Goal: Task Accomplishment & Management: Complete application form

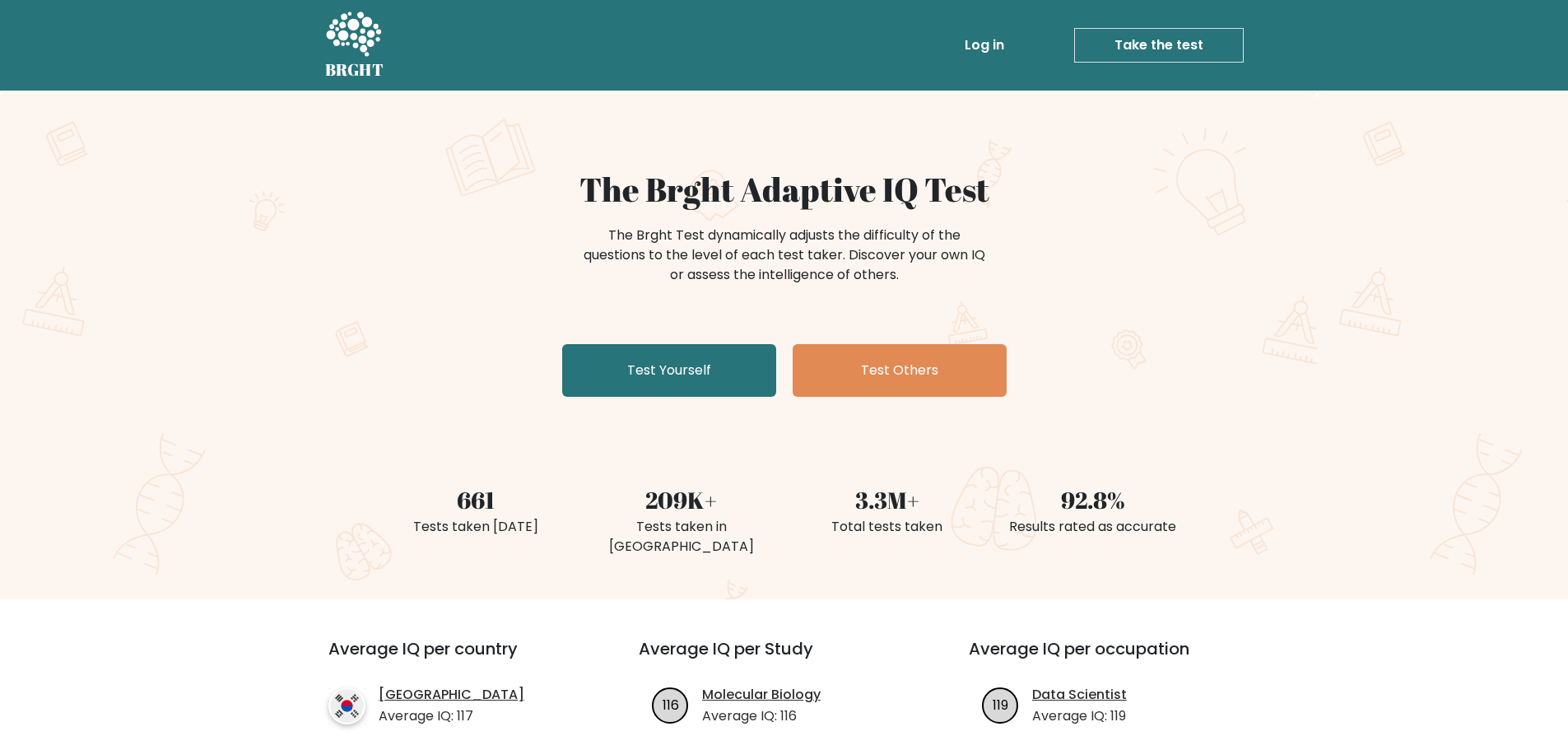
click at [1117, 36] on link "Take the test" at bounding box center [1159, 45] width 169 height 35
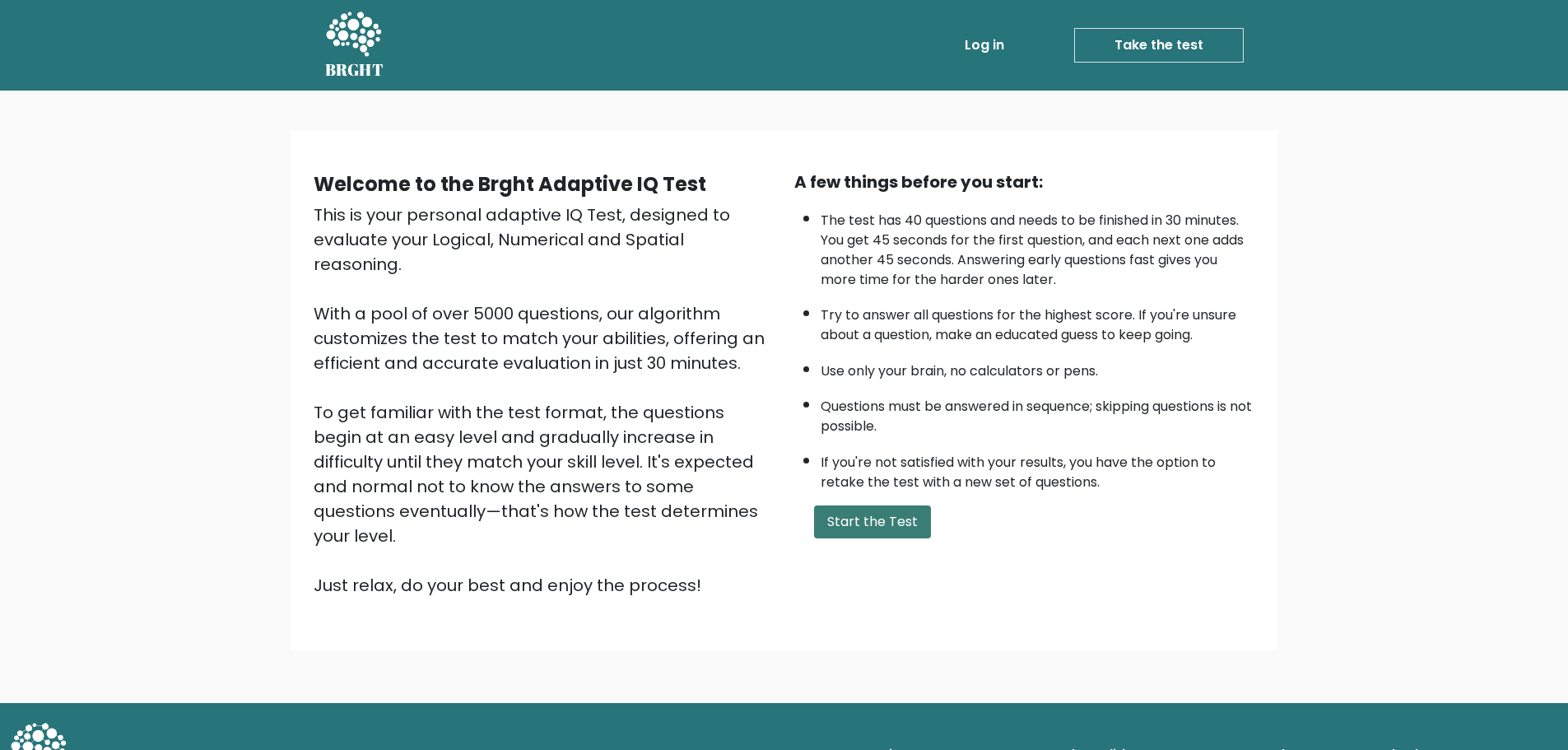
click at [931, 539] on button "Start the Test" at bounding box center [872, 522] width 117 height 33
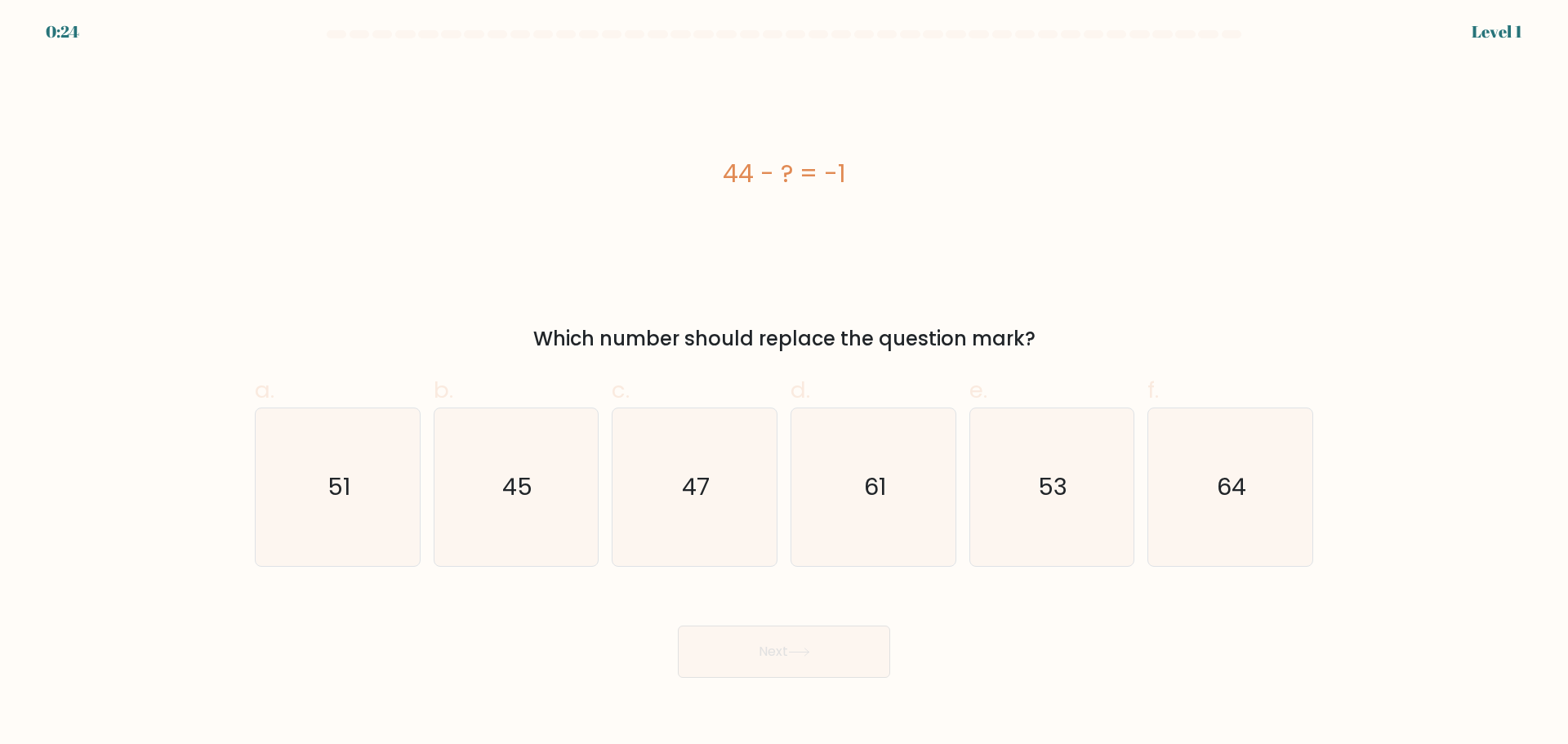
click at [962, 677] on div "Next" at bounding box center [784, 632] width 1078 height 92
click at [521, 503] on text "45" at bounding box center [517, 487] width 30 height 33
click at [784, 383] on input "b. 45" at bounding box center [784, 378] width 1 height 10
radio input "true"
drag, startPoint x: 802, startPoint y: 691, endPoint x: 839, endPoint y: 652, distance: 53.8
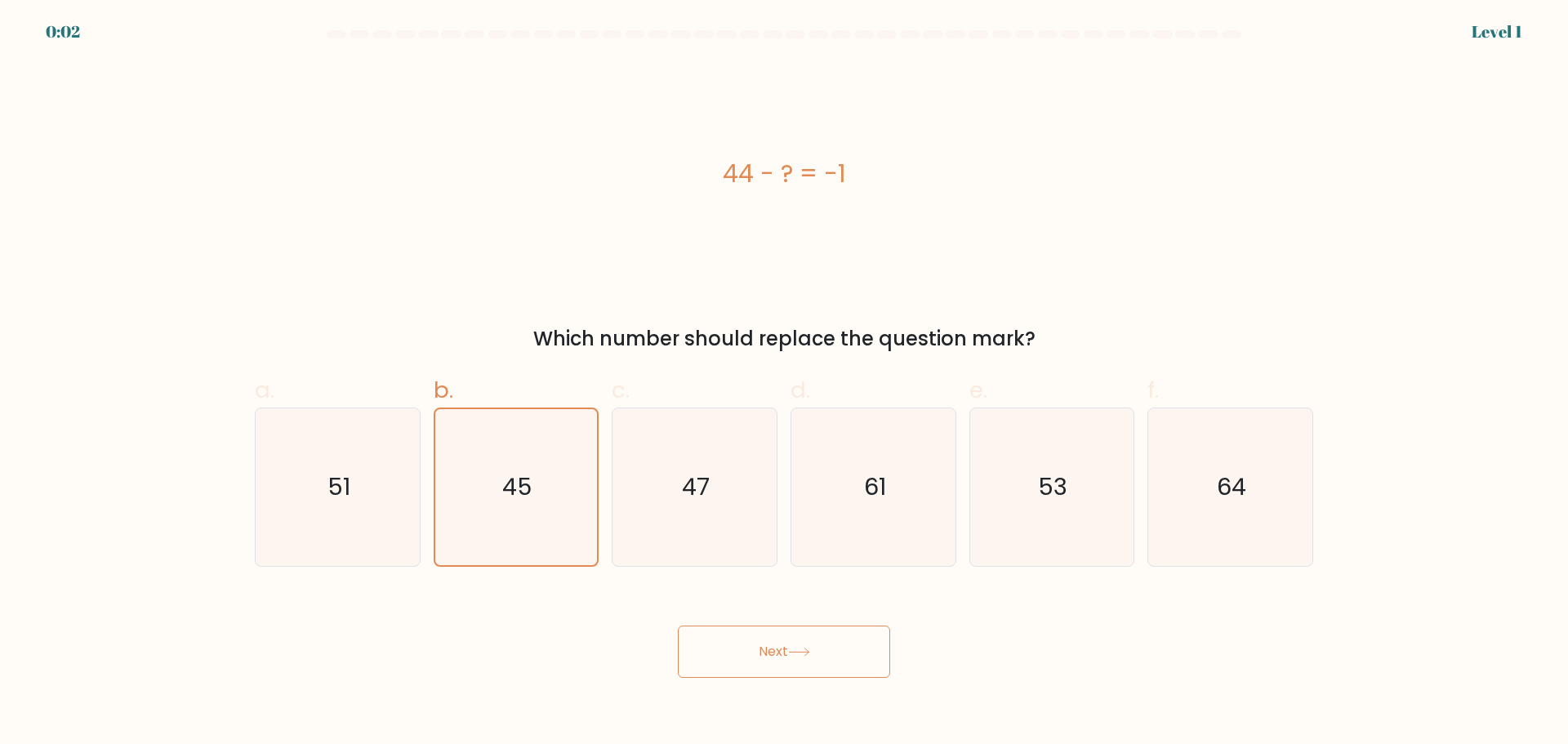
click at [801, 677] on button "Next" at bounding box center [783, 651] width 212 height 52
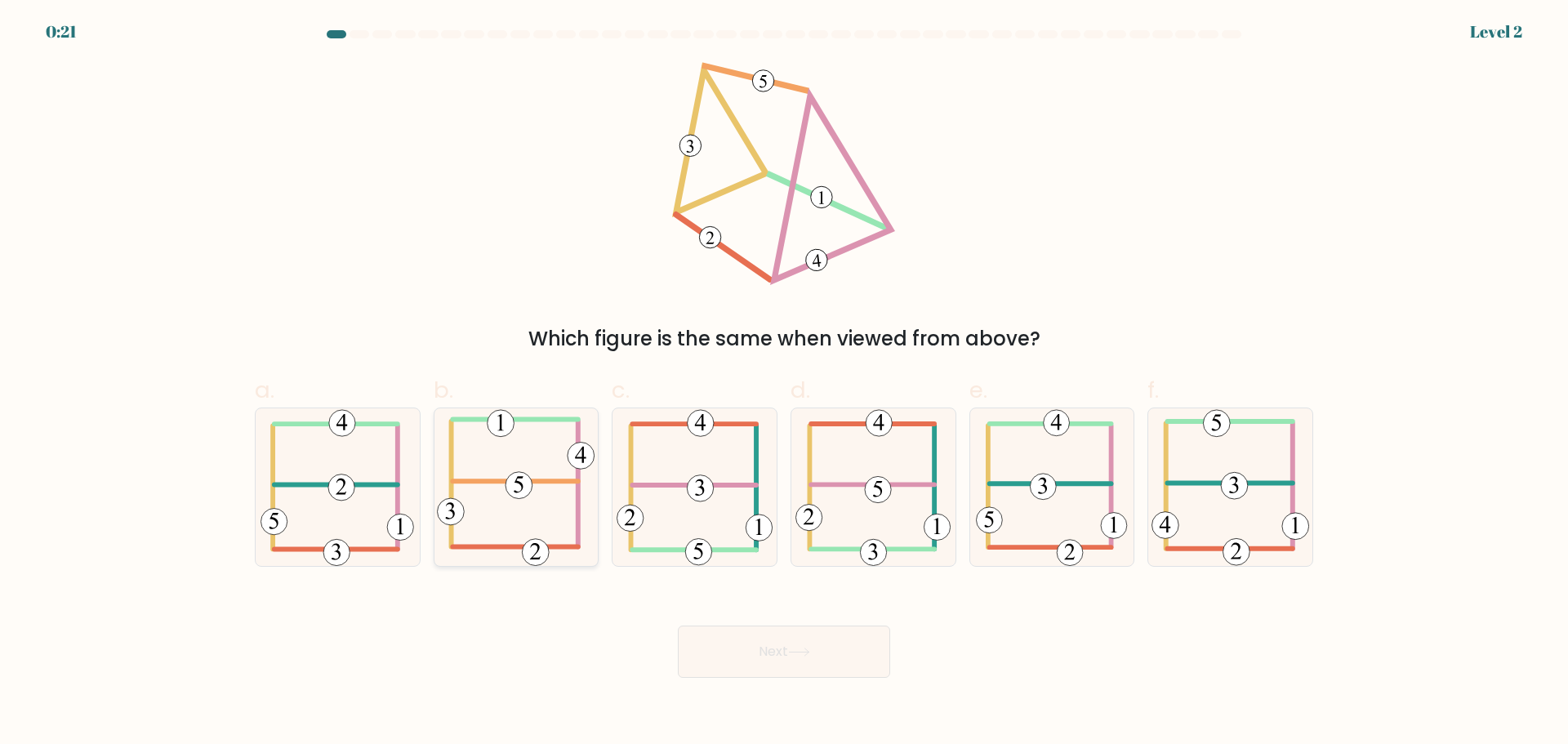
click at [521, 497] on 714 at bounding box center [519, 484] width 27 height 27
click at [784, 383] on input "b." at bounding box center [784, 378] width 1 height 10
radio input "true"
click at [794, 669] on button "Next" at bounding box center [783, 651] width 212 height 52
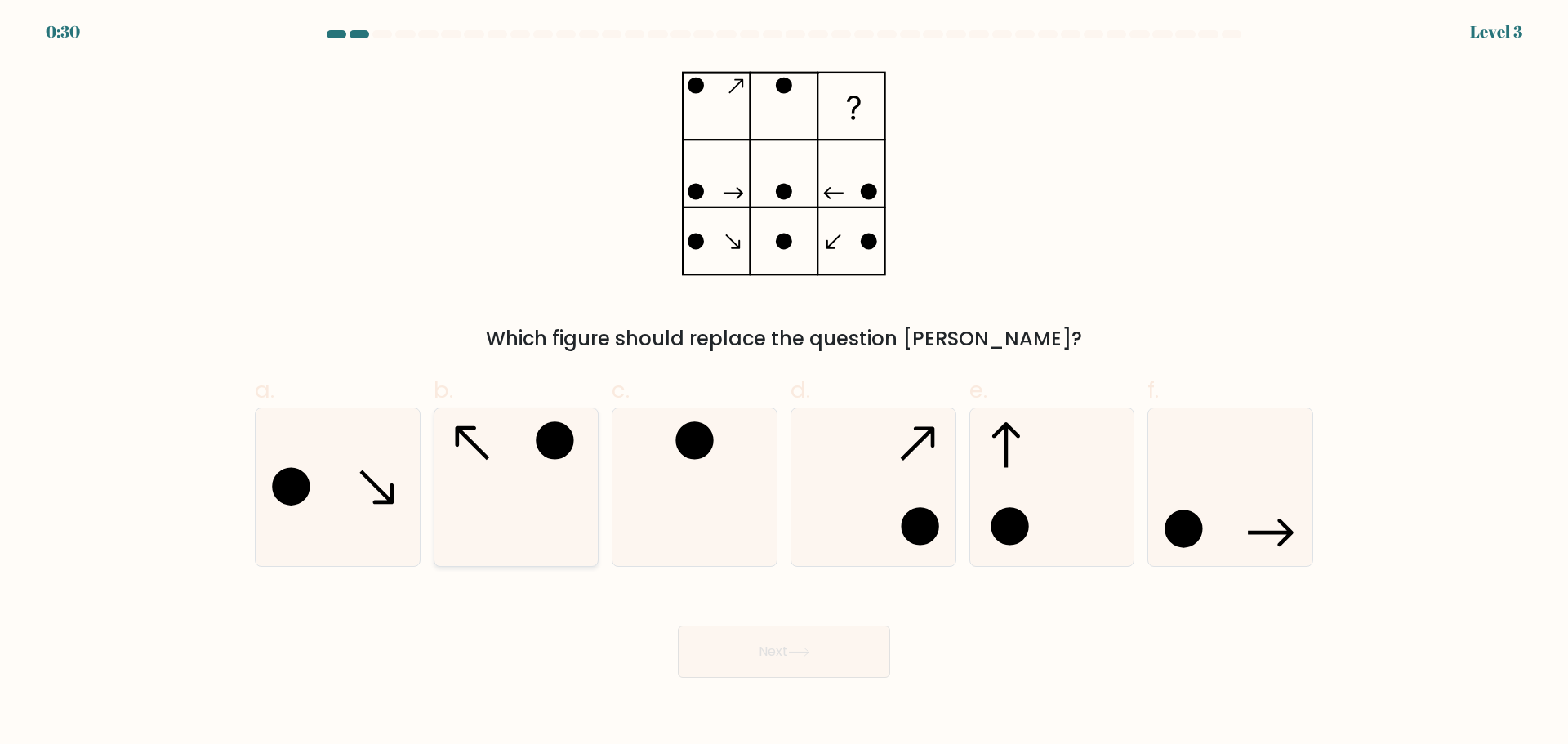
click at [541, 457] on circle at bounding box center [555, 440] width 35 height 35
click at [784, 383] on input "b." at bounding box center [784, 378] width 1 height 10
radio input "true"
click at [839, 665] on button "Next" at bounding box center [783, 651] width 212 height 52
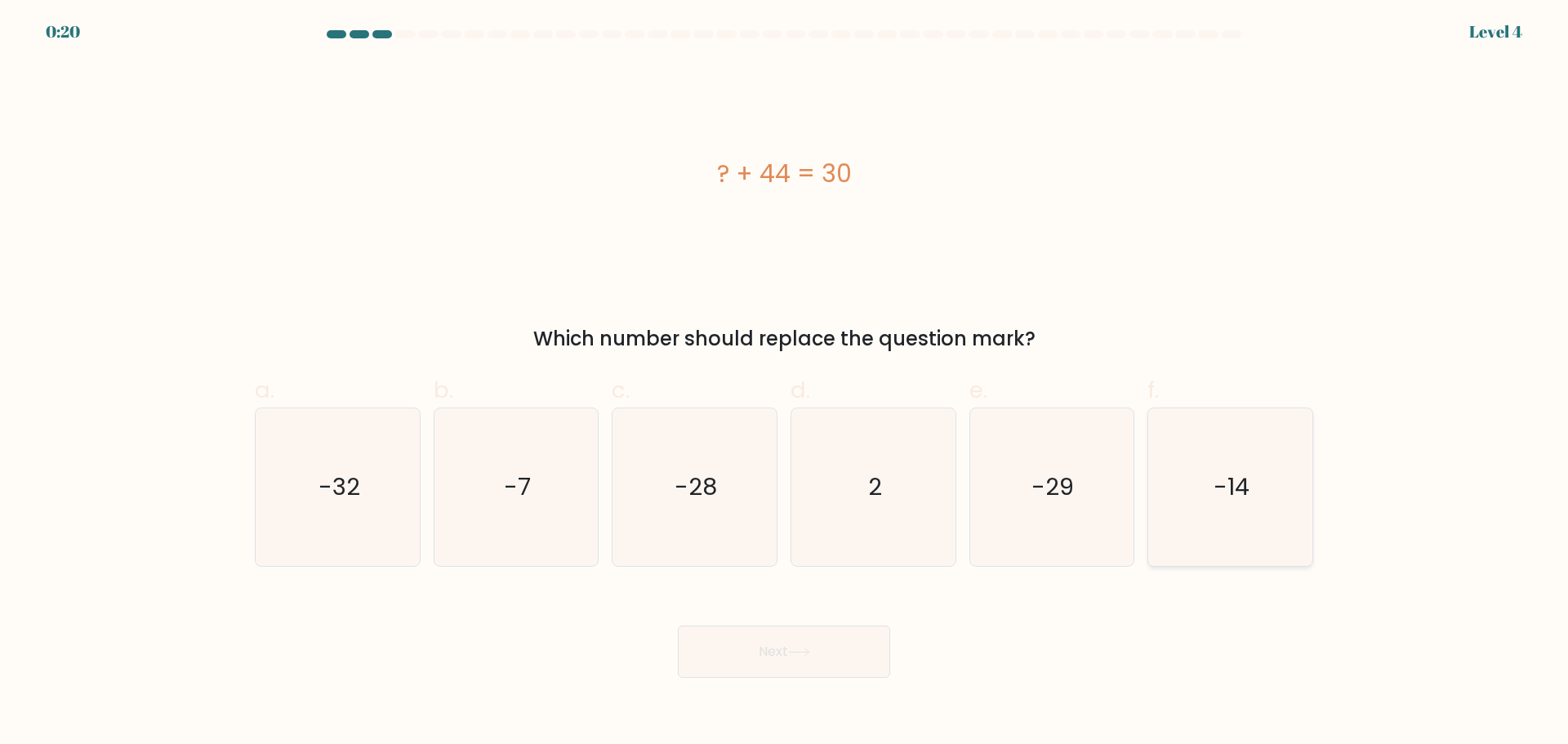
click at [1182, 496] on icon "-14" at bounding box center [1230, 487] width 158 height 158
click at [785, 383] on input "f. -14" at bounding box center [784, 378] width 1 height 10
radio input "true"
click at [785, 677] on button "Next" at bounding box center [783, 651] width 212 height 52
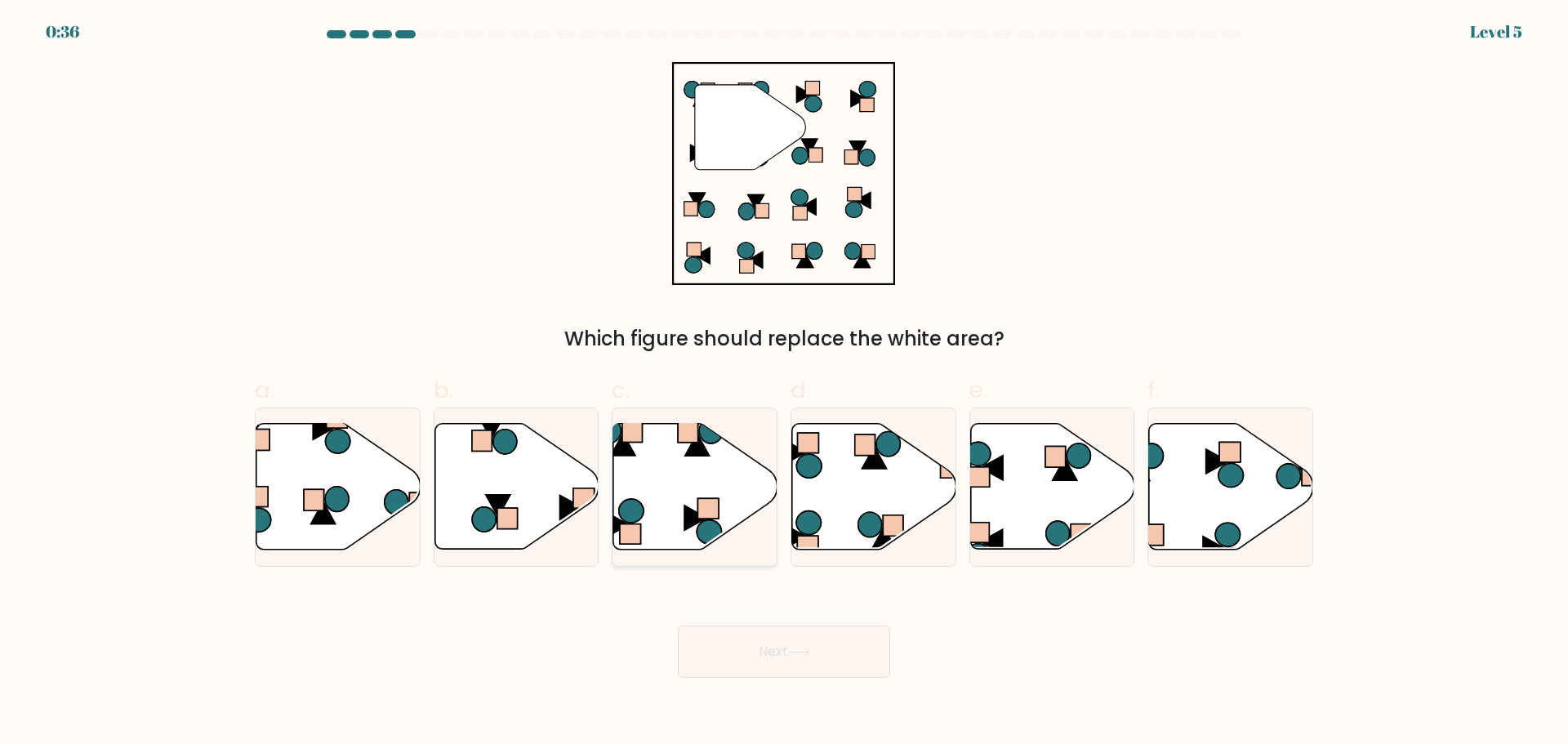
click at [696, 479] on icon at bounding box center [695, 485] width 164 height 126
click at [784, 383] on input "c." at bounding box center [784, 378] width 1 height 10
radio input "true"
click at [805, 657] on icon at bounding box center [799, 652] width 22 height 9
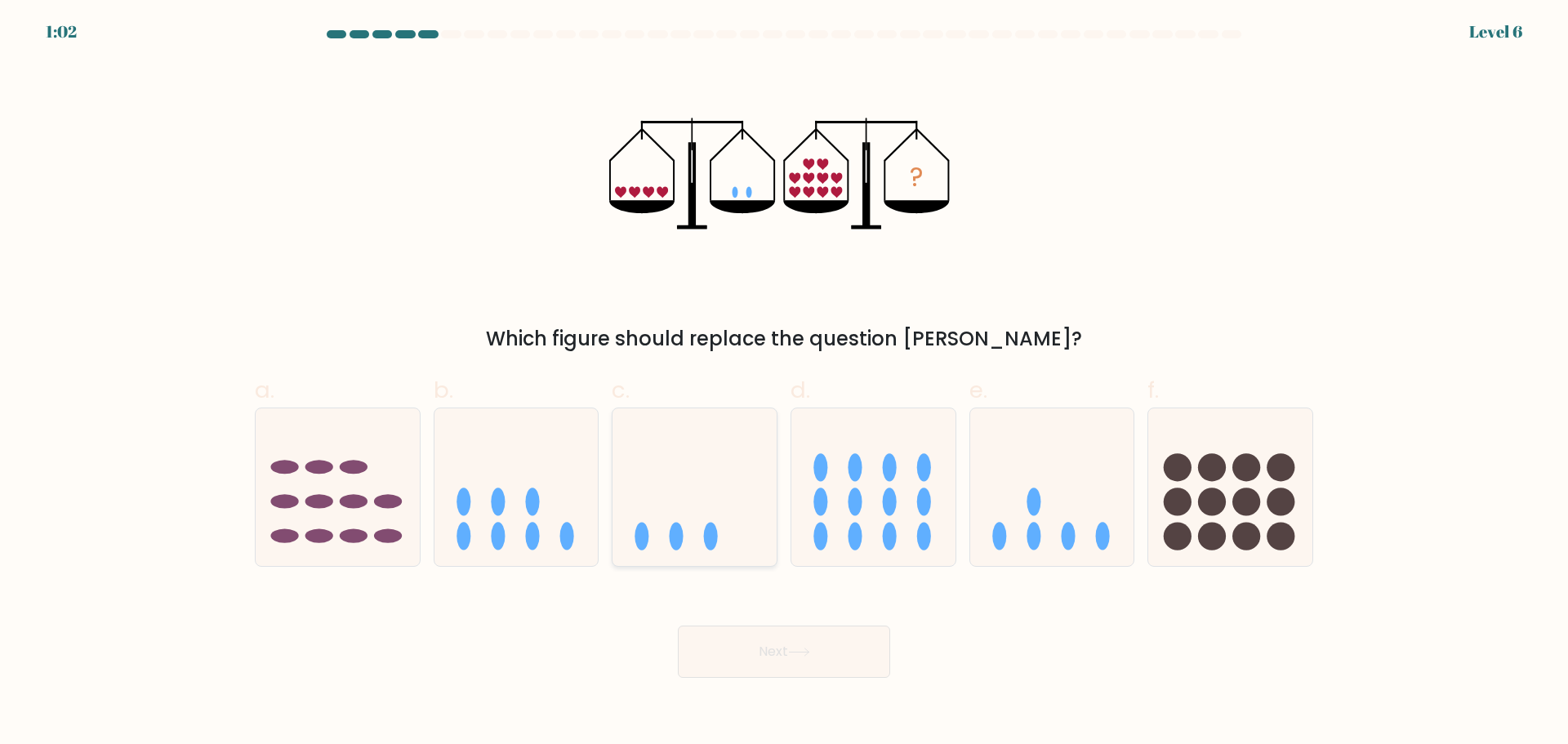
click at [711, 538] on ellipse at bounding box center [711, 536] width 14 height 28
click at [784, 383] on input "c." at bounding box center [784, 378] width 1 height 10
radio input "true"
click at [804, 656] on icon at bounding box center [799, 652] width 20 height 7
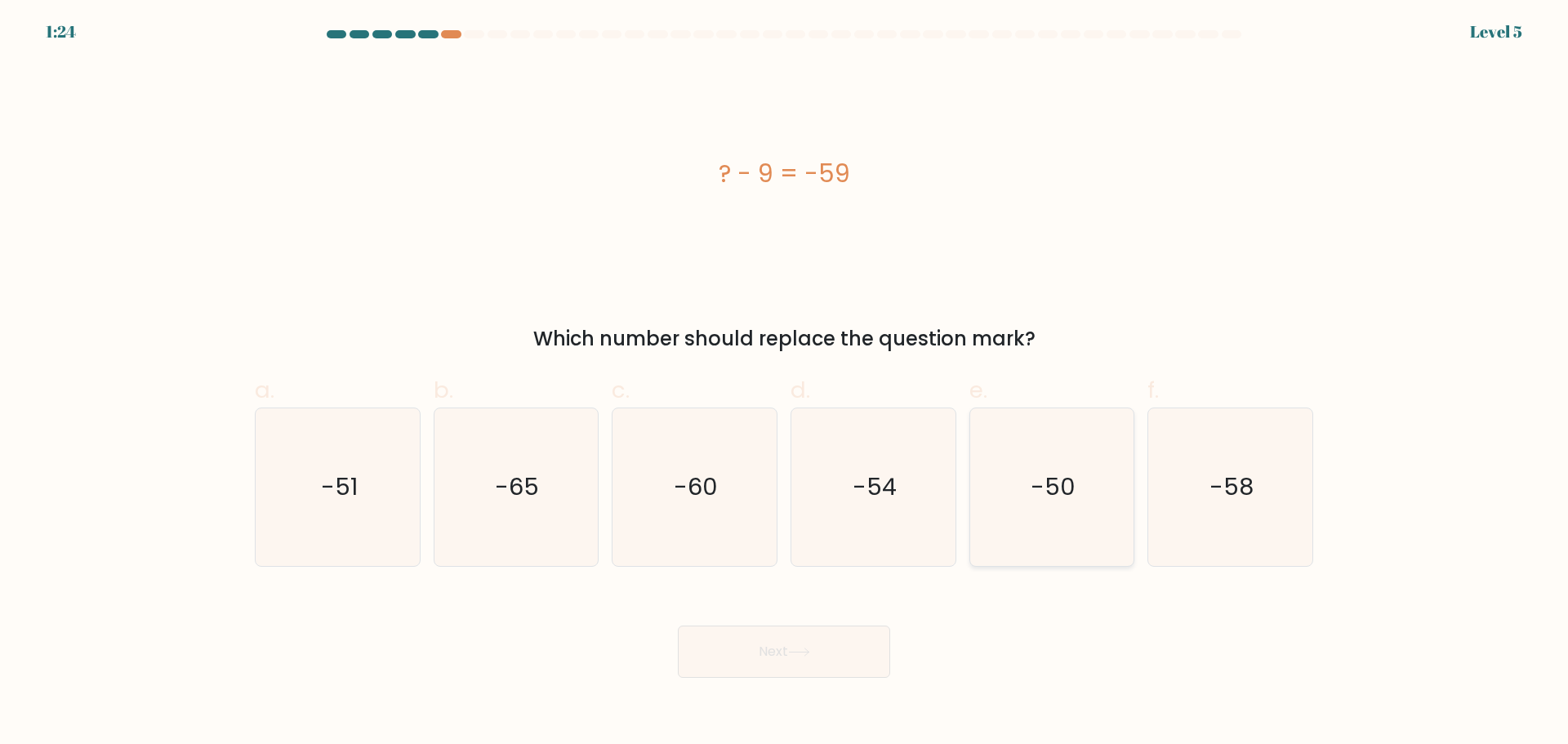
click at [1048, 481] on icon "-50" at bounding box center [1052, 487] width 158 height 158
click at [785, 383] on input "e. -50" at bounding box center [784, 378] width 1 height 10
radio input "true"
click at [743, 677] on button "Next" at bounding box center [783, 651] width 212 height 52
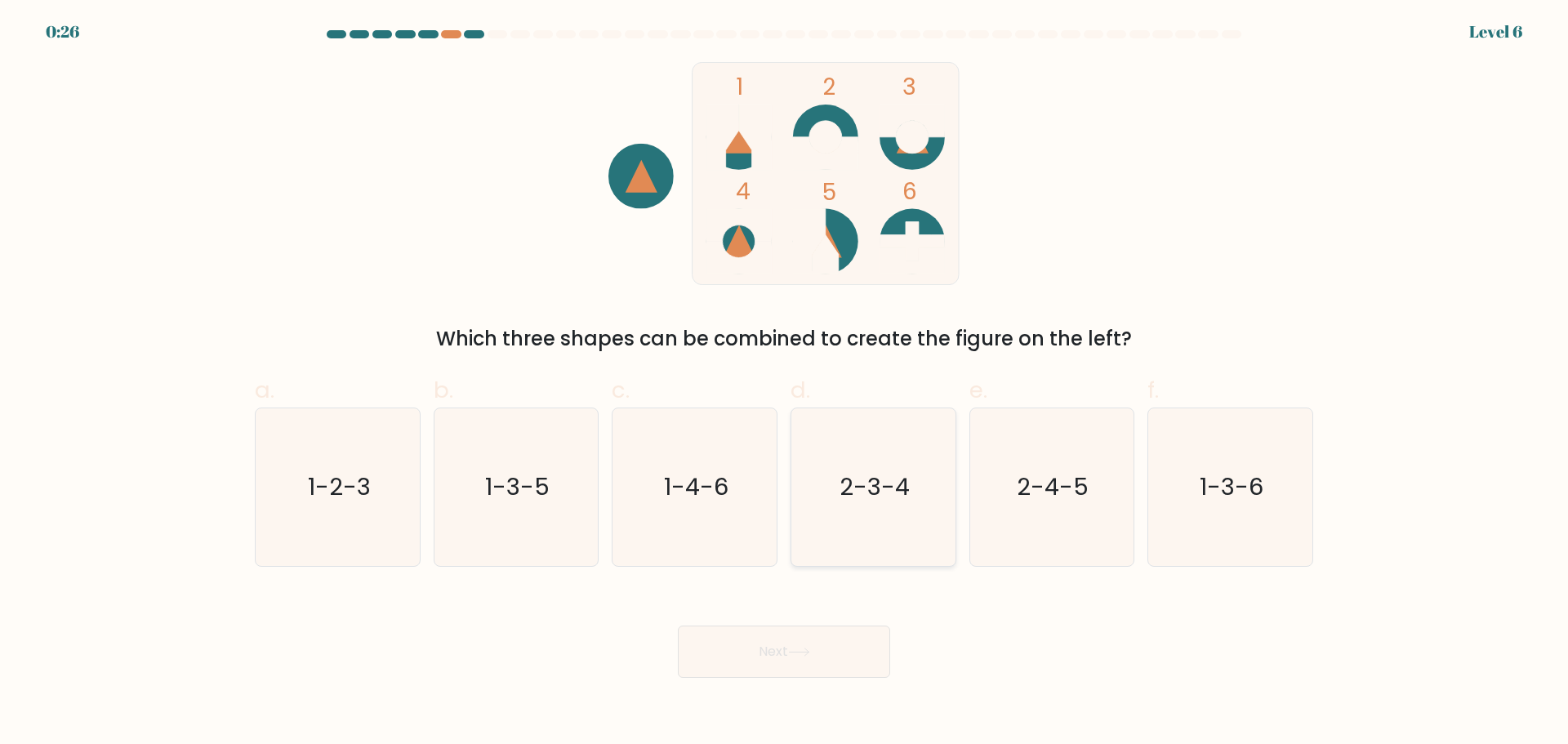
click at [869, 477] on icon "2-3-4" at bounding box center [873, 487] width 158 height 158
click at [785, 383] on input "d. 2-3-4" at bounding box center [784, 378] width 1 height 10
radio input "true"
drag, startPoint x: 817, startPoint y: 693, endPoint x: 843, endPoint y: 578, distance: 117.9
click at [818, 677] on button "Next" at bounding box center [783, 651] width 212 height 52
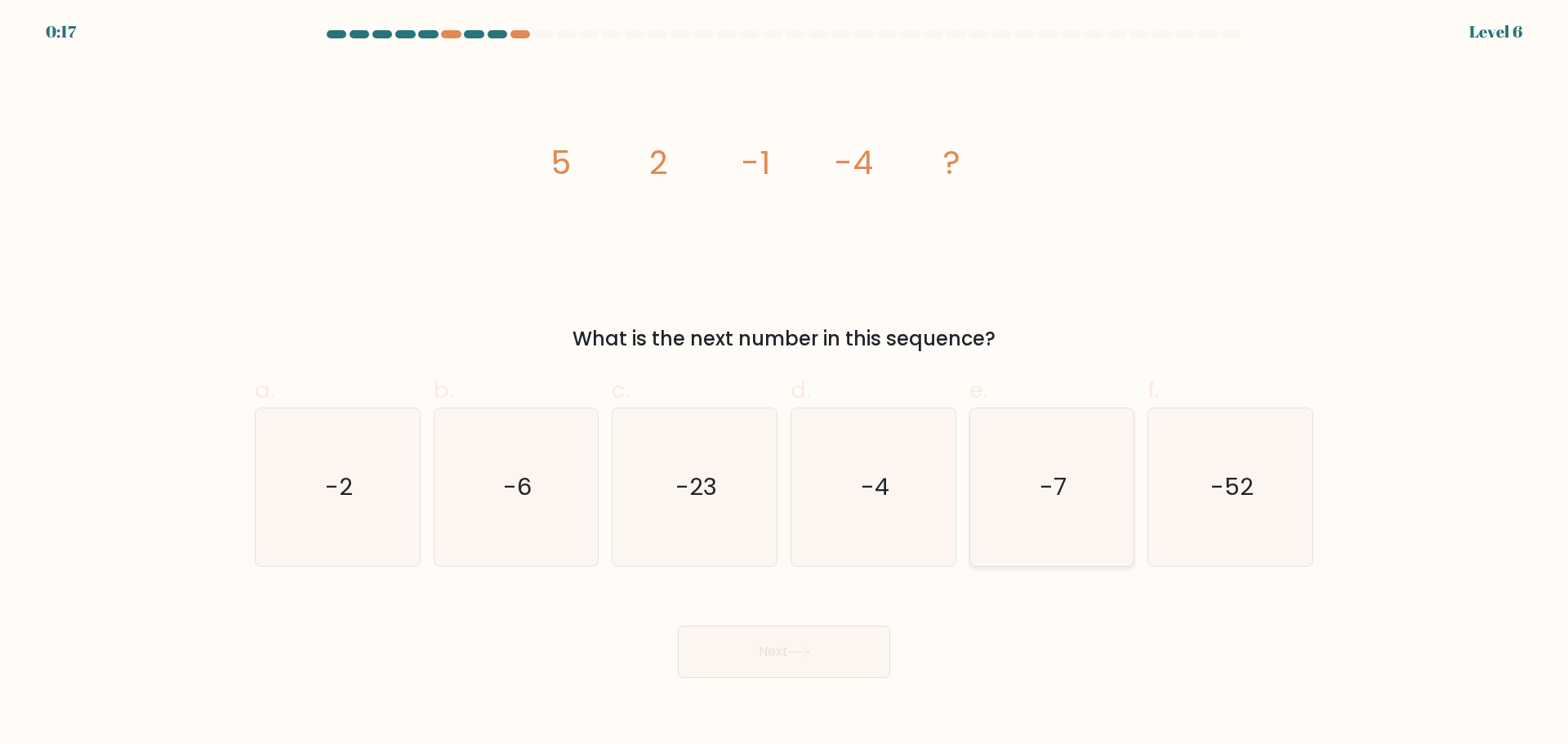
click at [1039, 553] on icon "-7" at bounding box center [1052, 487] width 158 height 158
click at [785, 383] on input "e. -7" at bounding box center [784, 378] width 1 height 10
radio input "true"
drag, startPoint x: 810, startPoint y: 675, endPoint x: 809, endPoint y: 659, distance: 16.0
click at [808, 675] on button "Next" at bounding box center [783, 651] width 212 height 52
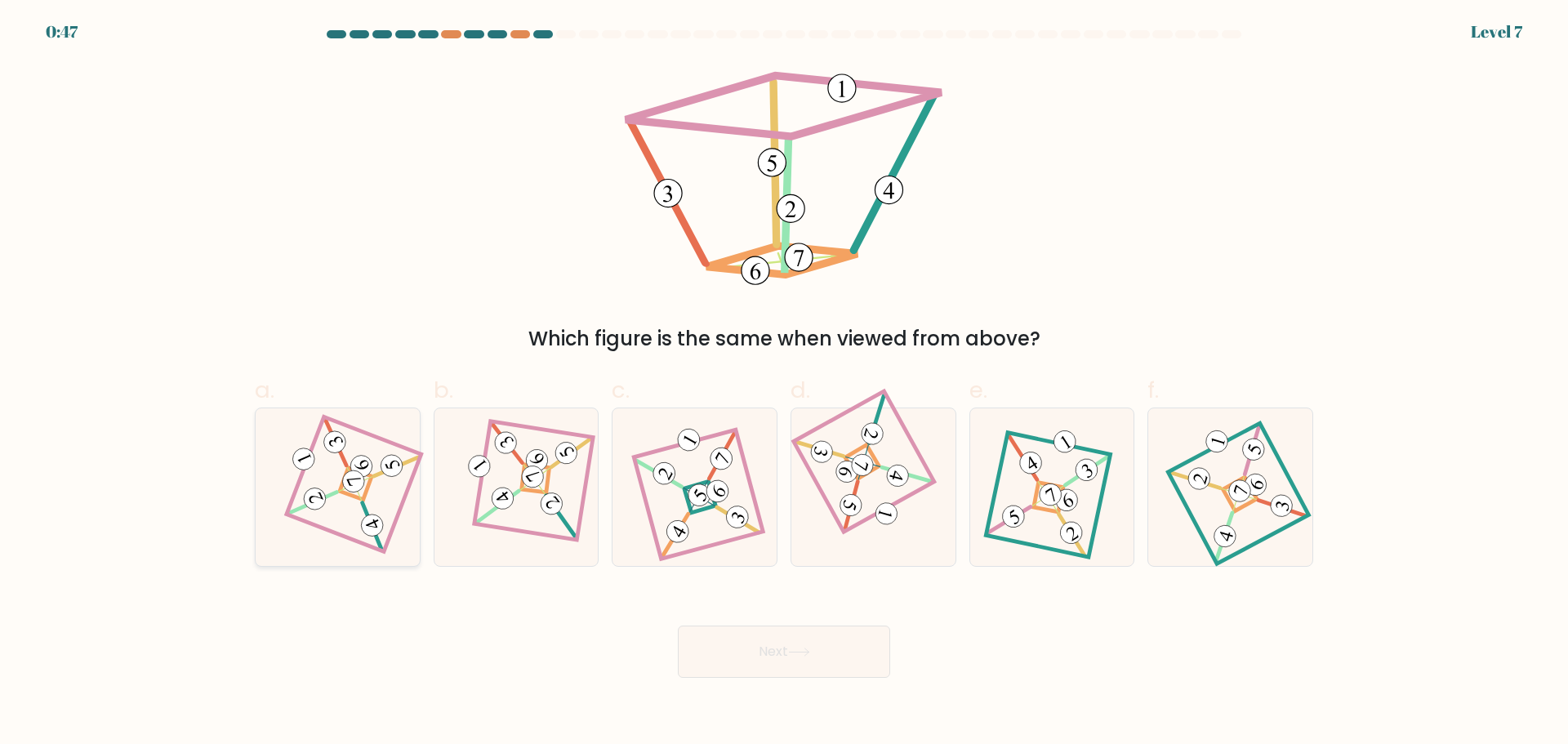
click at [366, 505] on icon at bounding box center [337, 486] width 108 height 126
click at [784, 383] on input "a." at bounding box center [784, 378] width 1 height 10
radio input "true"
click at [716, 676] on button "Next" at bounding box center [783, 651] width 212 height 52
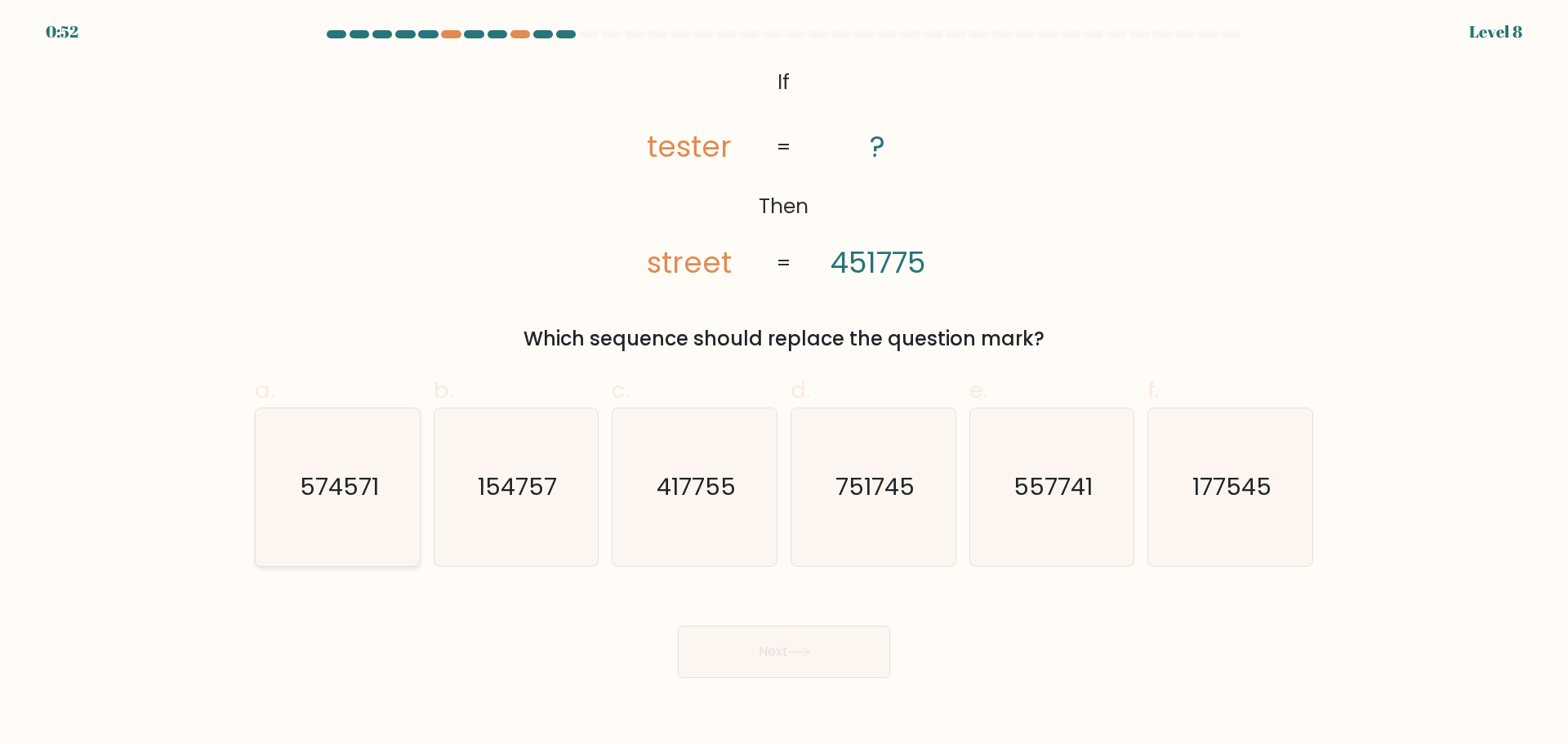
click at [379, 491] on icon "574571" at bounding box center [338, 487] width 158 height 158
click at [784, 383] on input "a. 574571" at bounding box center [784, 378] width 1 height 10
radio input "true"
click at [735, 677] on button "Next" at bounding box center [783, 651] width 212 height 52
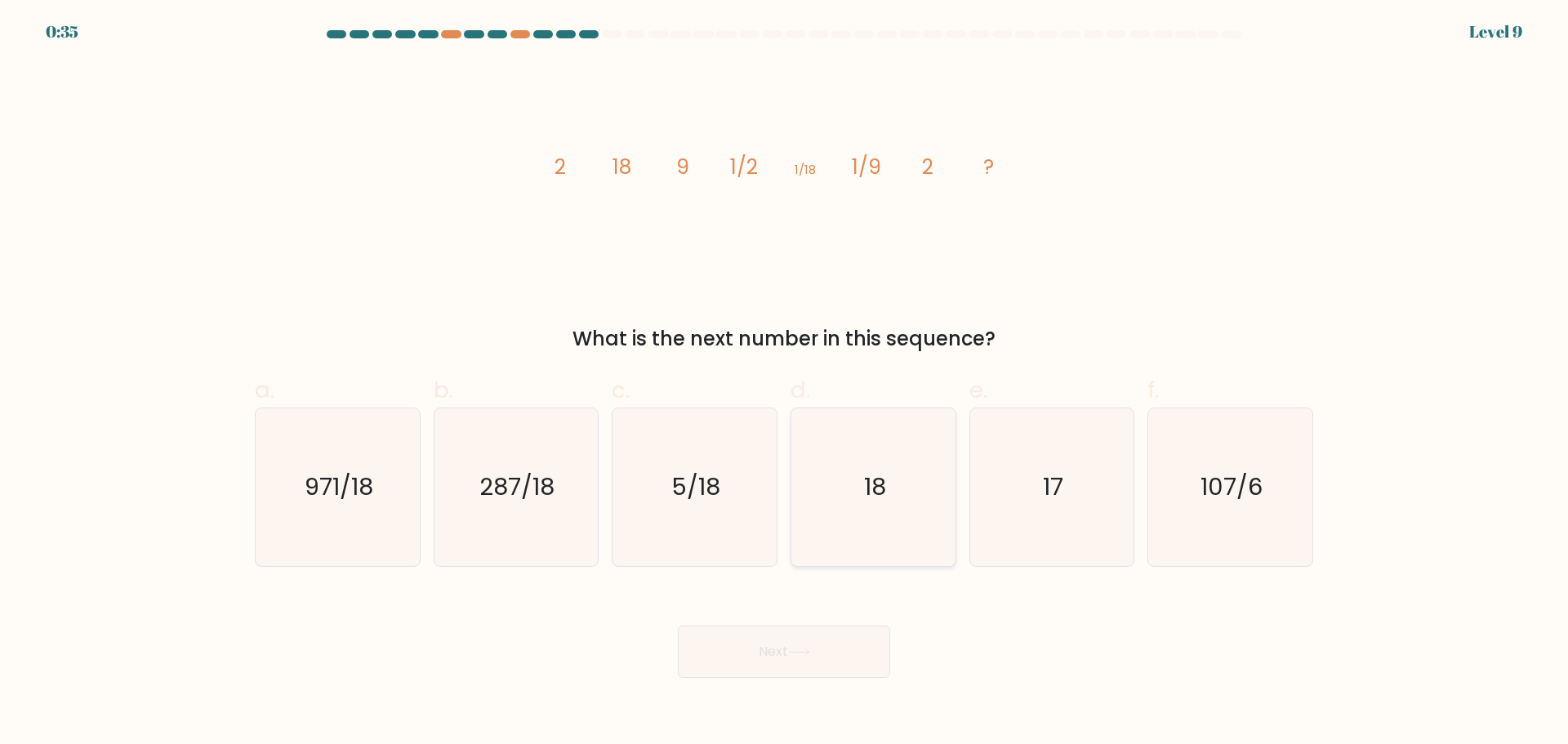
click at [849, 537] on icon "18" at bounding box center [873, 487] width 158 height 158
click at [785, 383] on input "d. 18" at bounding box center [784, 378] width 1 height 10
radio input "true"
click at [838, 676] on button "Next" at bounding box center [783, 651] width 212 height 52
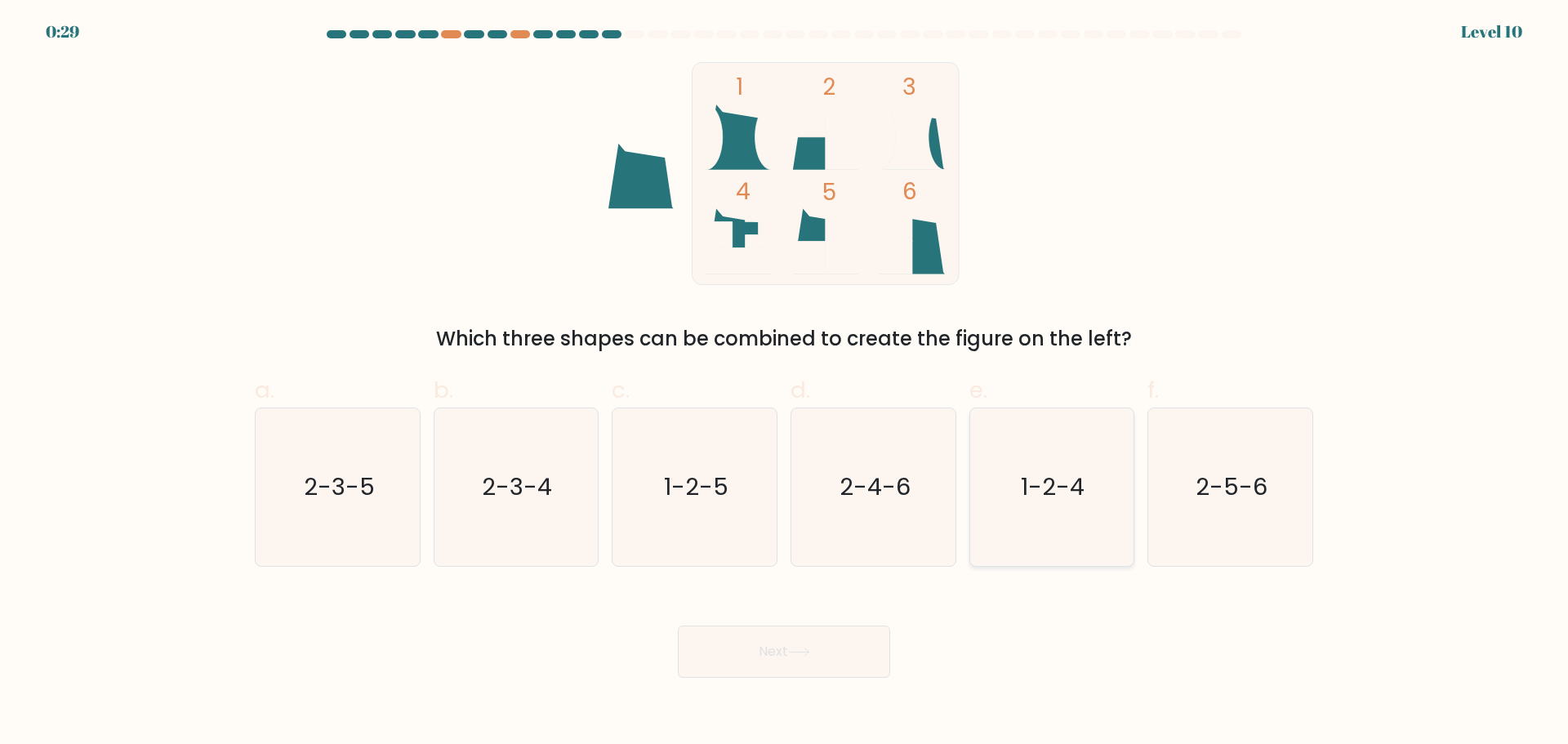
click at [1062, 530] on icon "1-2-4" at bounding box center [1052, 487] width 158 height 158
click at [785, 383] on input "e. 1-2-4" at bounding box center [784, 378] width 1 height 10
radio input "true"
click at [806, 657] on icon at bounding box center [799, 652] width 22 height 9
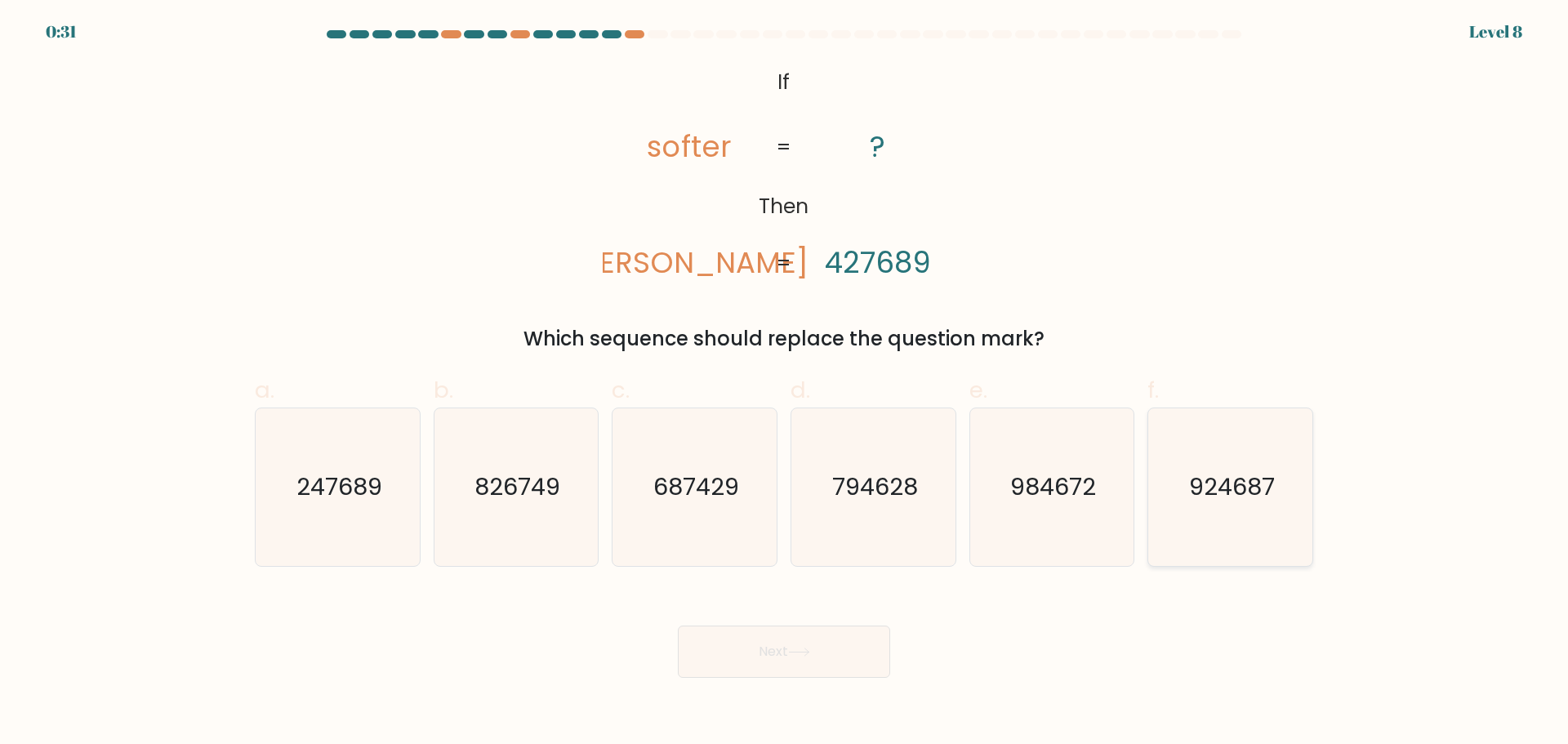
click at [1177, 492] on icon "924687" at bounding box center [1230, 487] width 158 height 158
click at [785, 383] on input "f. 924687" at bounding box center [784, 378] width 1 height 10
radio input "true"
click at [829, 677] on button "Next" at bounding box center [783, 651] width 212 height 52
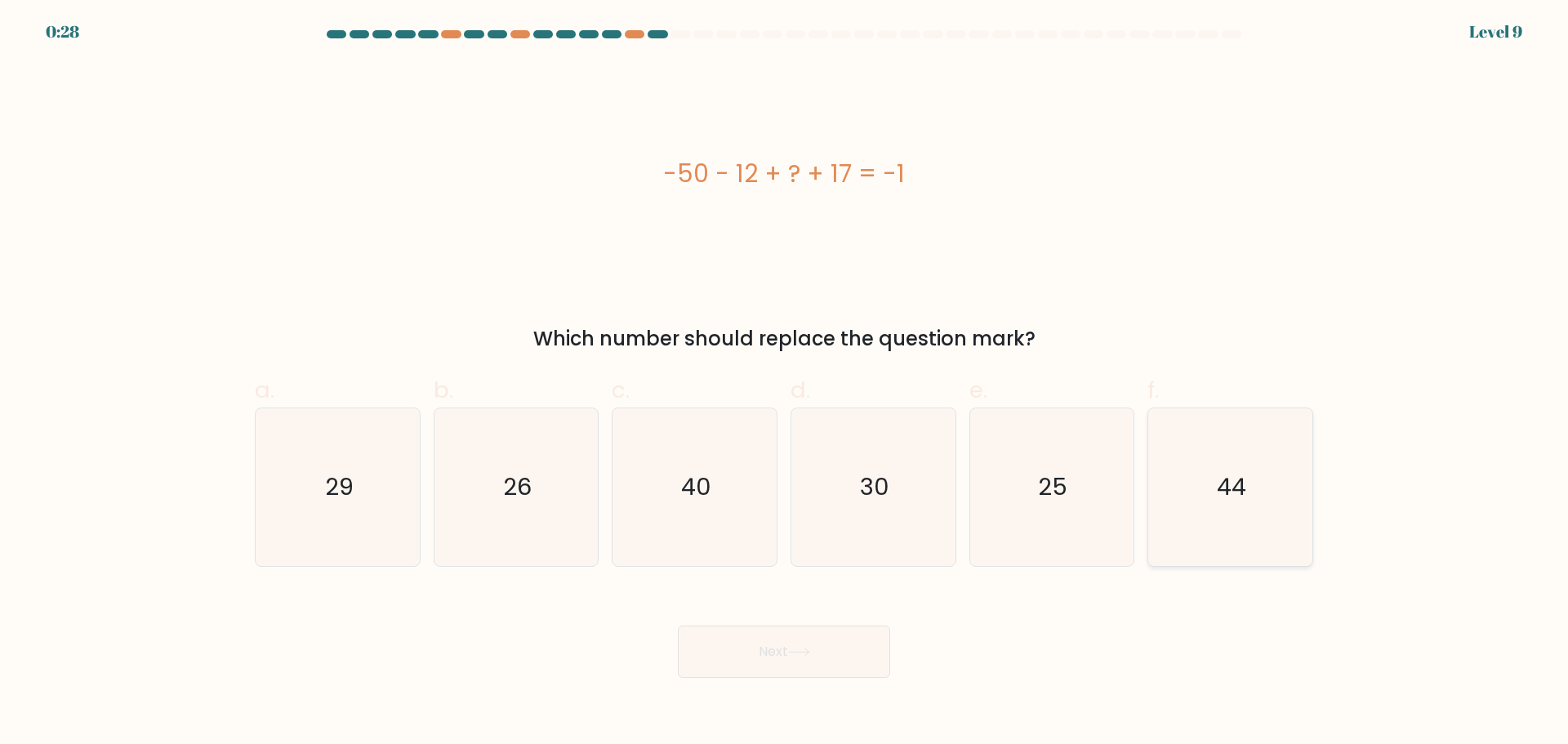
click at [1249, 557] on icon "44" at bounding box center [1230, 487] width 158 height 158
click at [785, 383] on input "f. 44" at bounding box center [784, 378] width 1 height 10
radio input "true"
click at [729, 677] on button "Next" at bounding box center [783, 651] width 212 height 52
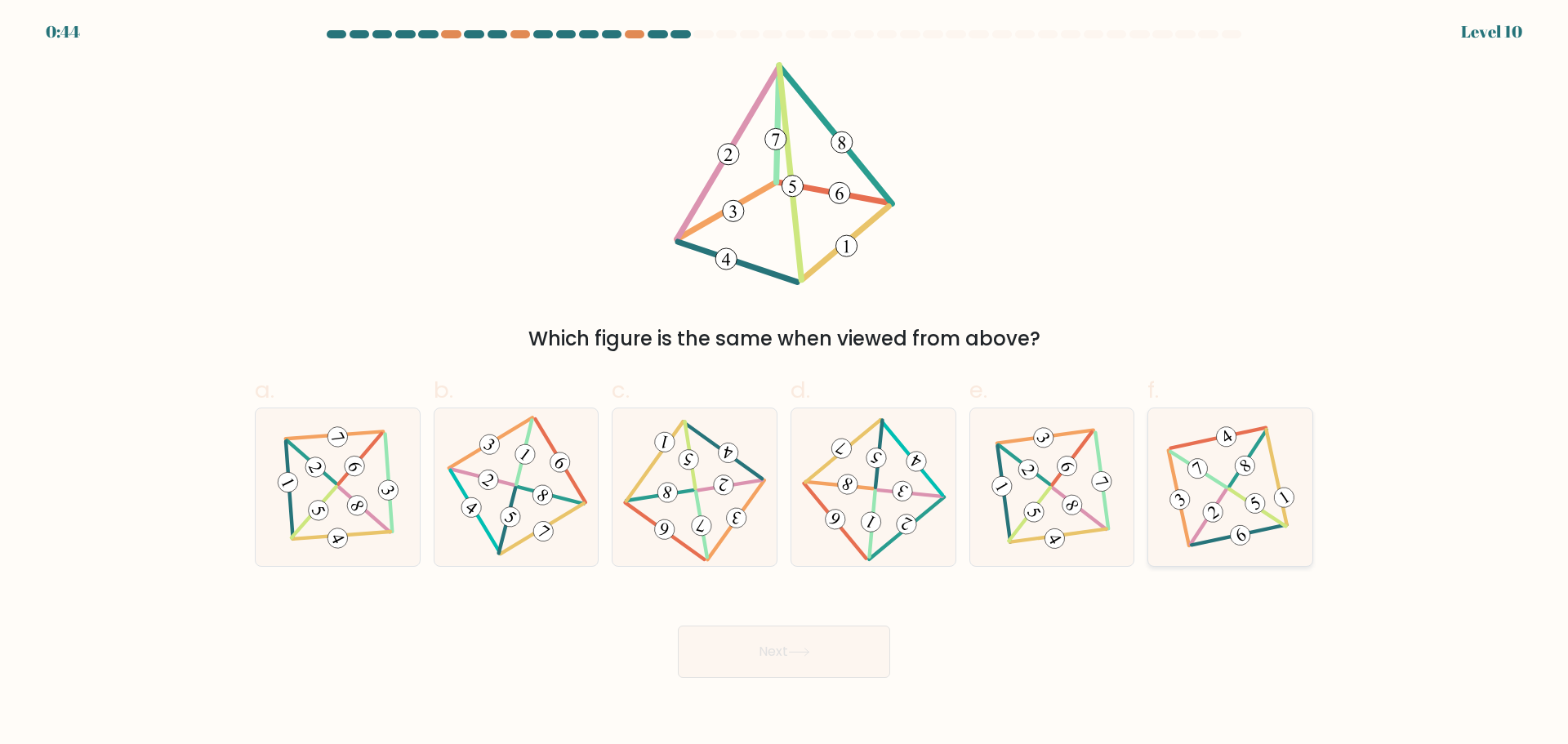
click at [1205, 514] on icon at bounding box center [1229, 486] width 129 height 126
click at [785, 383] on input "f." at bounding box center [784, 378] width 1 height 10
radio input "true"
click at [1021, 533] on icon at bounding box center [1052, 486] width 128 height 126
click at [785, 383] on input "e." at bounding box center [784, 378] width 1 height 10
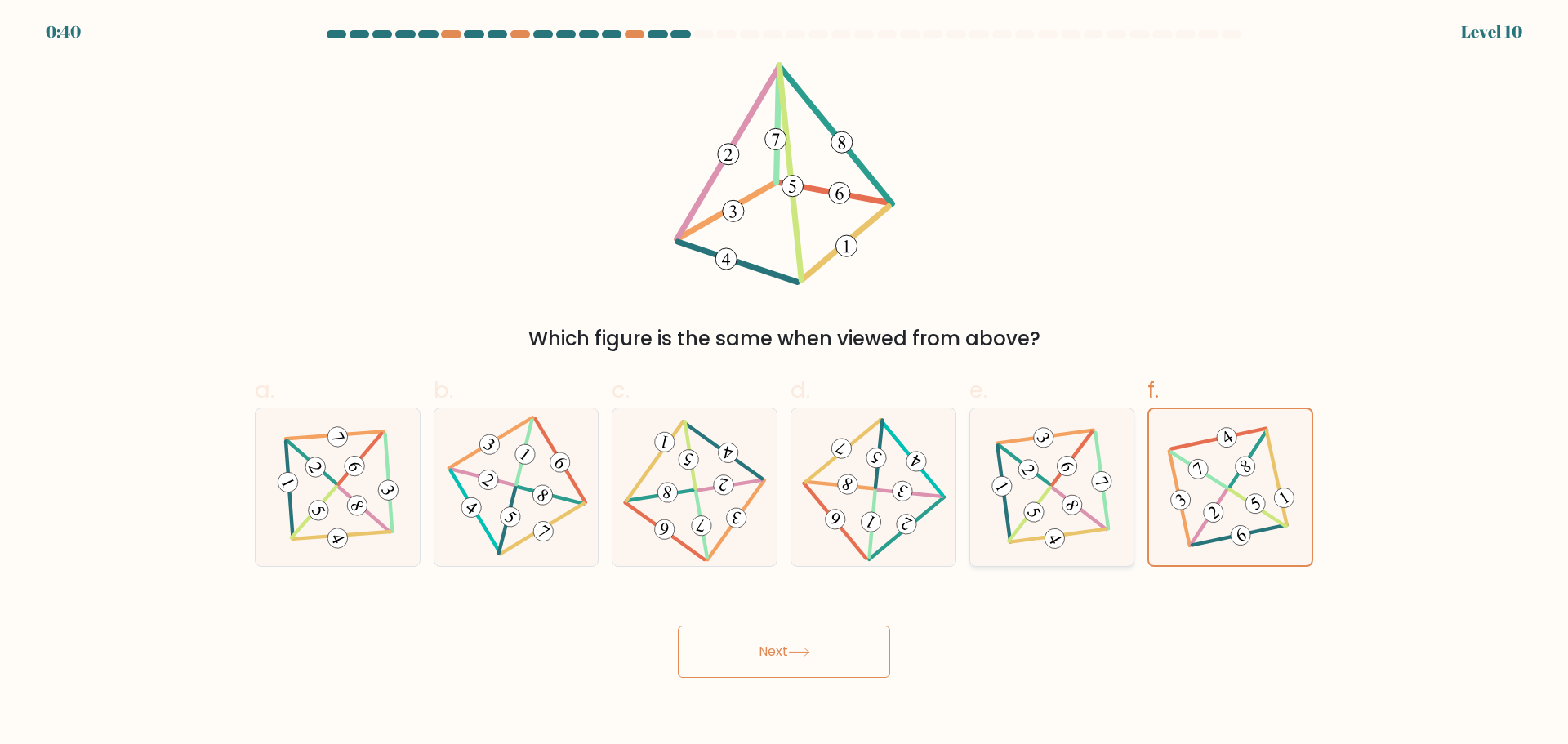
radio input "true"
click at [805, 677] on button "Next" at bounding box center [783, 651] width 212 height 52
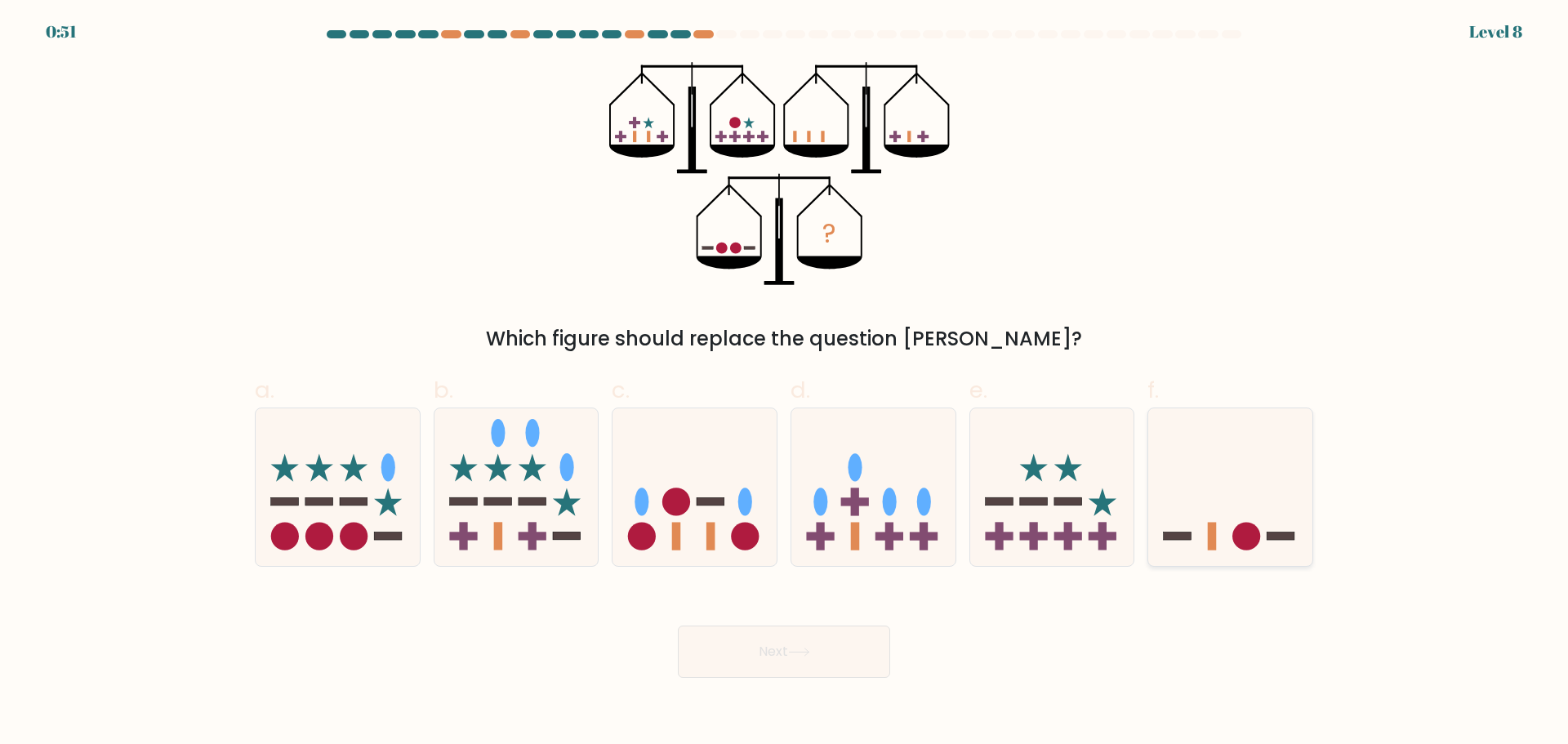
click at [1235, 547] on circle at bounding box center [1247, 536] width 28 height 28
click at [785, 383] on input "f." at bounding box center [784, 378] width 1 height 10
radio input "true"
click at [807, 677] on button "Next" at bounding box center [783, 651] width 212 height 52
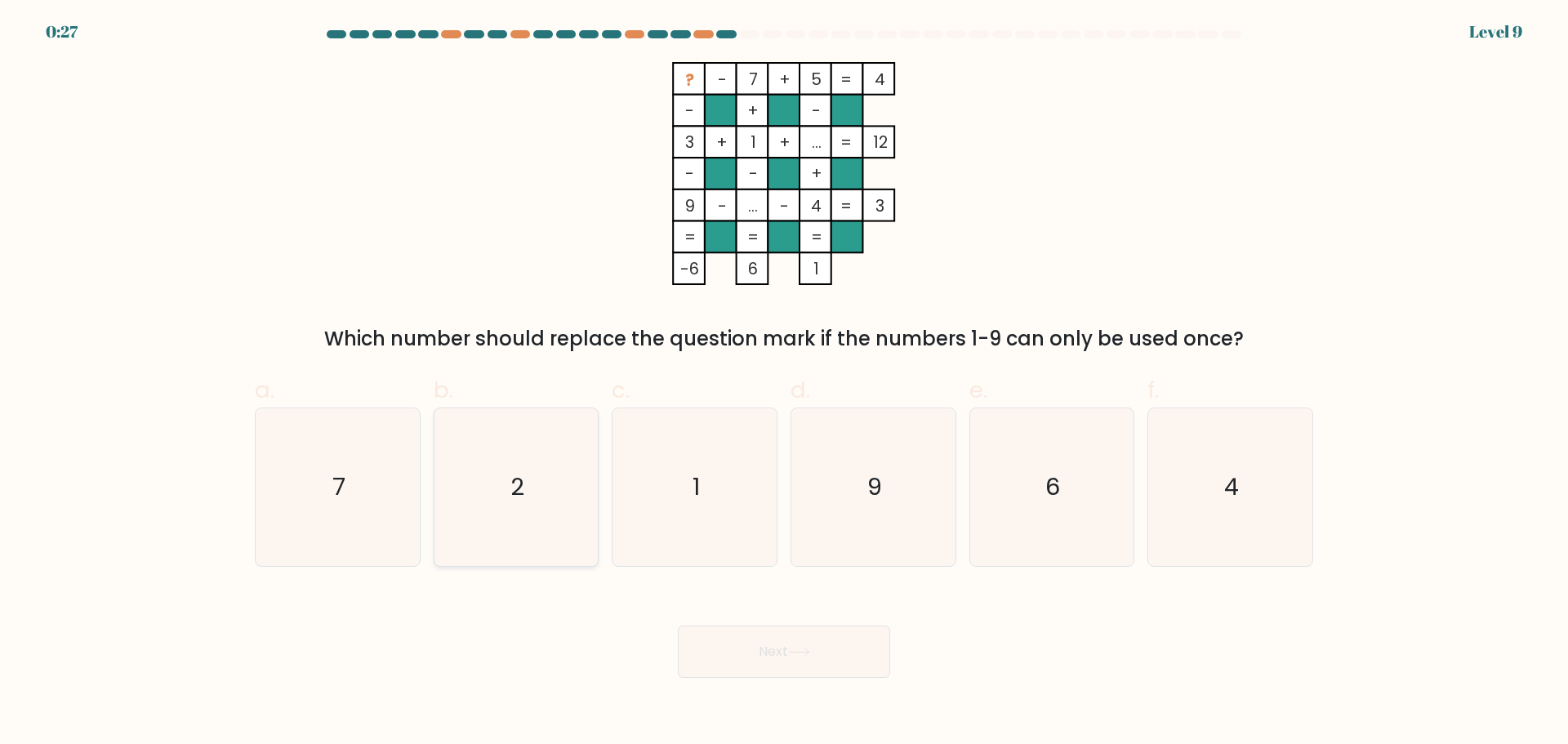
click at [548, 550] on icon "2" at bounding box center [515, 487] width 158 height 158
click at [784, 383] on input "b. 2" at bounding box center [784, 378] width 1 height 10
radio input "true"
click at [798, 677] on button "Next" at bounding box center [783, 651] width 212 height 52
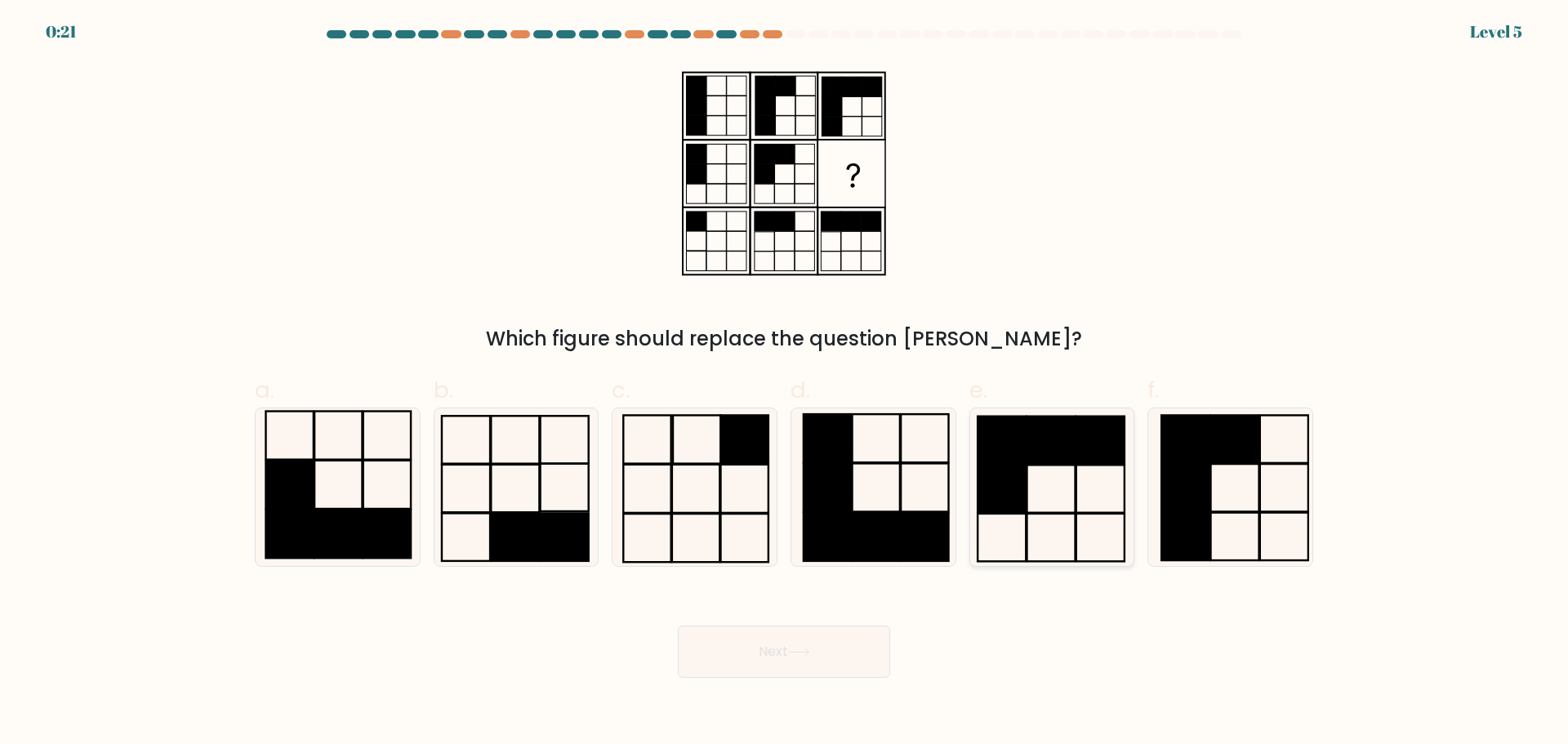
click at [1033, 463] on rect at bounding box center [1052, 439] width 49 height 48
click at [785, 383] on input "e." at bounding box center [784, 378] width 1 height 10
radio input "true"
click at [777, 677] on button "Next" at bounding box center [783, 651] width 212 height 52
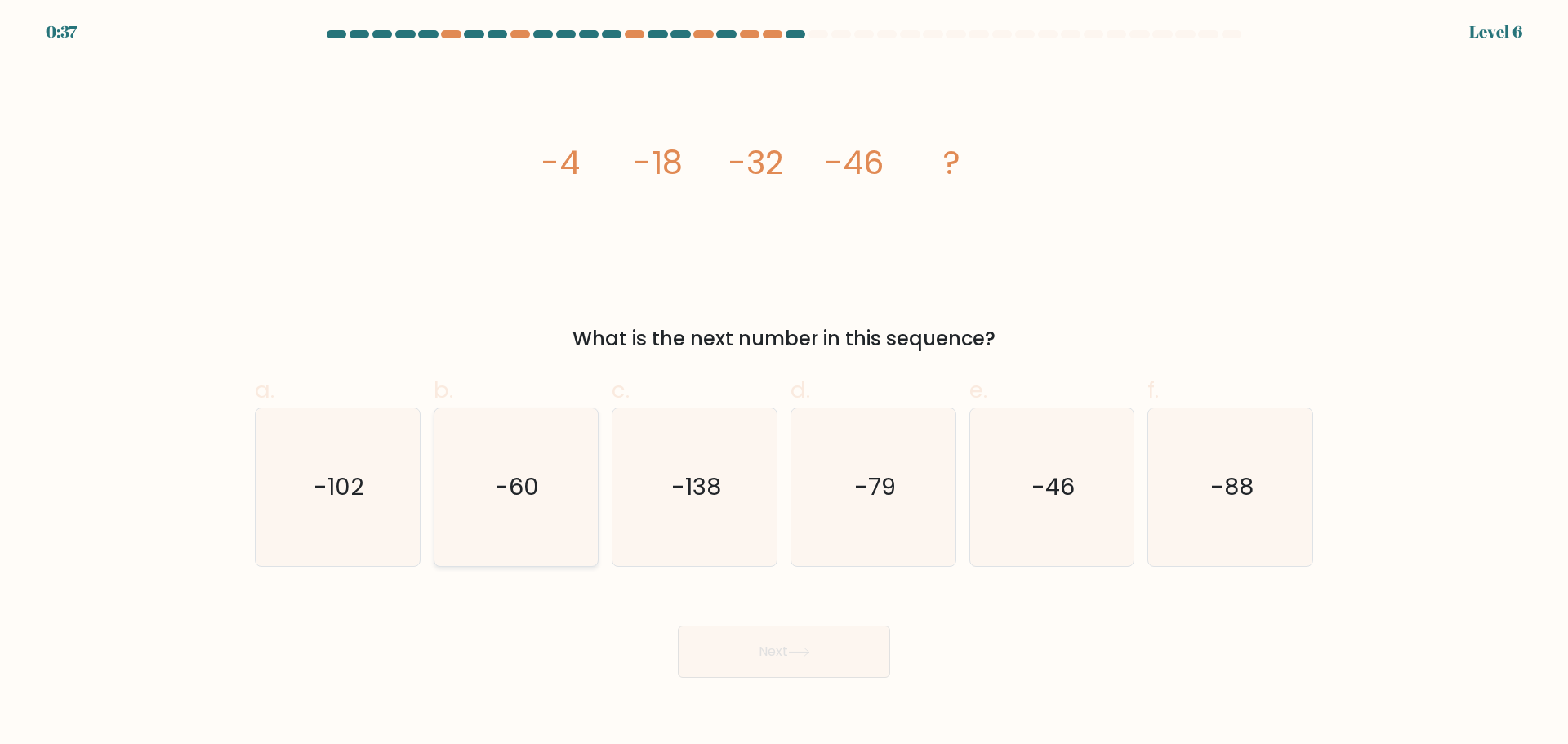
click at [535, 560] on icon "-60" at bounding box center [515, 487] width 158 height 158
click at [784, 383] on input "b. -60" at bounding box center [784, 378] width 1 height 10
radio input "true"
click at [804, 677] on button "Next" at bounding box center [783, 651] width 212 height 52
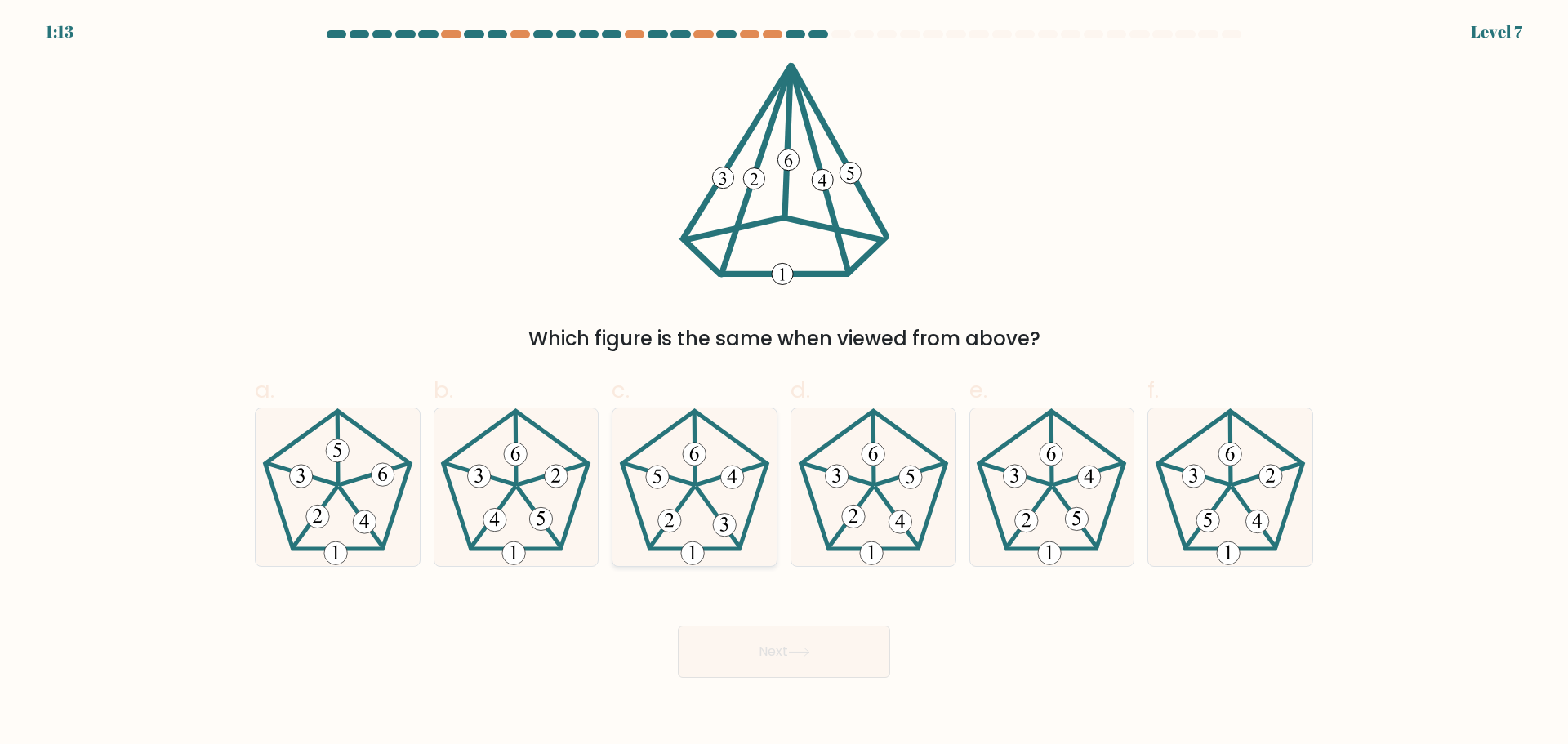
click at [691, 537] on icon at bounding box center [695, 487] width 158 height 158
click at [784, 383] on input "c." at bounding box center [784, 378] width 1 height 10
radio input "true"
click at [755, 677] on button "Next" at bounding box center [783, 651] width 212 height 52
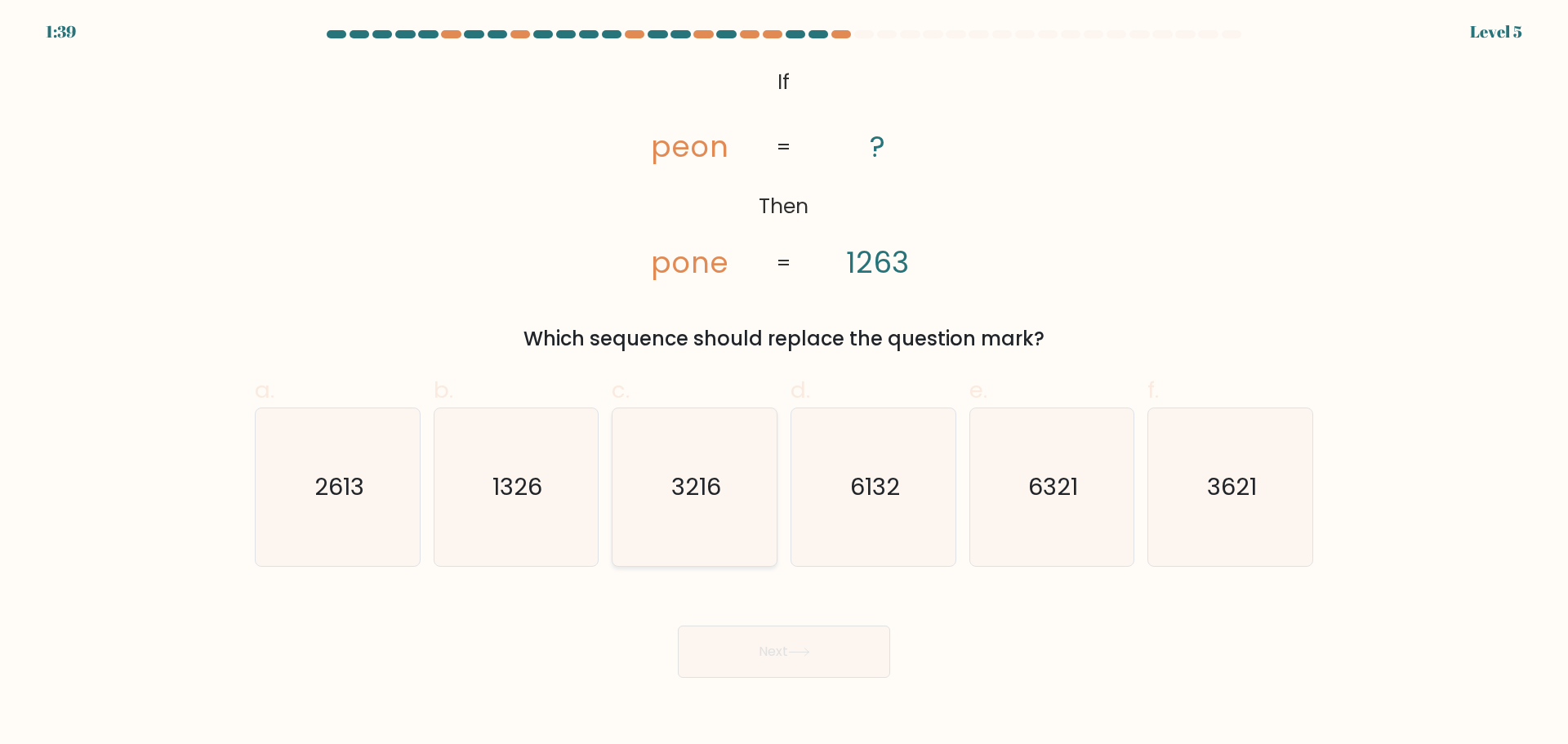
drag, startPoint x: 495, startPoint y: 527, endPoint x: 691, endPoint y: 563, distance: 199.3
click at [496, 527] on icon "1326" at bounding box center [515, 487] width 158 height 158
click at [784, 383] on input "b. 1326" at bounding box center [784, 378] width 1 height 10
radio input "true"
click at [798, 657] on icon at bounding box center [799, 652] width 22 height 9
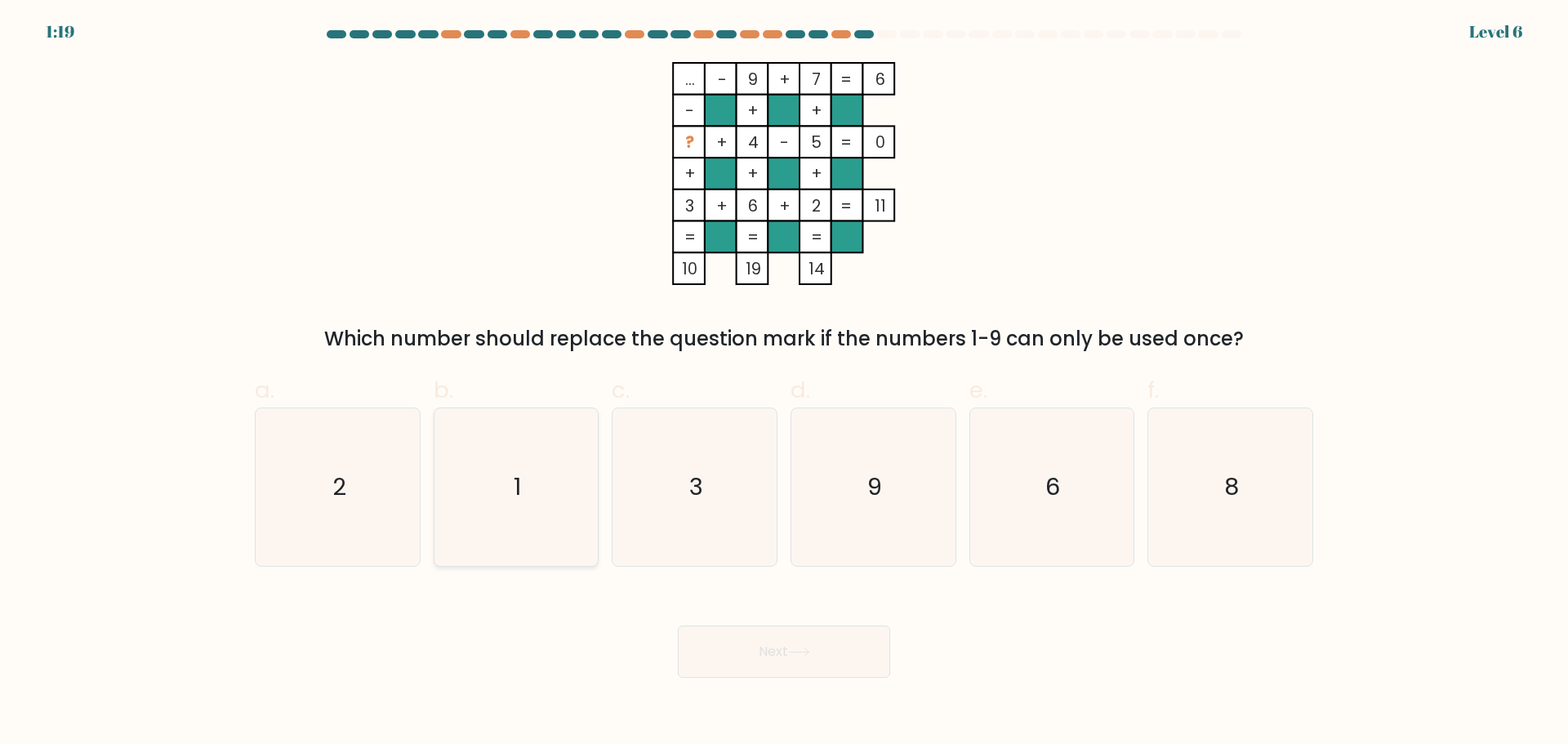
click at [535, 497] on icon "1" at bounding box center [515, 487] width 158 height 158
click at [784, 383] on input "b. 1" at bounding box center [784, 378] width 1 height 10
radio input "true"
click at [837, 677] on button "Next" at bounding box center [783, 651] width 212 height 52
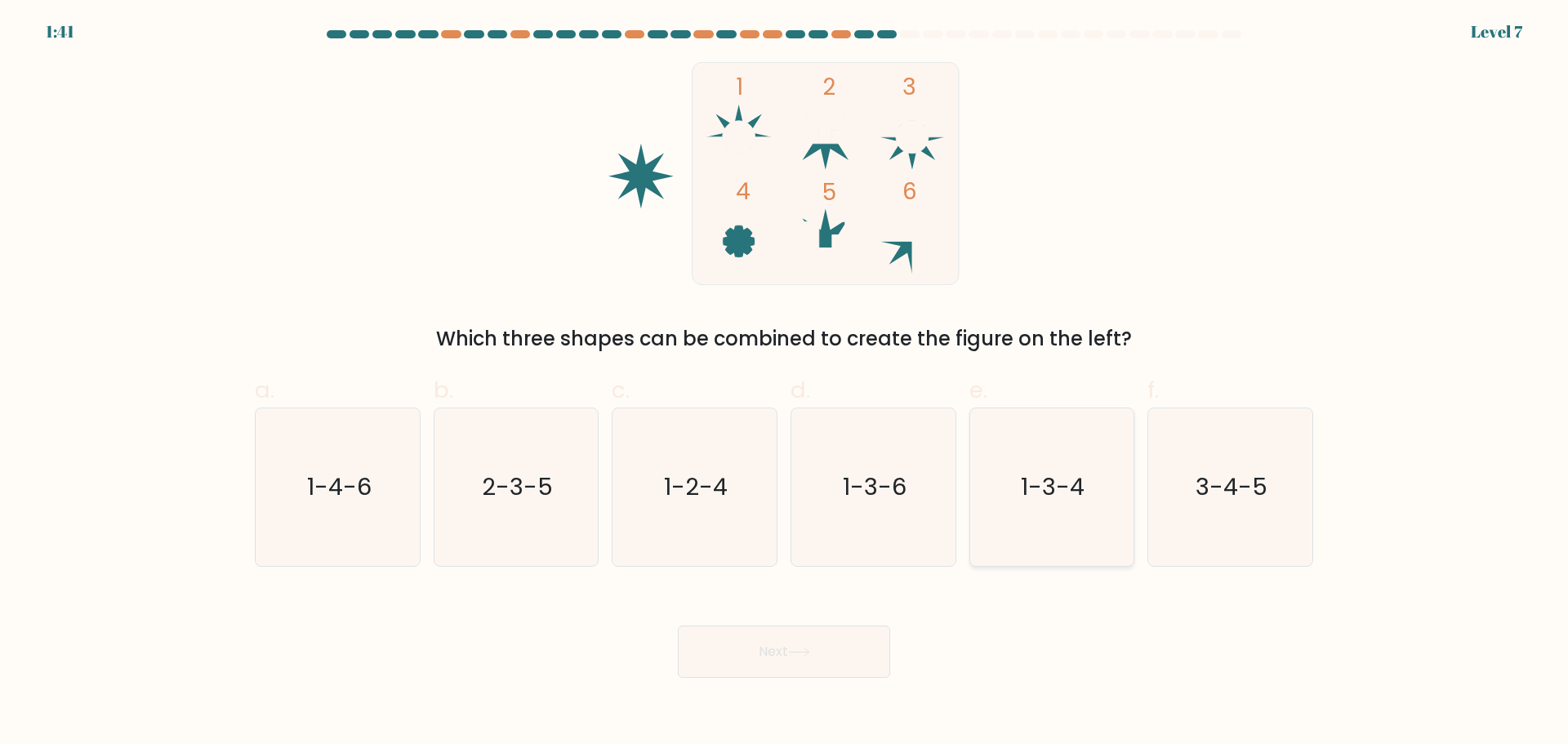
click at [1090, 527] on icon "1-3-4" at bounding box center [1052, 487] width 158 height 158
click at [785, 383] on input "e. 1-3-4" at bounding box center [784, 378] width 1 height 10
radio input "true"
click at [768, 677] on button "Next" at bounding box center [783, 651] width 212 height 52
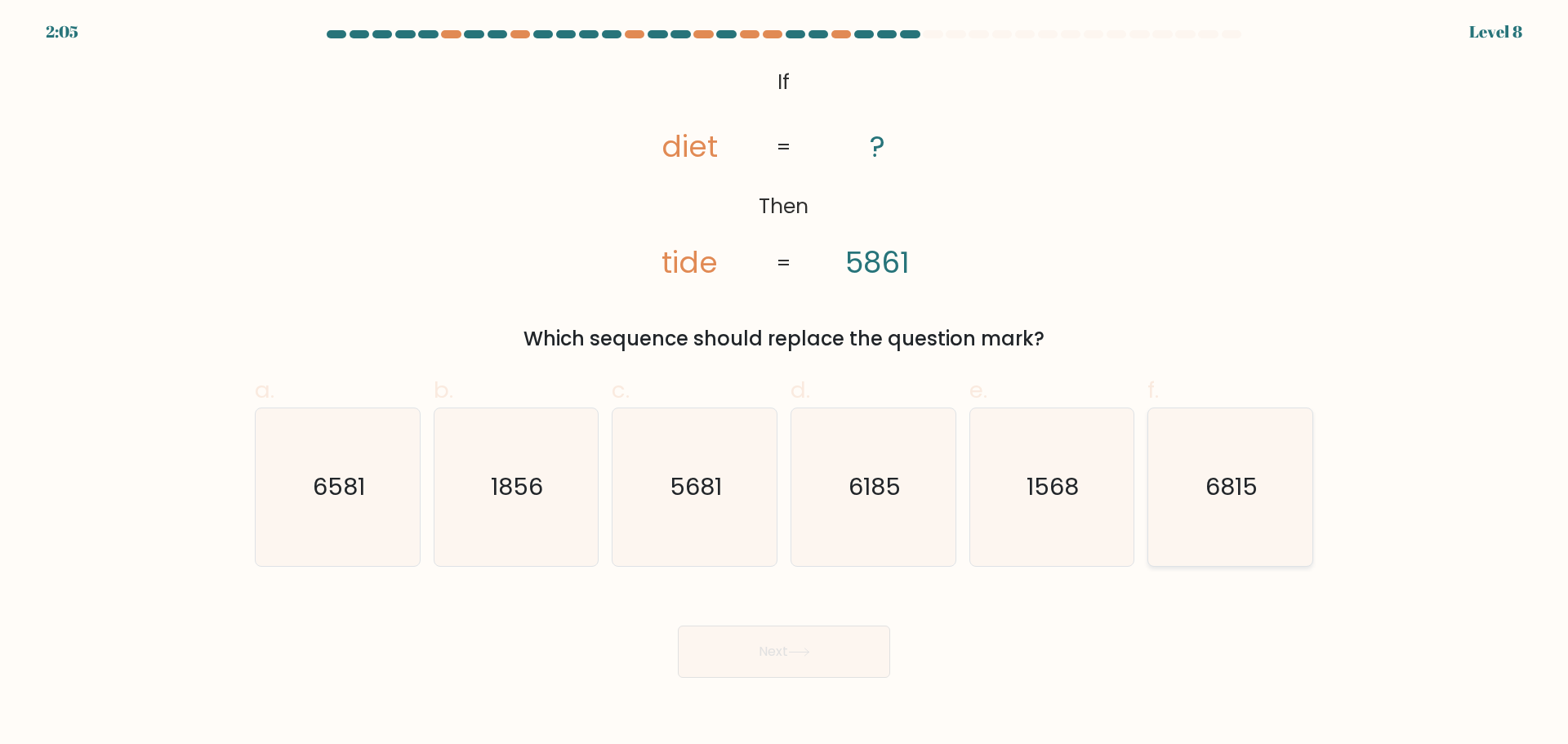
click at [1237, 533] on icon "6815" at bounding box center [1230, 487] width 158 height 158
click at [785, 383] on input "f. 6815" at bounding box center [784, 378] width 1 height 10
radio input "true"
click at [798, 677] on button "Next" at bounding box center [783, 651] width 212 height 52
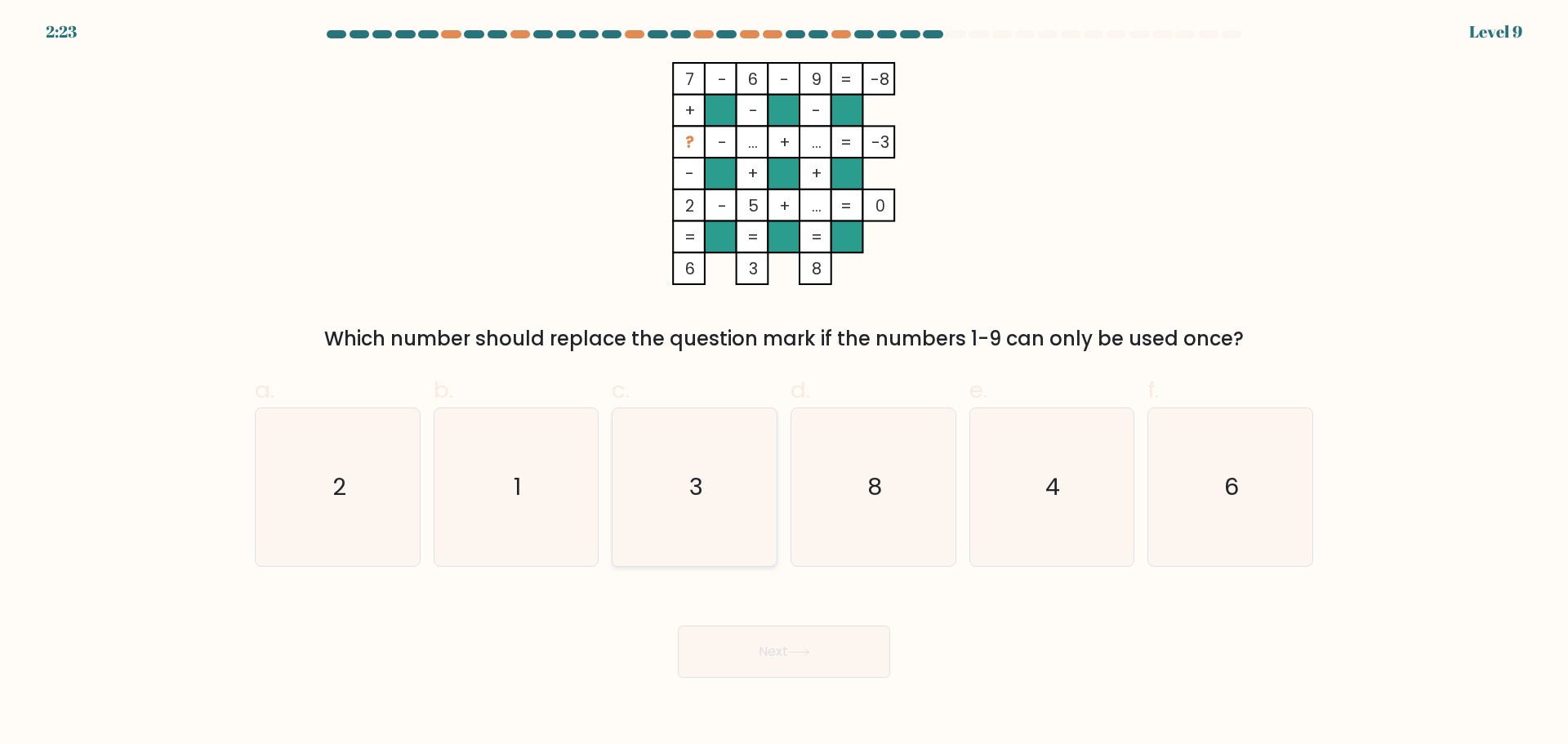
click at [697, 503] on text "3" at bounding box center [697, 487] width 14 height 33
click at [784, 383] on input "c. 3" at bounding box center [784, 378] width 1 height 10
radio input "true"
click at [828, 677] on button "Next" at bounding box center [783, 651] width 212 height 52
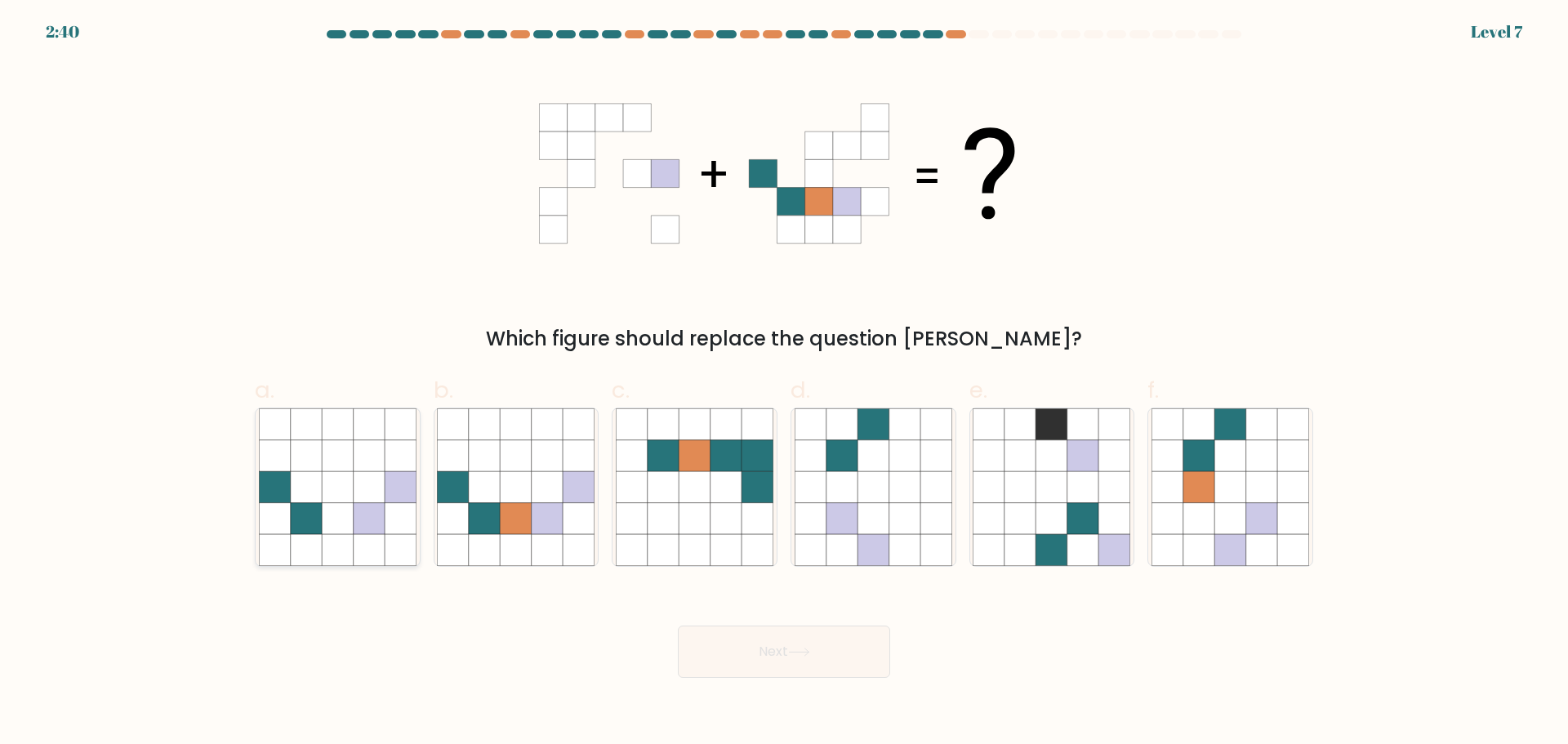
click at [339, 520] on icon at bounding box center [337, 518] width 31 height 31
click at [784, 383] on input "a." at bounding box center [784, 378] width 1 height 10
radio input "true"
click at [840, 677] on button "Next" at bounding box center [783, 651] width 212 height 52
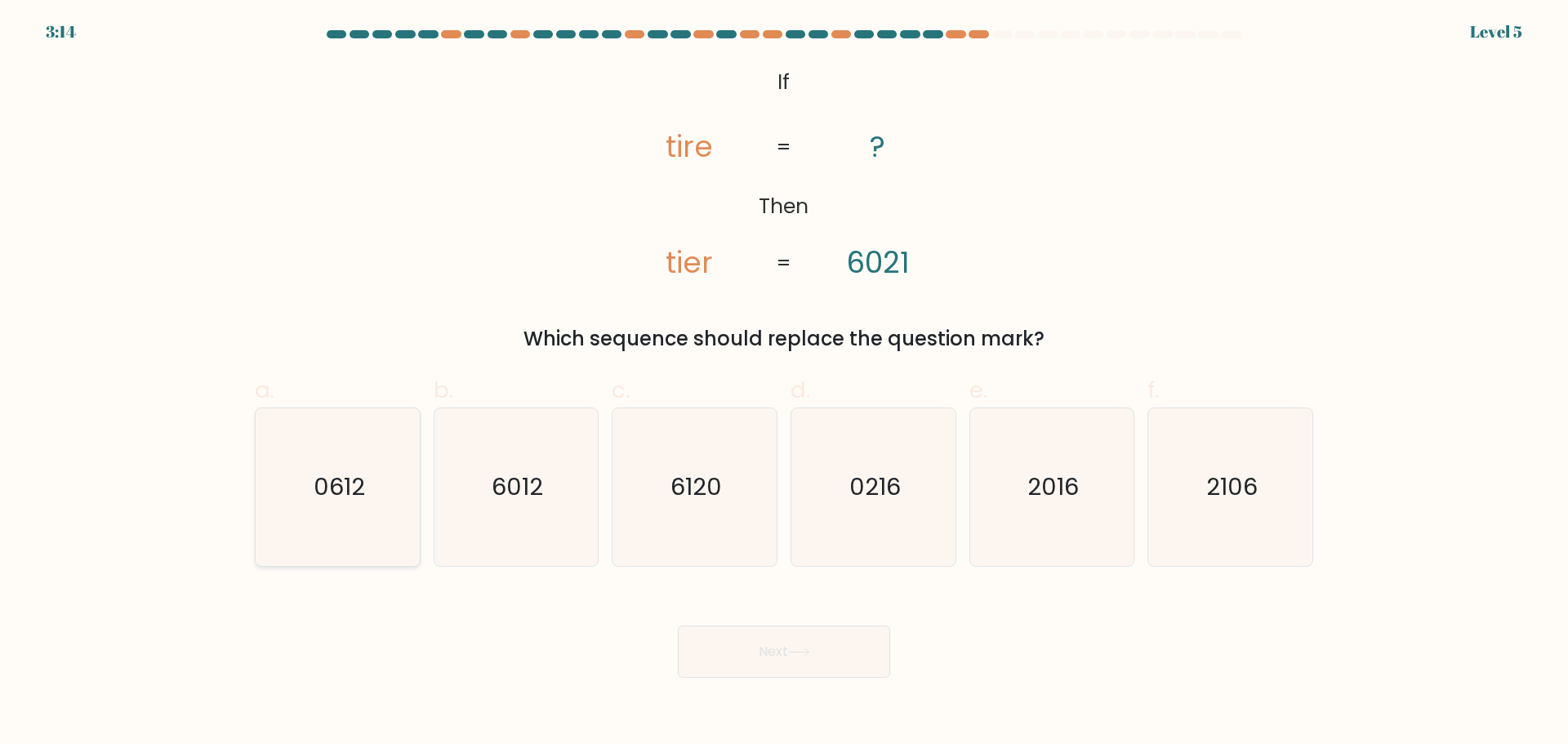
click at [355, 539] on icon "0612" at bounding box center [338, 487] width 158 height 158
click at [784, 383] on input "a. 0612" at bounding box center [784, 378] width 1 height 10
radio input "true"
click at [539, 532] on icon "6012" at bounding box center [515, 487] width 158 height 158
click at [784, 383] on input "b. 6012" at bounding box center [784, 378] width 1 height 10
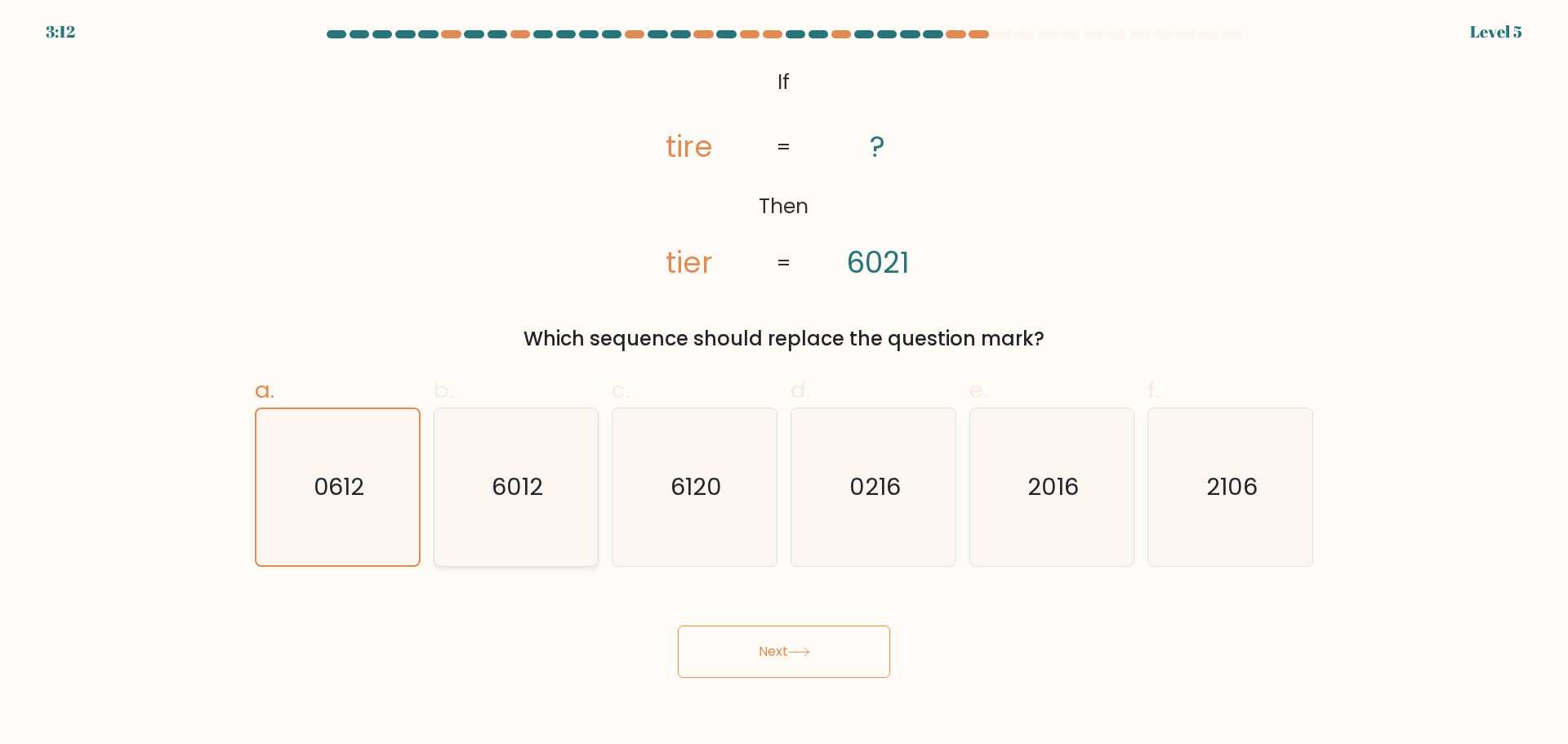
radio input "true"
click at [807, 657] on icon at bounding box center [799, 652] width 22 height 9
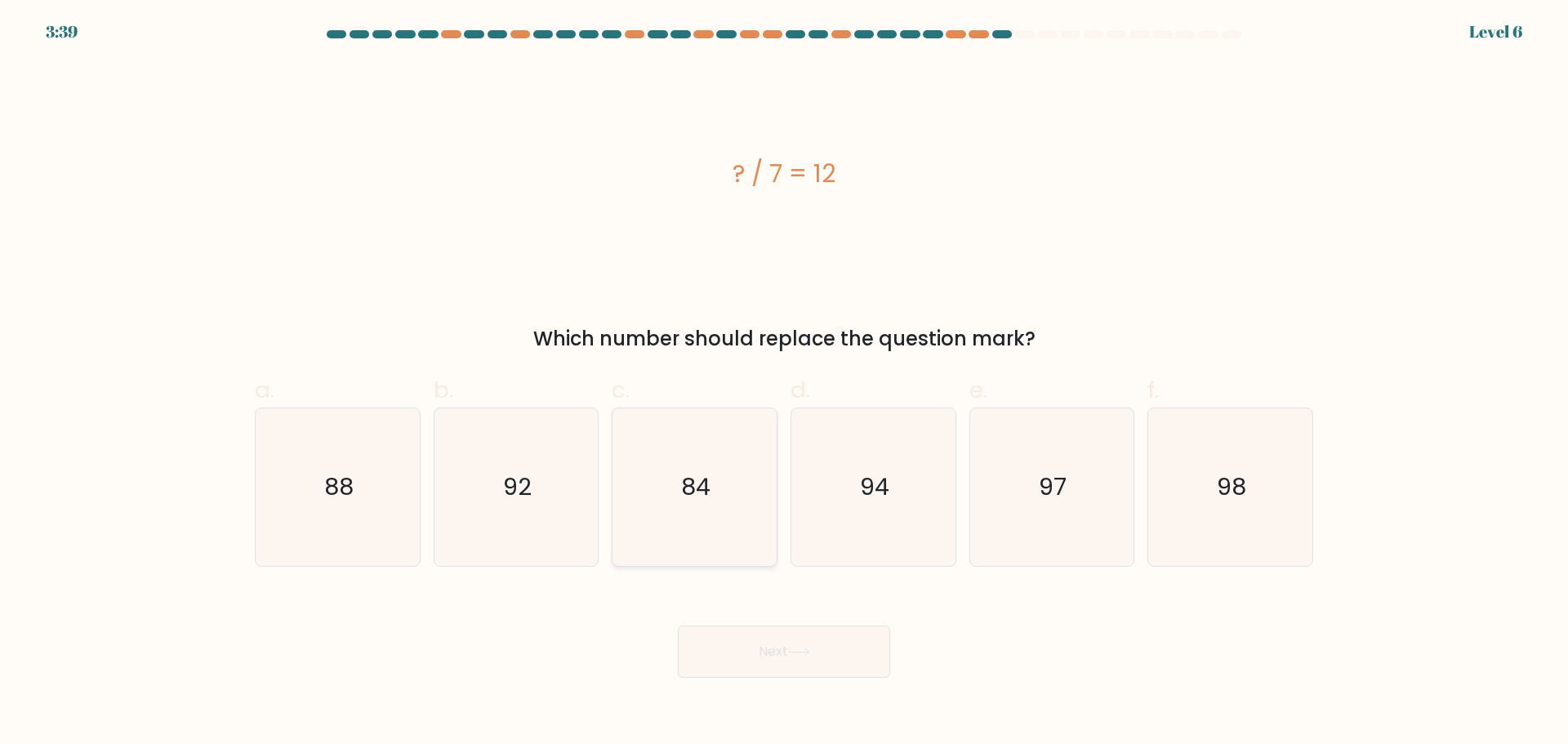
click at [703, 522] on icon "84" at bounding box center [695, 487] width 158 height 158
click at [784, 383] on input "c. 84" at bounding box center [784, 378] width 1 height 10
radio input "true"
click at [761, 672] on button "Next" at bounding box center [783, 651] width 212 height 52
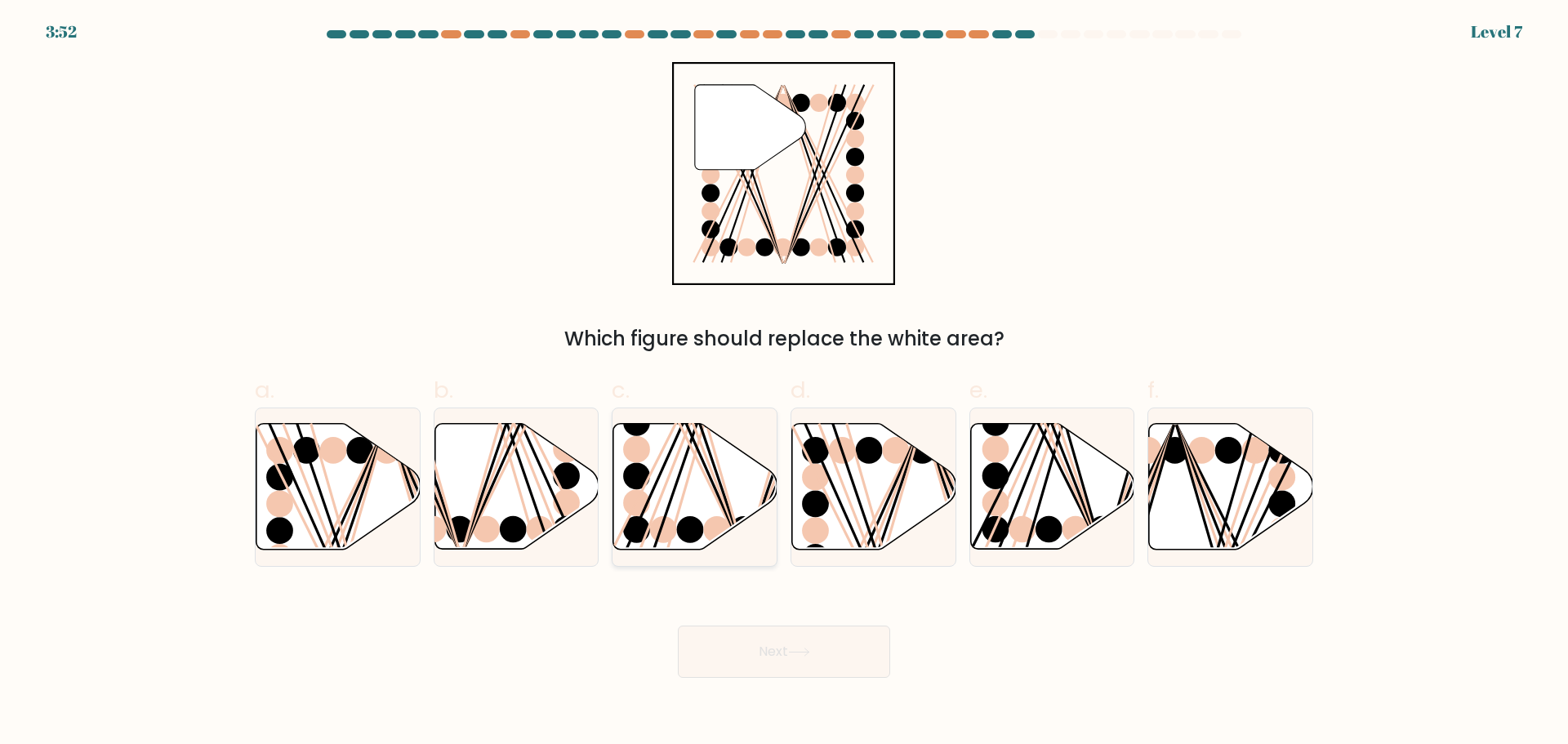
click at [701, 461] on line at bounding box center [692, 420] width 104 height 264
click at [784, 383] on input "c." at bounding box center [784, 378] width 1 height 10
radio input "true"
click at [792, 677] on button "Next" at bounding box center [783, 651] width 212 height 52
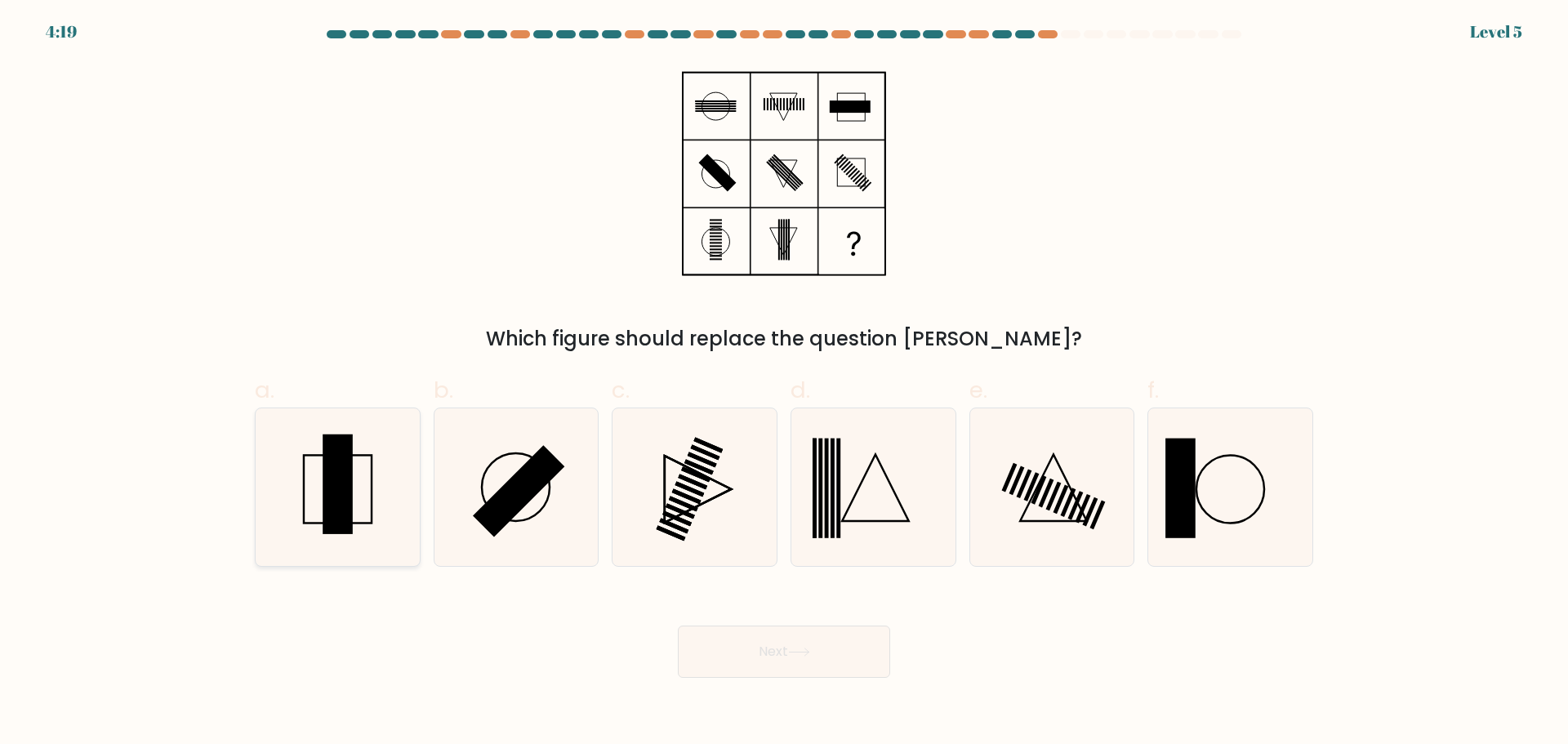
click at [366, 475] on icon at bounding box center [338, 487] width 158 height 158
click at [784, 383] on input "a." at bounding box center [784, 378] width 1 height 10
radio input "true"
click at [724, 677] on button "Next" at bounding box center [783, 651] width 212 height 52
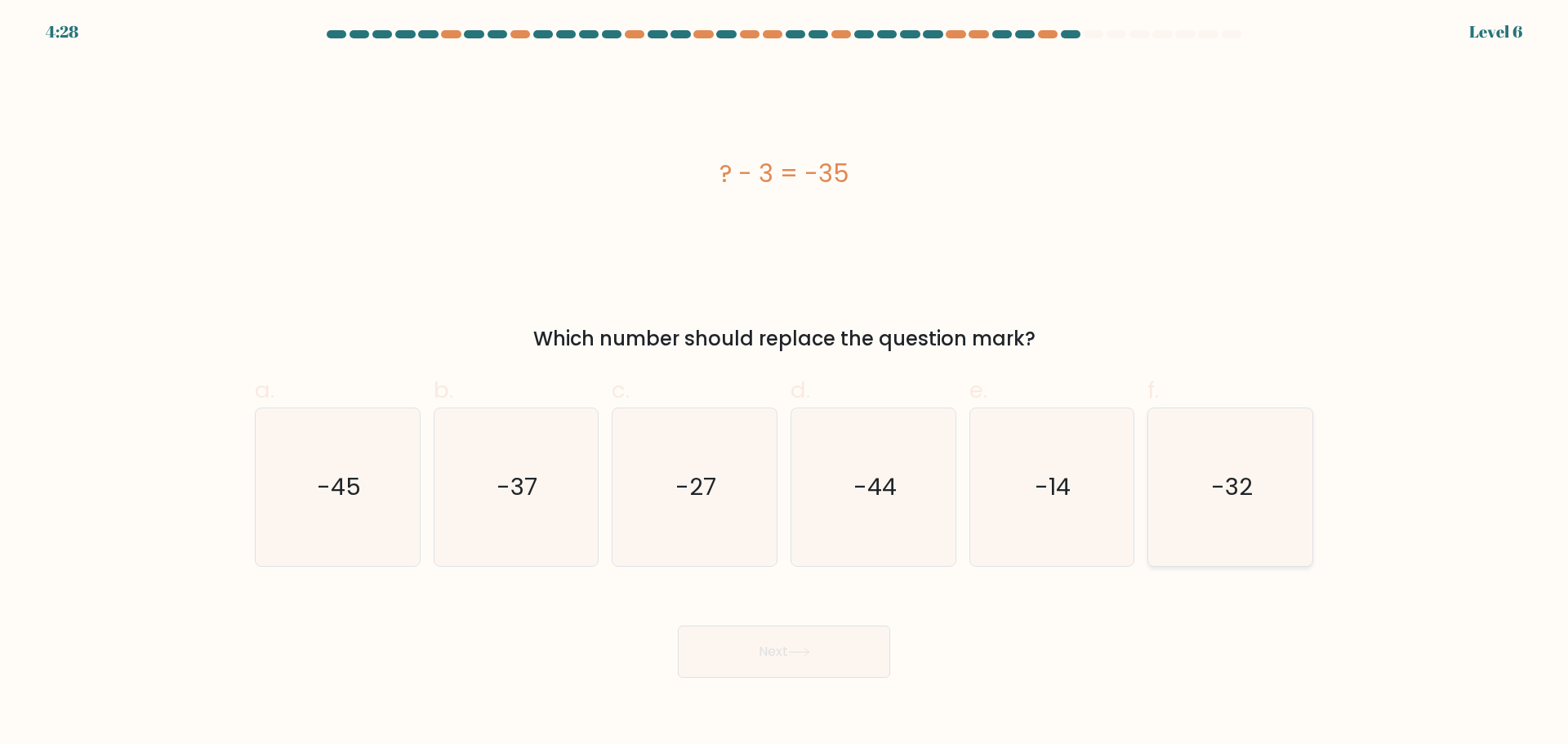
click at [1220, 533] on icon "-32" at bounding box center [1230, 487] width 158 height 158
click at [785, 383] on input "f. -32" at bounding box center [784, 378] width 1 height 10
radio input "true"
click at [839, 676] on button "Next" at bounding box center [783, 651] width 212 height 52
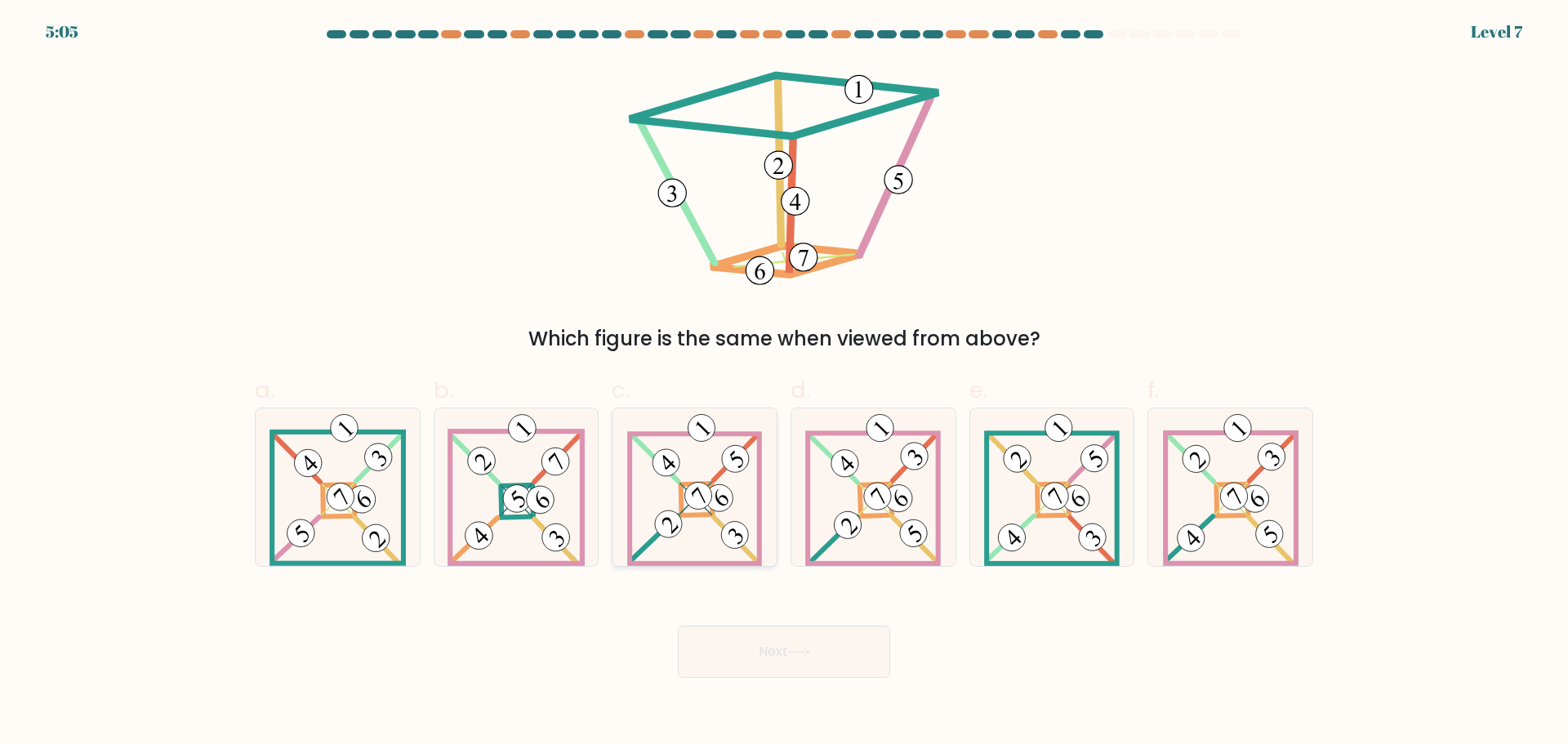
click at [717, 553] on icon at bounding box center [695, 487] width 135 height 158
click at [784, 383] on input "c." at bounding box center [784, 378] width 1 height 10
radio input "true"
click at [764, 667] on button "Next" at bounding box center [783, 651] width 212 height 52
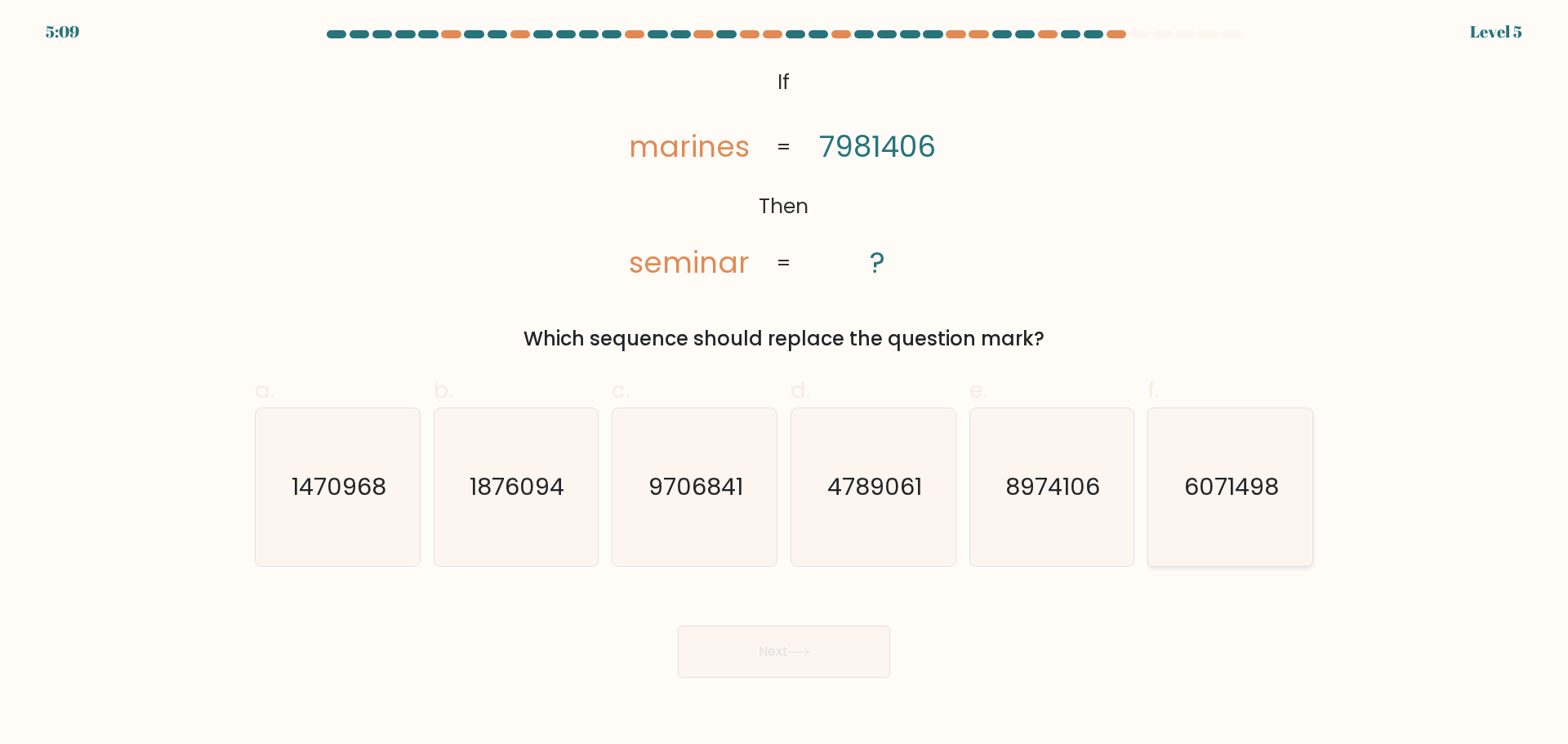
click at [1232, 532] on icon "6071498" at bounding box center [1230, 487] width 158 height 158
click at [785, 383] on input "f. 6071498" at bounding box center [784, 378] width 1 height 10
radio input "true"
click at [798, 661] on button "Next" at bounding box center [783, 651] width 212 height 52
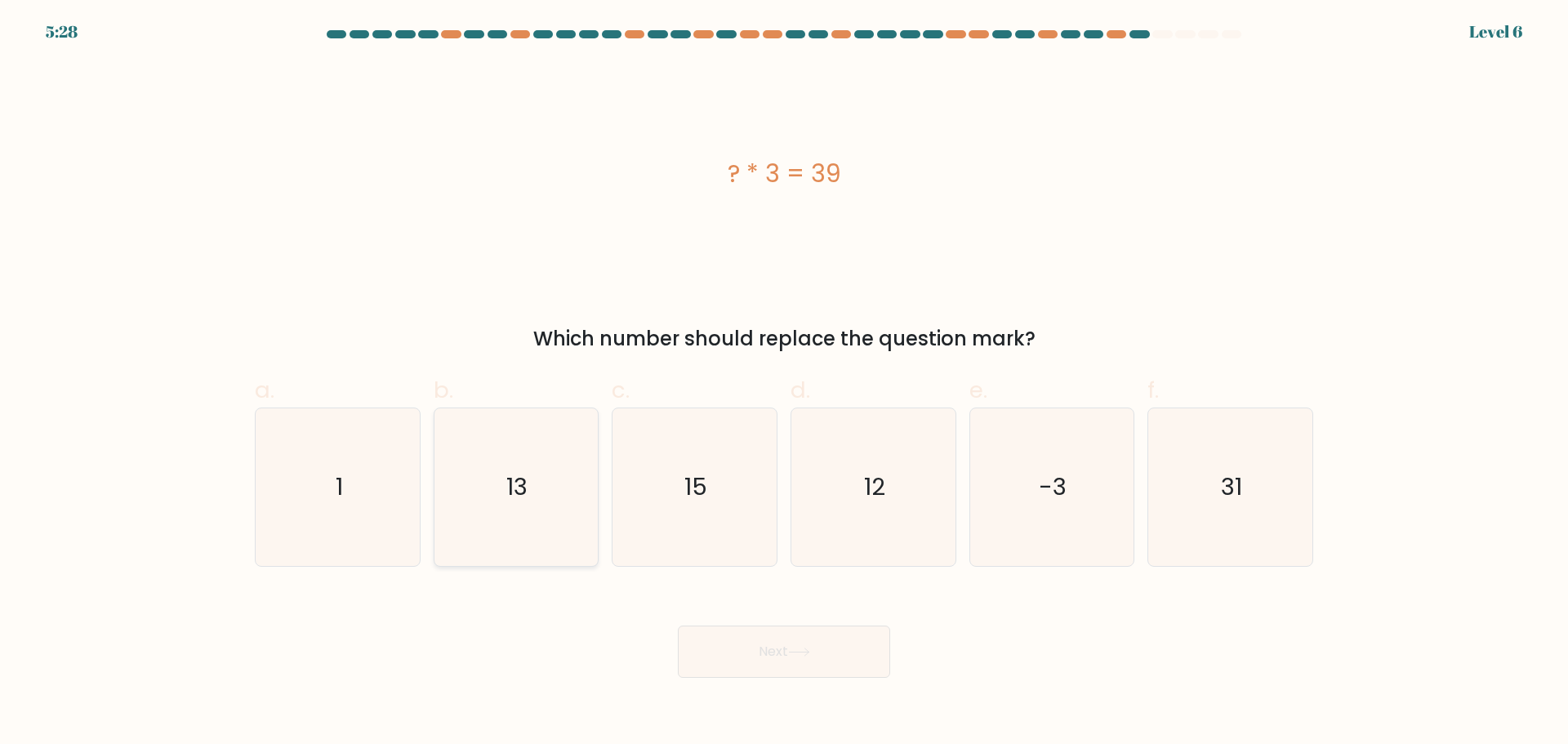
click at [560, 492] on icon "13" at bounding box center [515, 487] width 158 height 158
click at [784, 383] on input "b. 13" at bounding box center [784, 378] width 1 height 10
radio input "true"
click at [730, 677] on button "Next" at bounding box center [783, 651] width 212 height 52
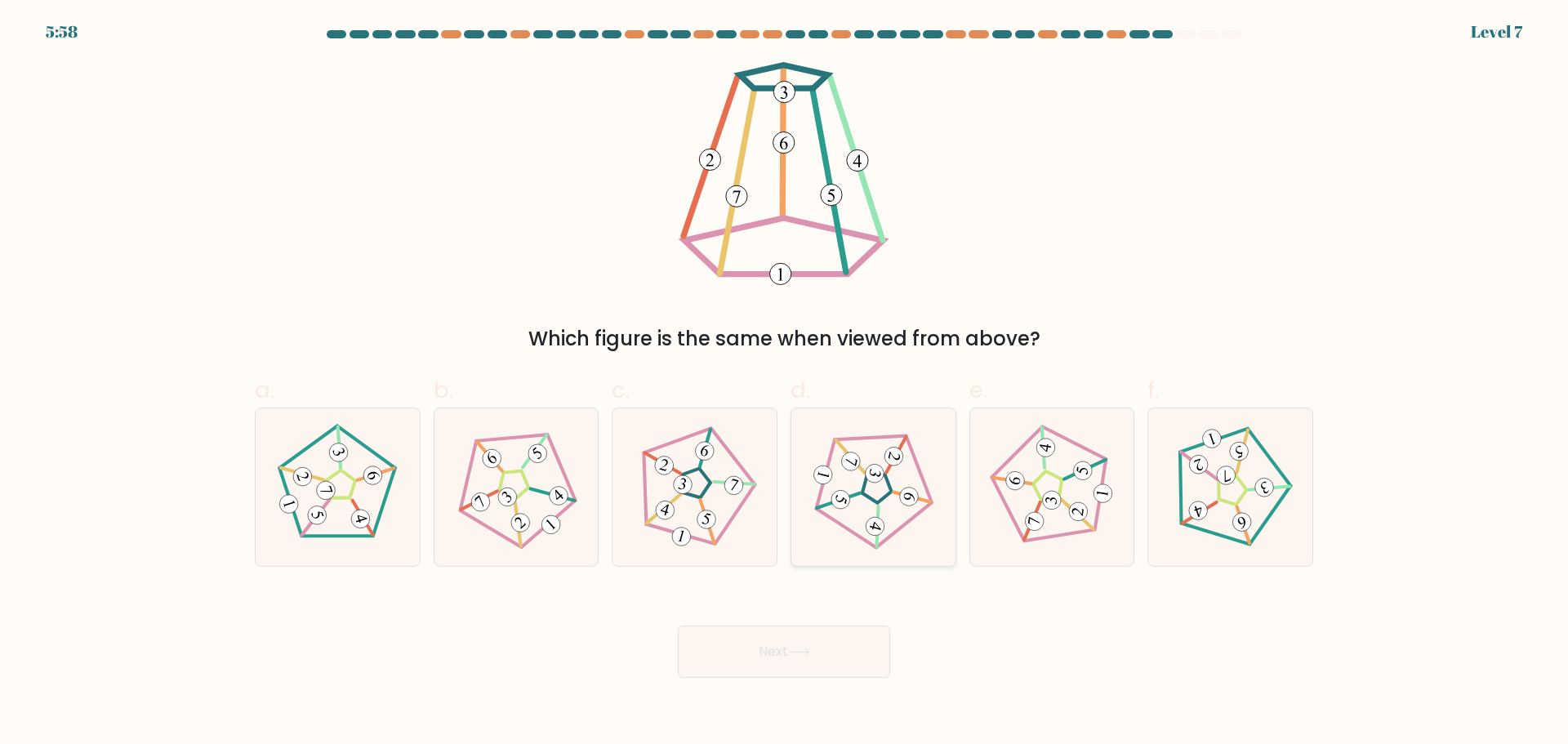
click at [910, 527] on icon at bounding box center [872, 486] width 126 height 126
click at [785, 383] on input "d." at bounding box center [784, 378] width 1 height 10
radio input "true"
click at [840, 675] on button "Next" at bounding box center [783, 651] width 212 height 52
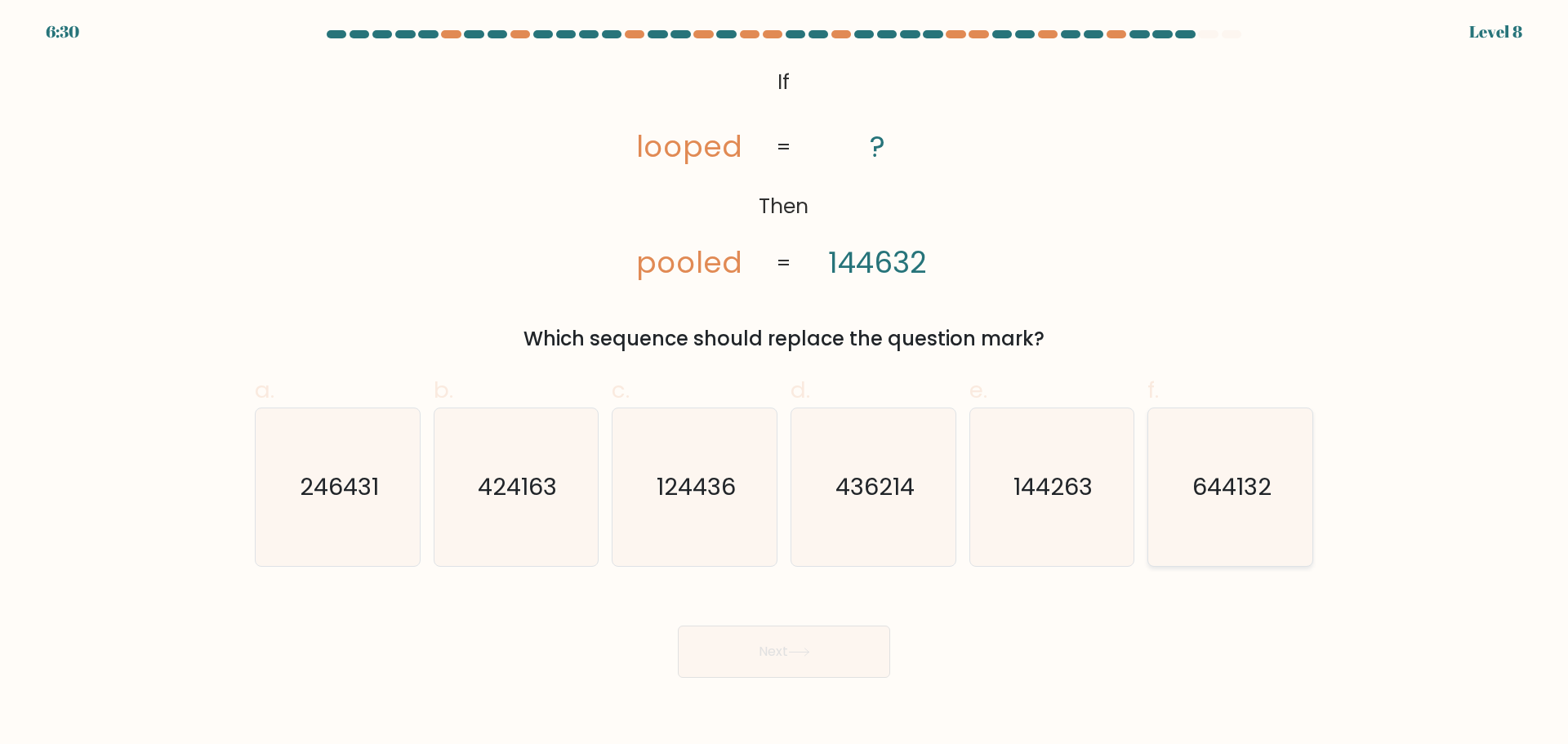
drag, startPoint x: 1219, startPoint y: 506, endPoint x: 1193, endPoint y: 502, distance: 26.3
click at [1220, 503] on text "644132" at bounding box center [1231, 487] width 79 height 33
click at [785, 383] on input "f. 644132" at bounding box center [784, 378] width 1 height 10
radio input "true"
click at [755, 677] on button "Next" at bounding box center [783, 651] width 212 height 52
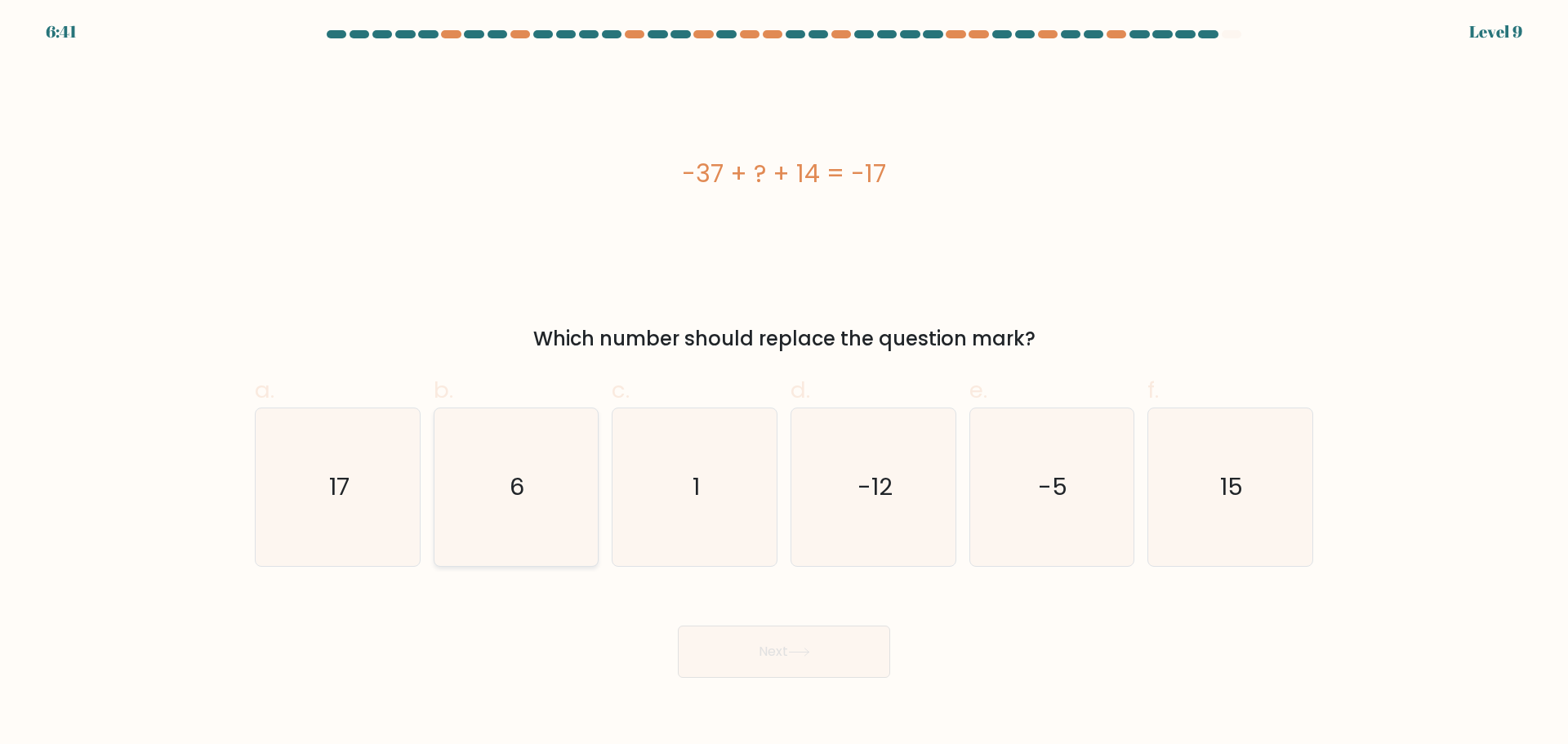
drag, startPoint x: 535, startPoint y: 513, endPoint x: 665, endPoint y: 597, distance: 154.8
click at [535, 511] on icon "6" at bounding box center [515, 487] width 158 height 158
click at [784, 383] on input "b. 6" at bounding box center [784, 378] width 1 height 10
radio input "true"
click at [748, 674] on button "Next" at bounding box center [783, 651] width 212 height 52
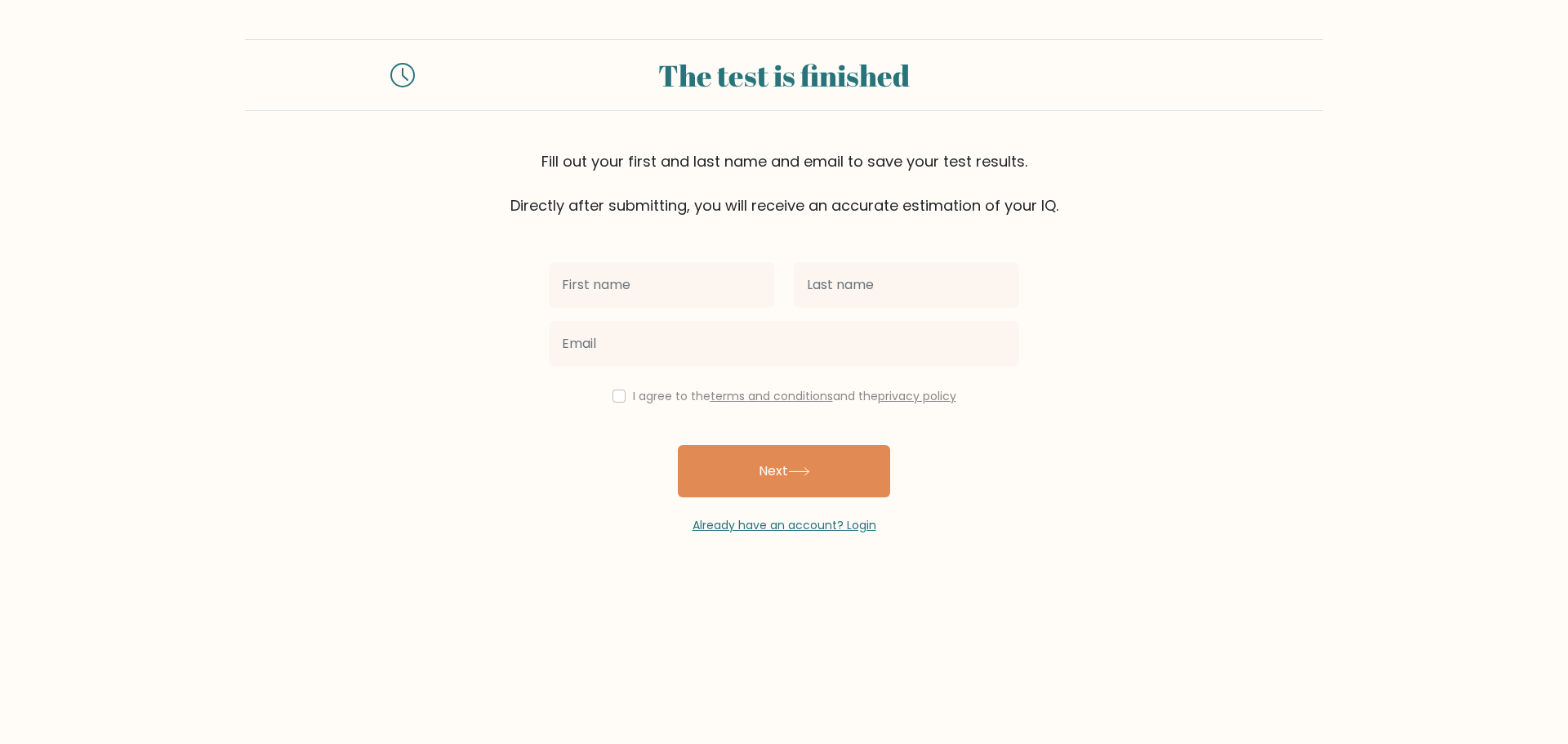
click at [701, 307] on input "text" at bounding box center [662, 285] width 225 height 46
type input "Maylene"
click at [882, 307] on input "text" at bounding box center [906, 285] width 225 height 46
type input "Dela Rosa"
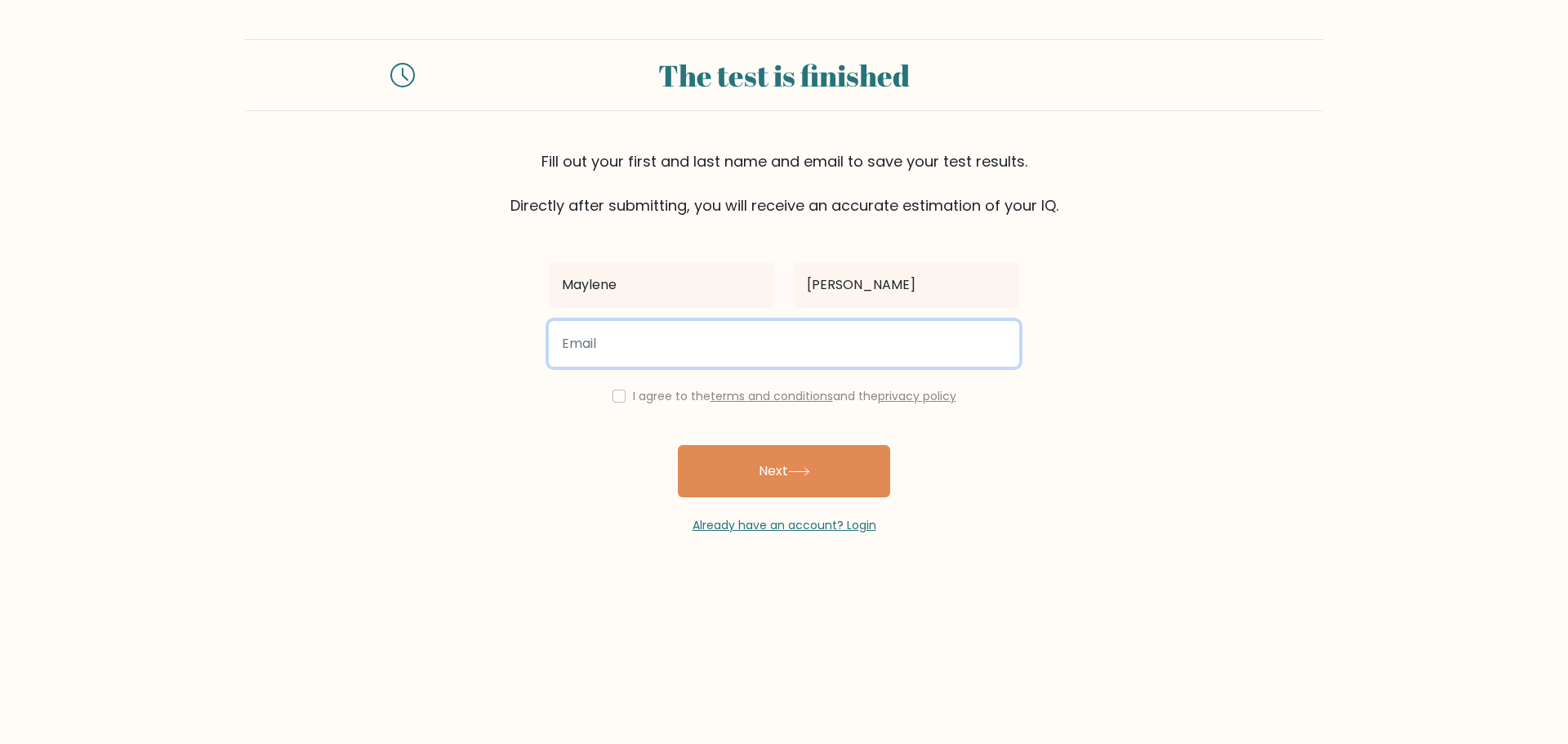
click at [716, 366] on input "email" at bounding box center [784, 343] width 470 height 46
type input "dawn.kurtney0820@gmail.com"
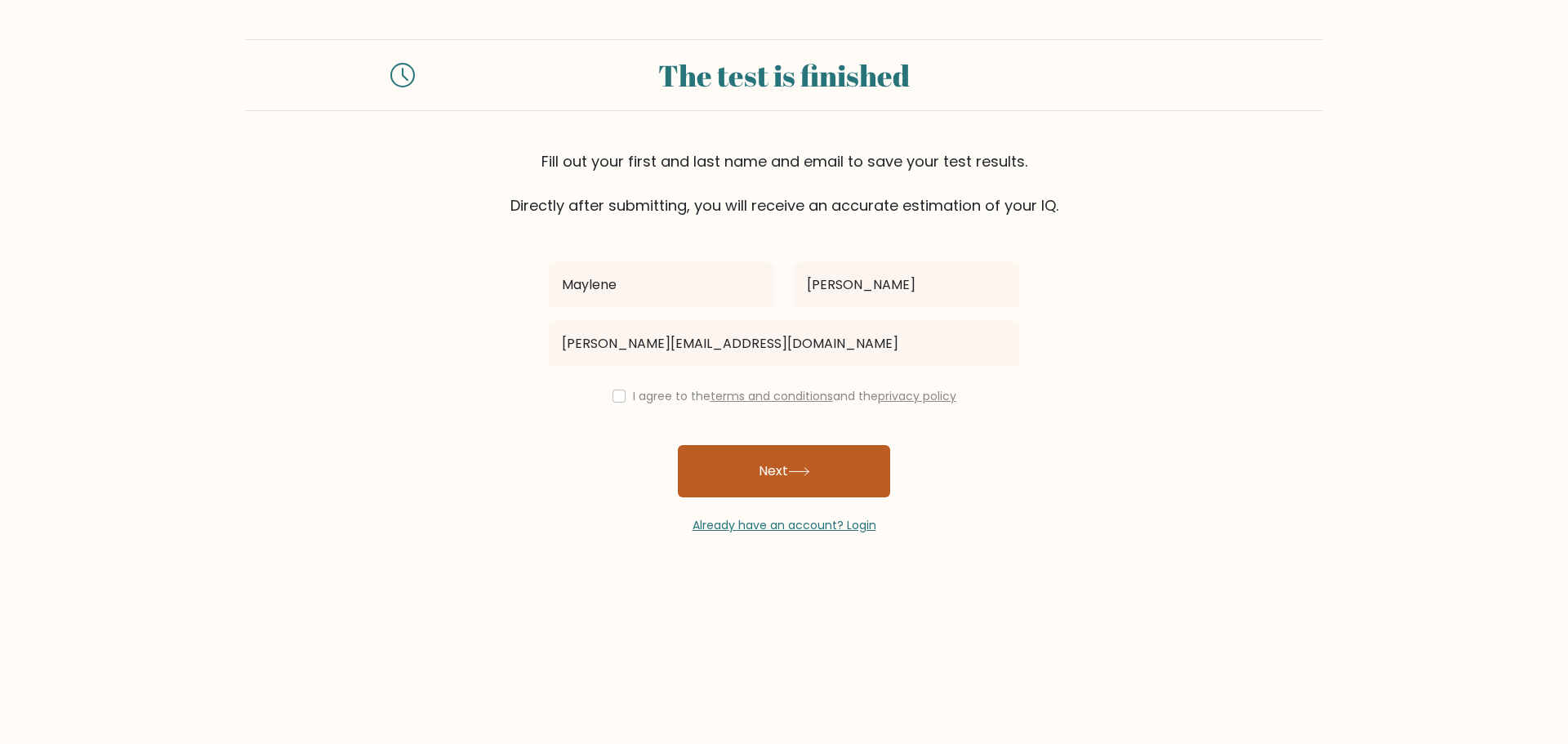
click at [790, 497] on button "Next" at bounding box center [783, 471] width 212 height 52
click at [612, 403] on input "checkbox" at bounding box center [619, 396] width 13 height 13
checkbox input "true"
click at [755, 497] on button "Next" at bounding box center [783, 471] width 212 height 52
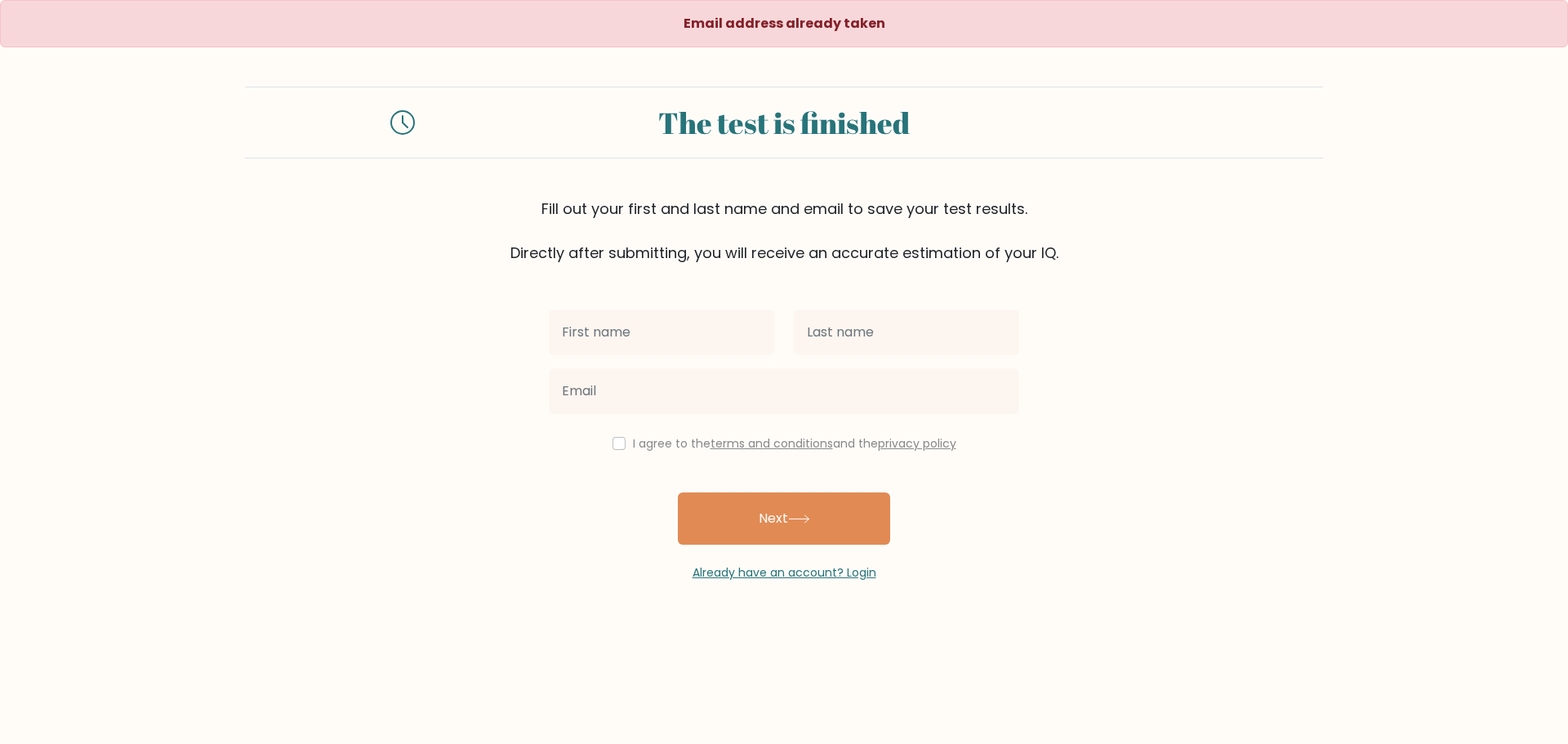
click at [649, 355] on input "text" at bounding box center [662, 332] width 225 height 46
type input "Maylene"
click at [851, 355] on input "text" at bounding box center [906, 332] width 225 height 46
type input "Dela Rosa"
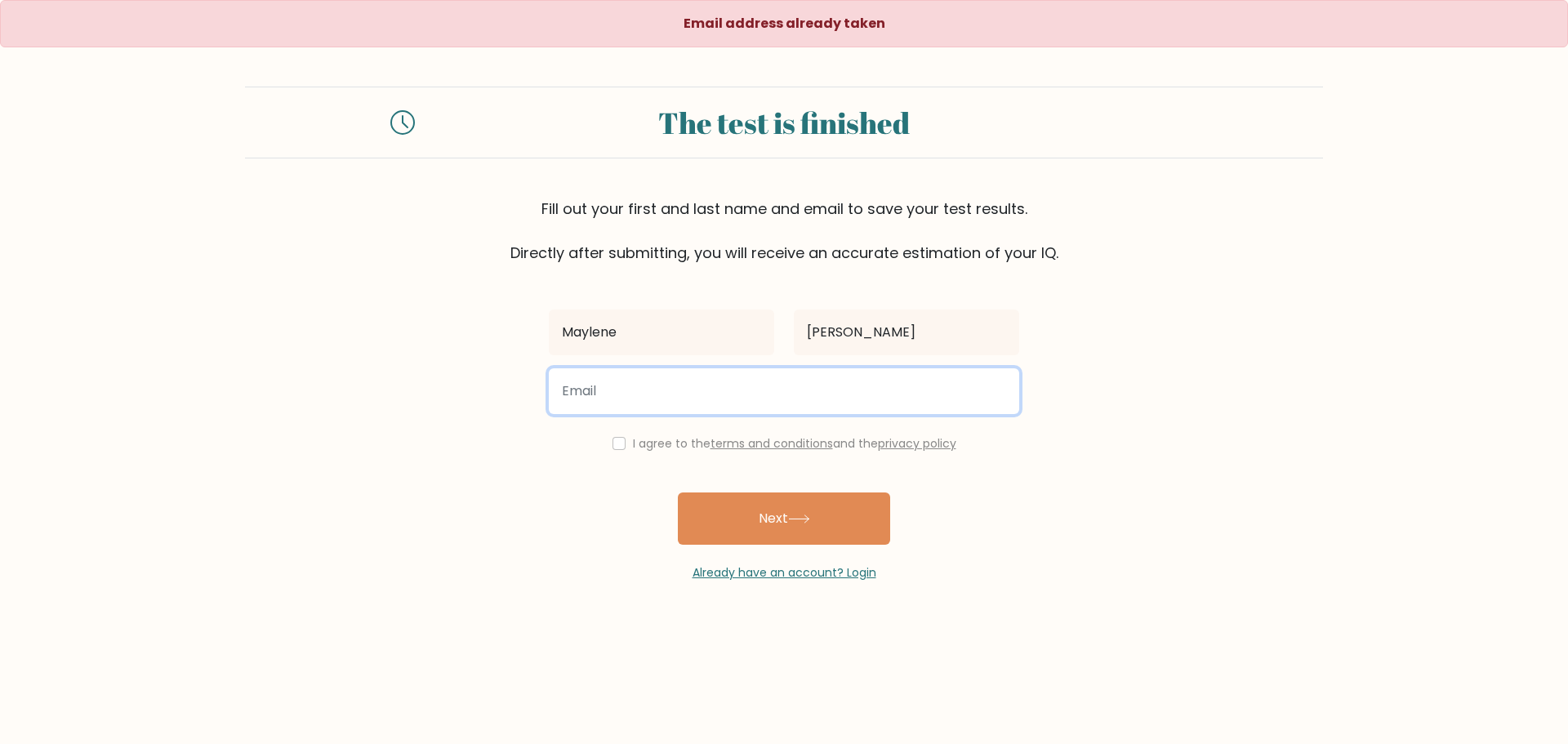
drag, startPoint x: 580, startPoint y: 466, endPoint x: 653, endPoint y: 473, distance: 73.3
click at [580, 414] on input "email" at bounding box center [784, 391] width 470 height 46
type input "kurtney720@gmail.com"
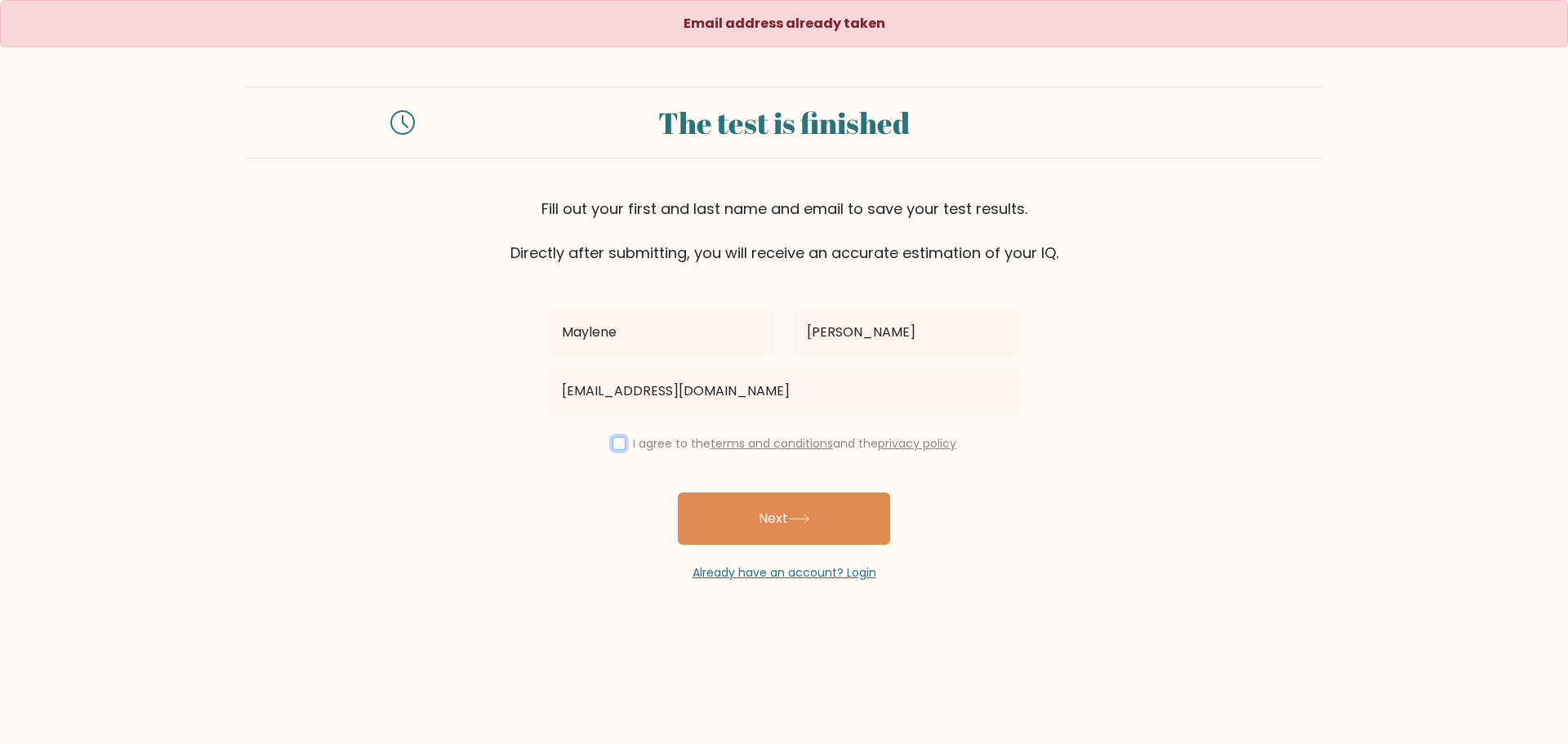
click at [612, 450] on input "checkbox" at bounding box center [619, 443] width 13 height 13
checkbox input "true"
click at [735, 545] on button "Next" at bounding box center [783, 518] width 212 height 52
click at [754, 580] on link "Already have an account? Login" at bounding box center [784, 572] width 184 height 16
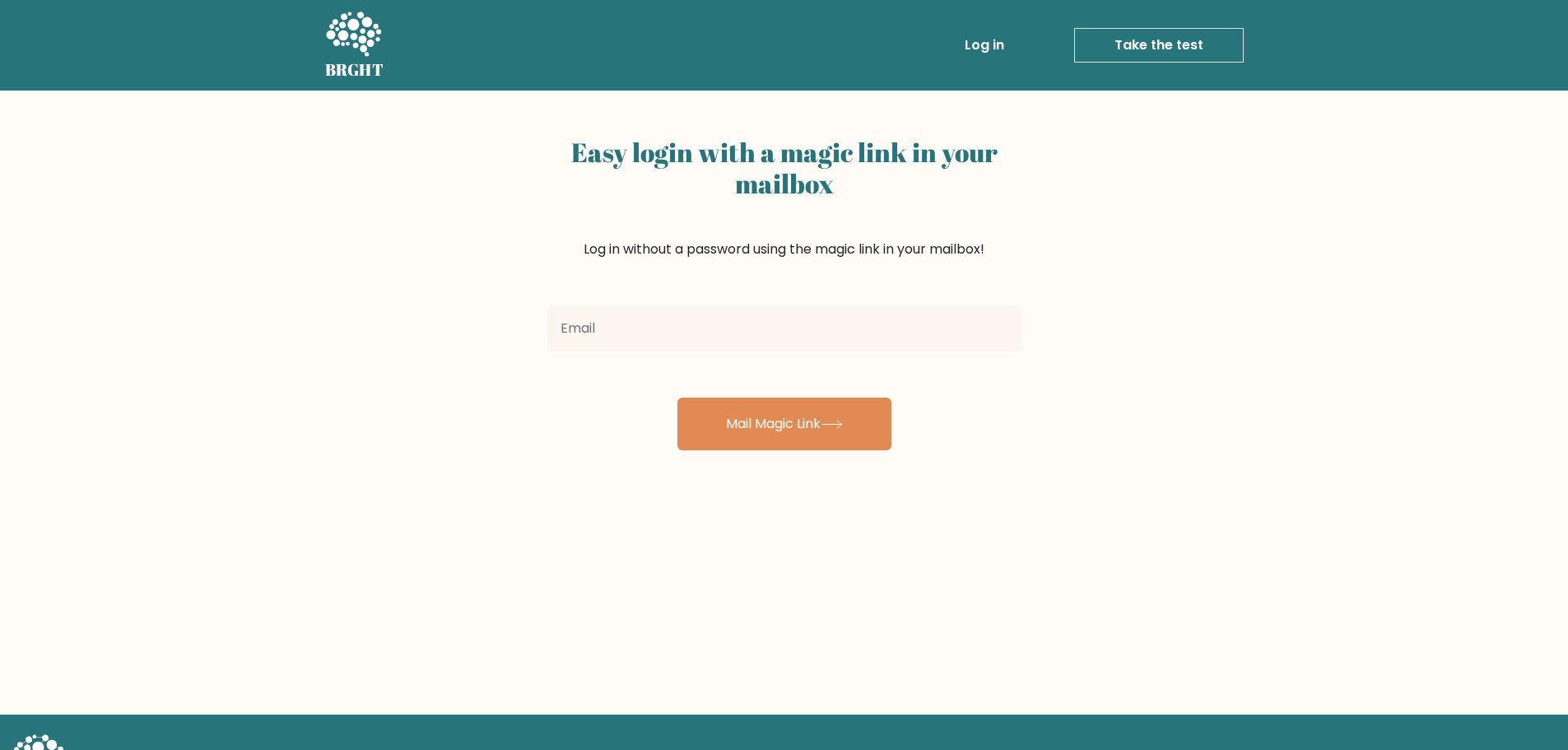
click at [589, 352] on input "email" at bounding box center [784, 328] width 474 height 46
type input "dawn.kurtney0820@gmail.com"
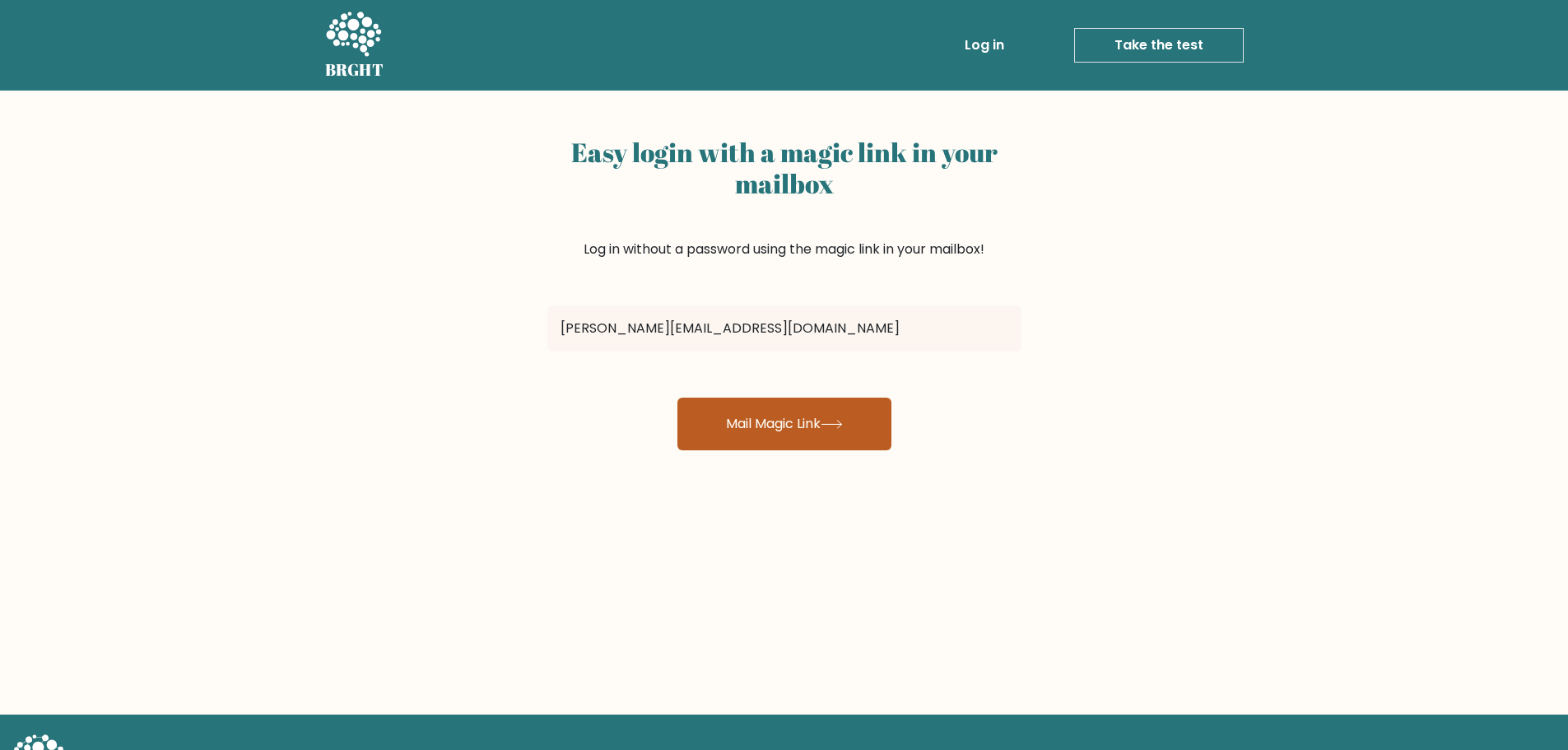
click at [819, 451] on button "Mail Magic Link" at bounding box center [784, 423] width 214 height 52
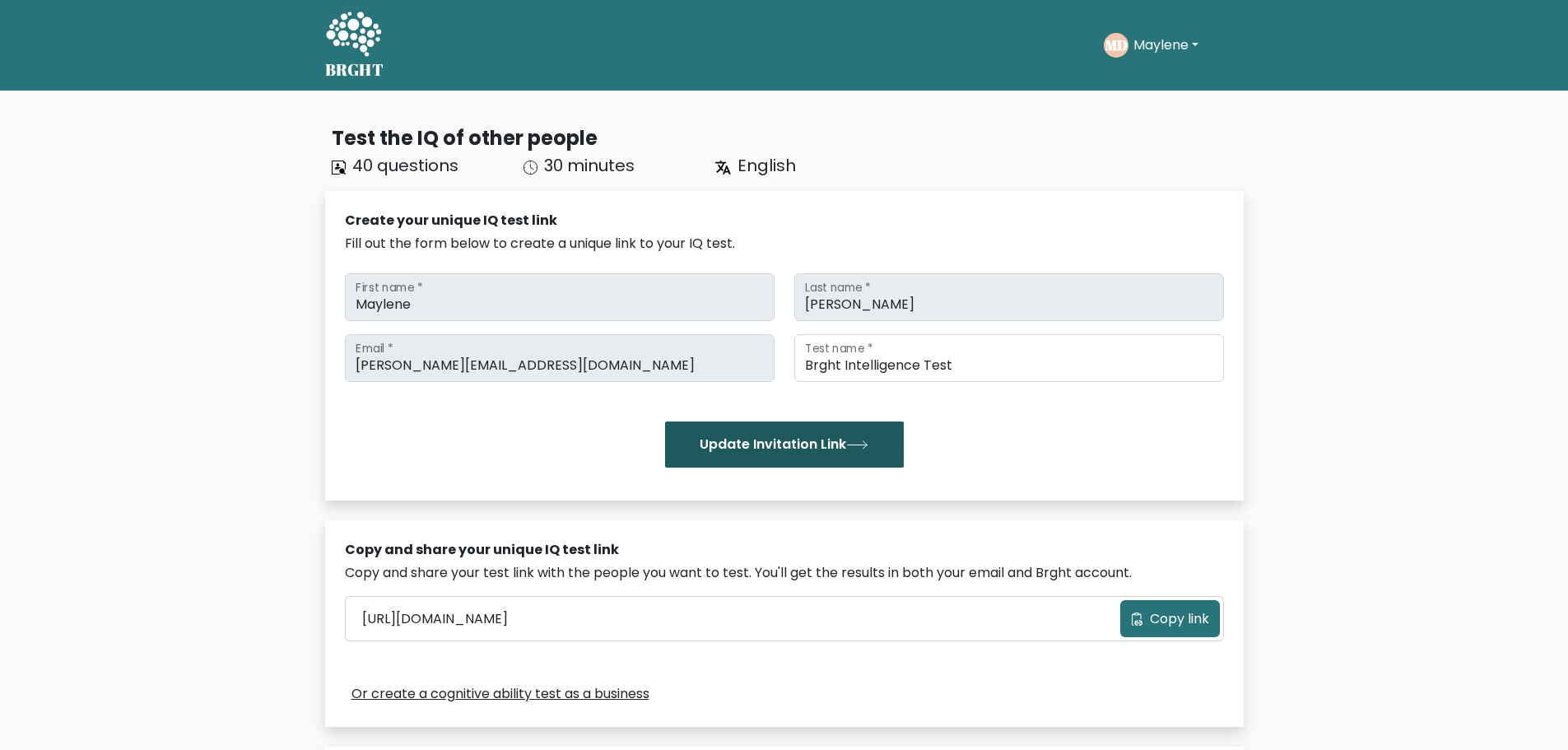
click at [787, 467] on button "Update Invitation Link" at bounding box center [784, 444] width 238 height 46
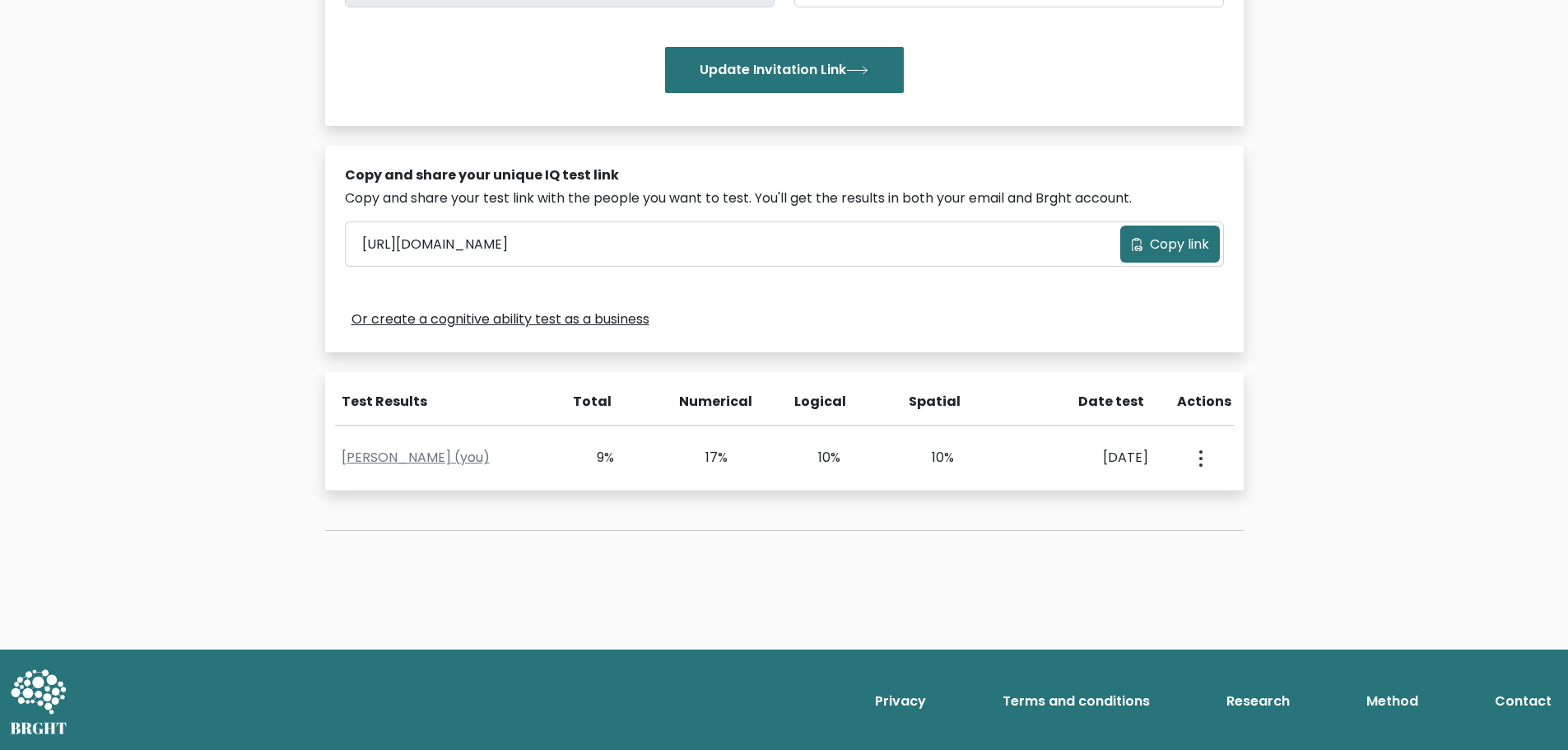
scroll to position [576, 0]
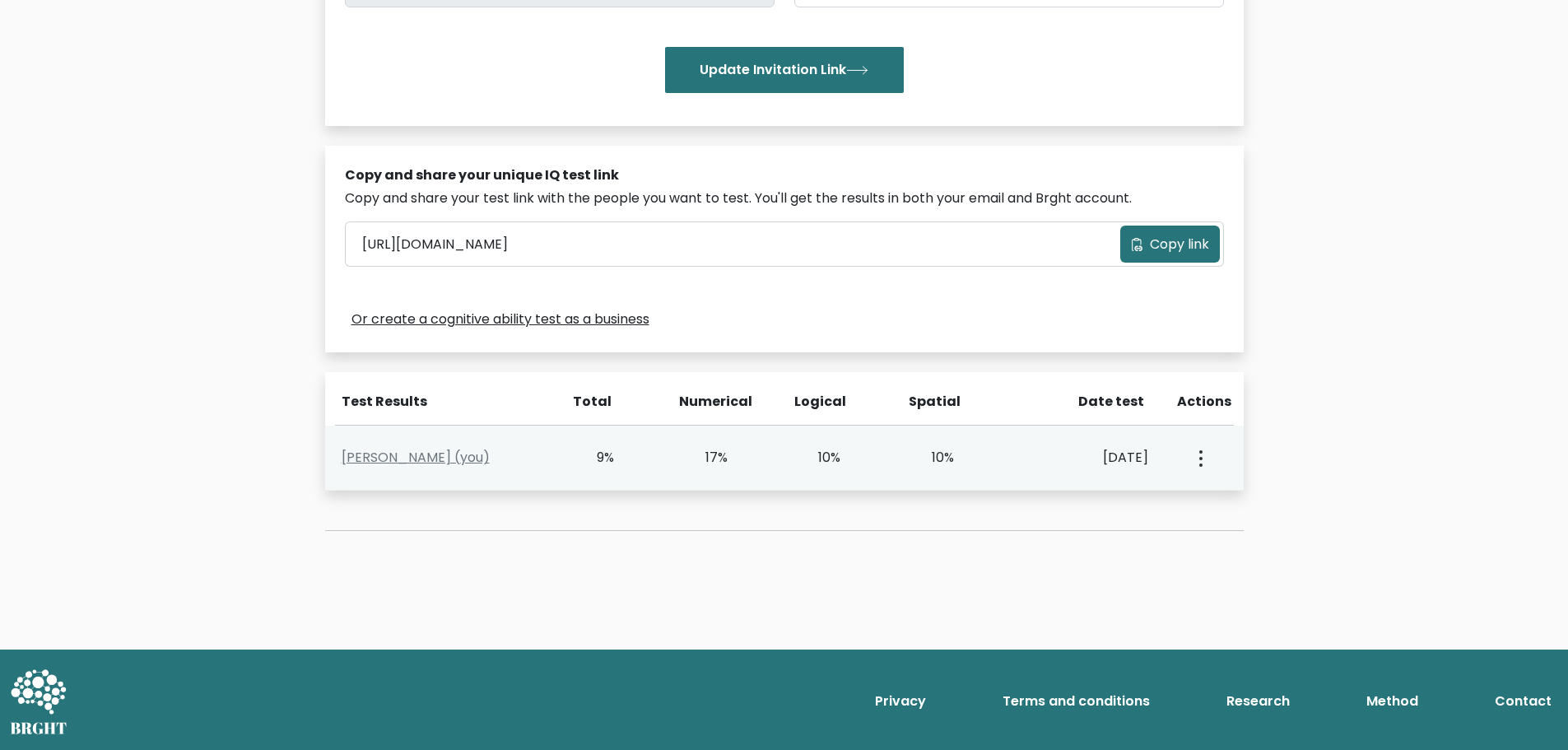
click at [1193, 483] on button "button" at bounding box center [1199, 458] width 13 height 51
click at [1210, 524] on link "View Profile" at bounding box center [1253, 510] width 130 height 26
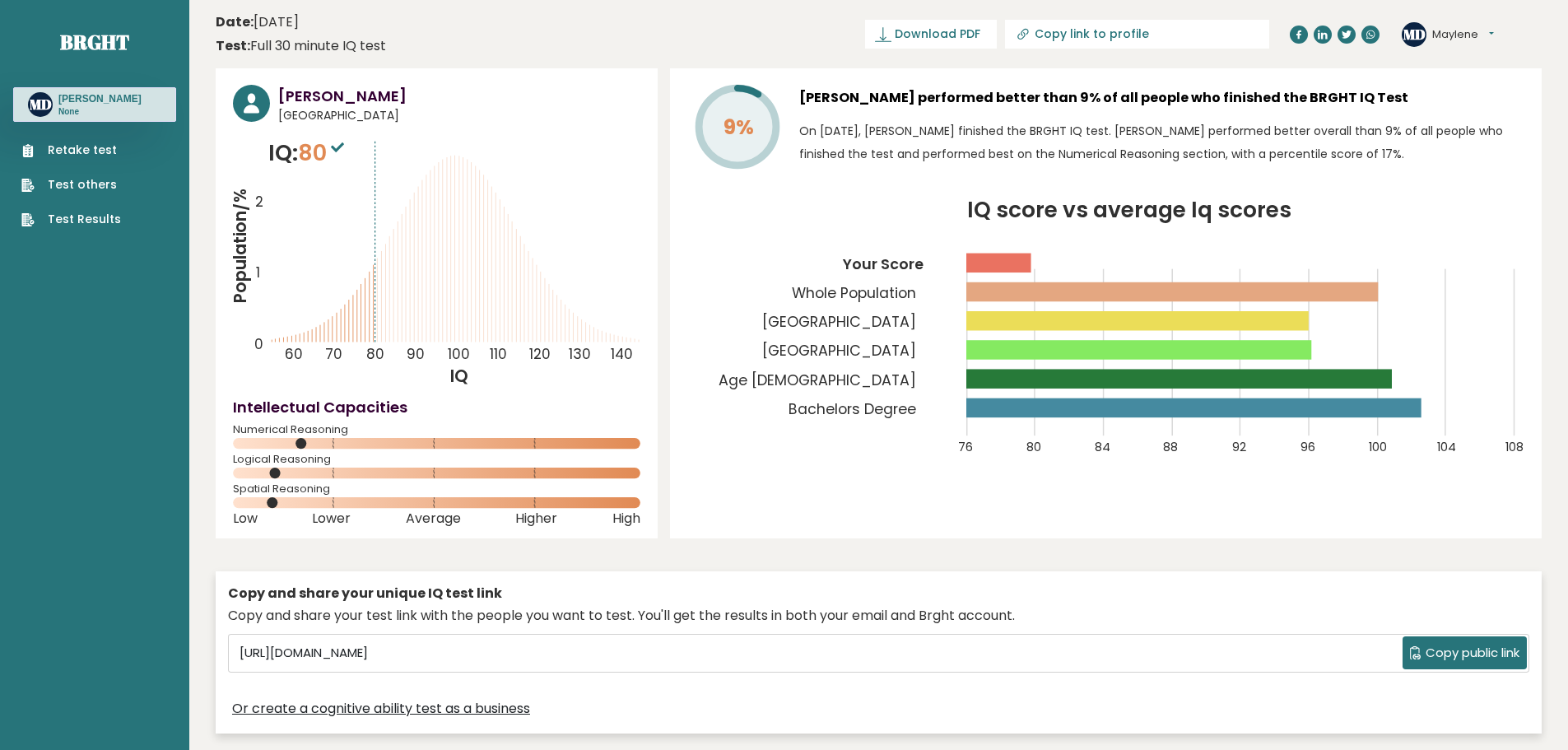
click at [112, 159] on link "Retake test" at bounding box center [72, 150] width 100 height 17
drag, startPoint x: 116, startPoint y: 265, endPoint x: 208, endPoint y: 263, distance: 92.0
click at [116, 228] on link "Test Results" at bounding box center [72, 219] width 100 height 17
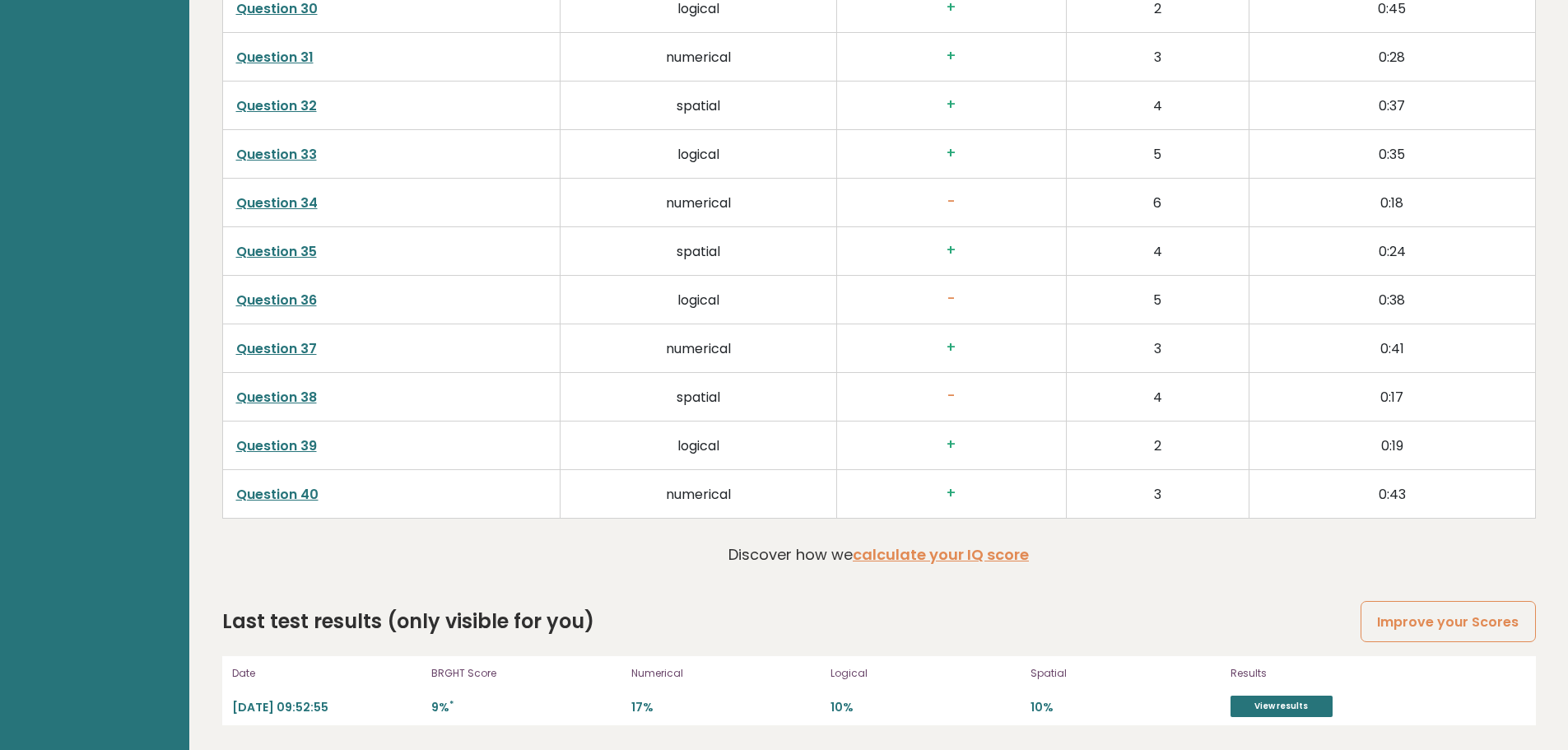
scroll to position [5069, 0]
click at [1448, 610] on link "Improve your Scores" at bounding box center [1448, 622] width 175 height 42
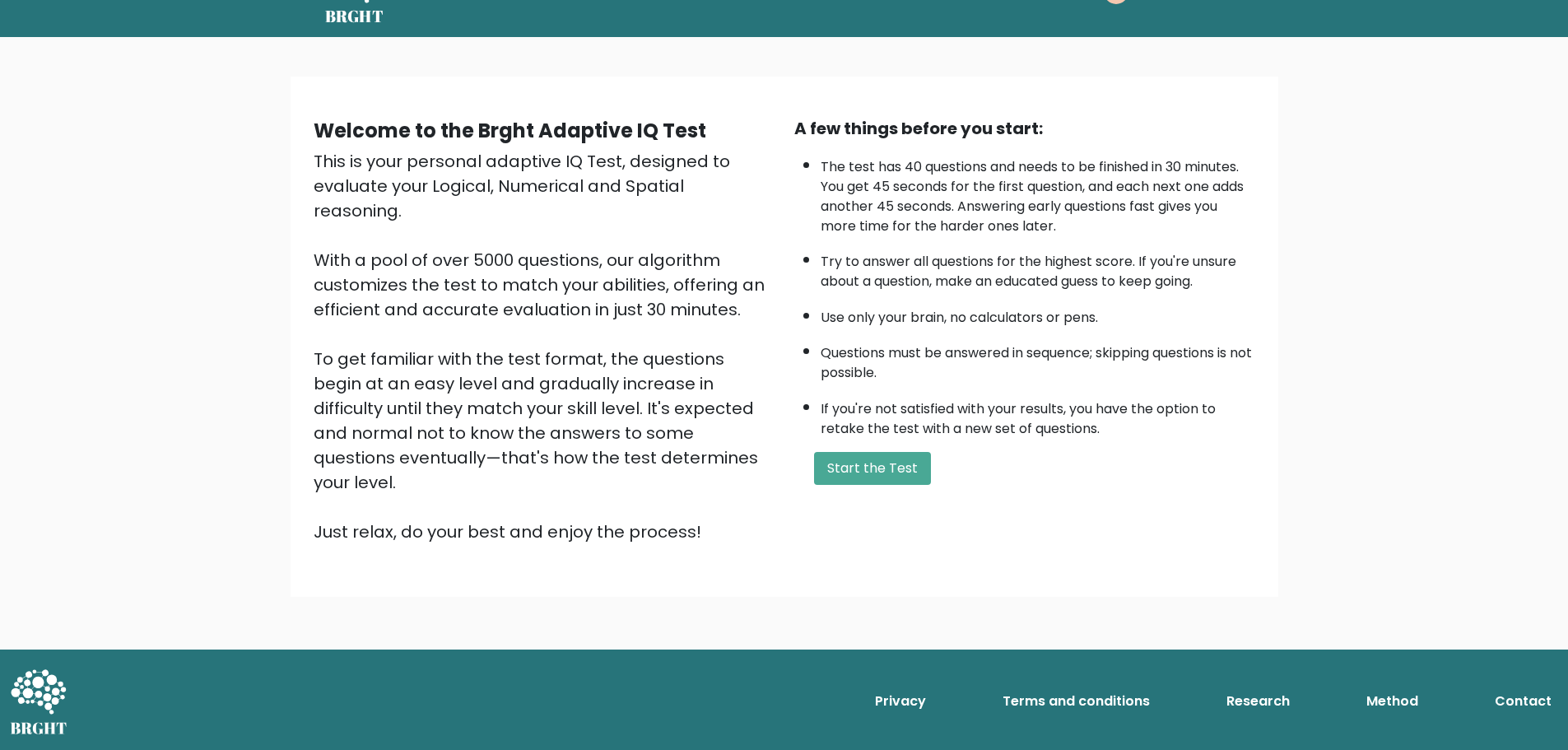
scroll to position [337, 0]
click at [920, 452] on button "Start the Test" at bounding box center [872, 469] width 117 height 33
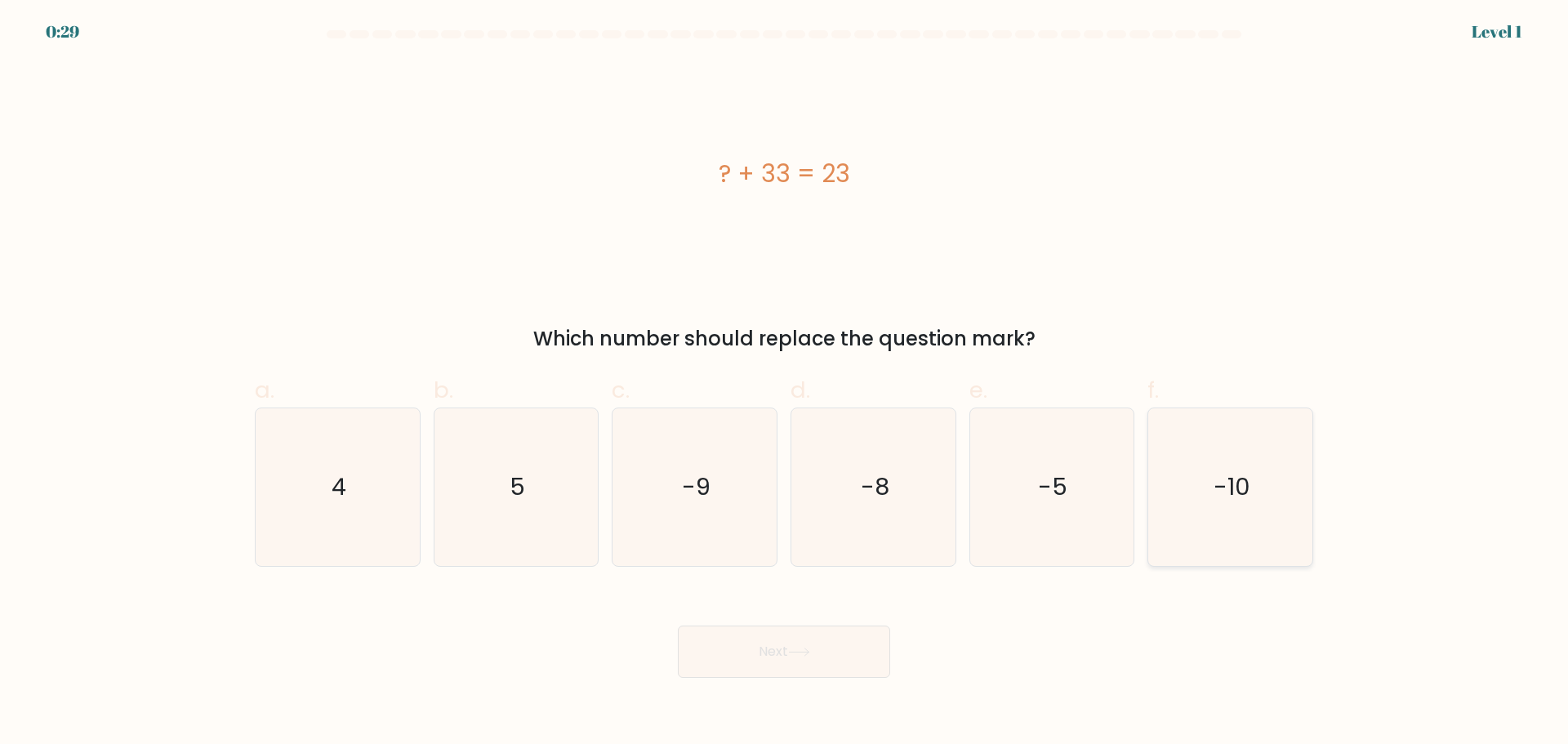
click at [1204, 549] on icon "-10" at bounding box center [1230, 487] width 158 height 158
click at [785, 383] on input "f. -10" at bounding box center [784, 378] width 1 height 10
radio input "true"
click at [837, 677] on button "Next" at bounding box center [783, 651] width 212 height 52
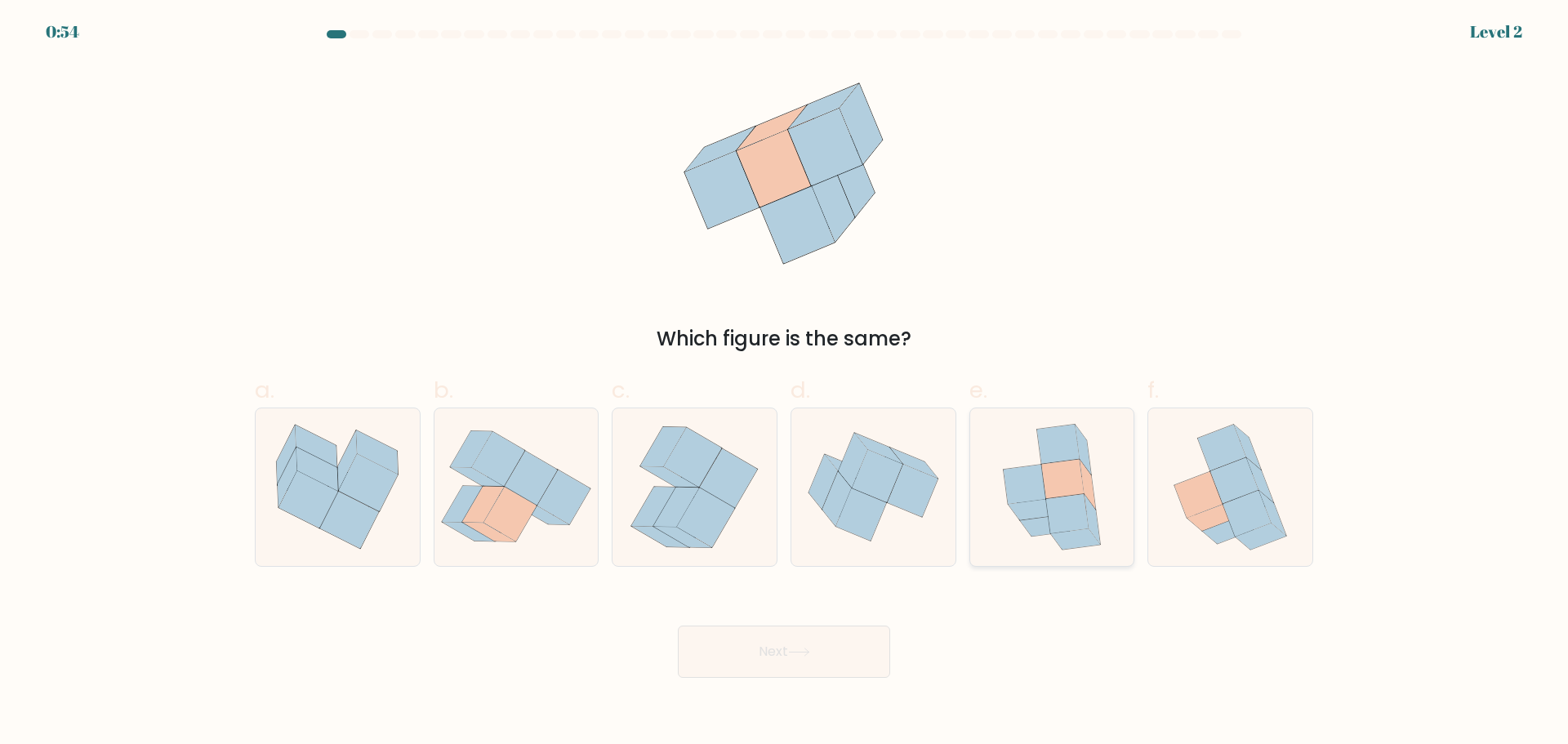
click at [1049, 534] on icon at bounding box center [1067, 513] width 42 height 39
click at [785, 383] on input "e." at bounding box center [784, 378] width 1 height 10
radio input "true"
click at [766, 677] on button "Next" at bounding box center [783, 651] width 212 height 52
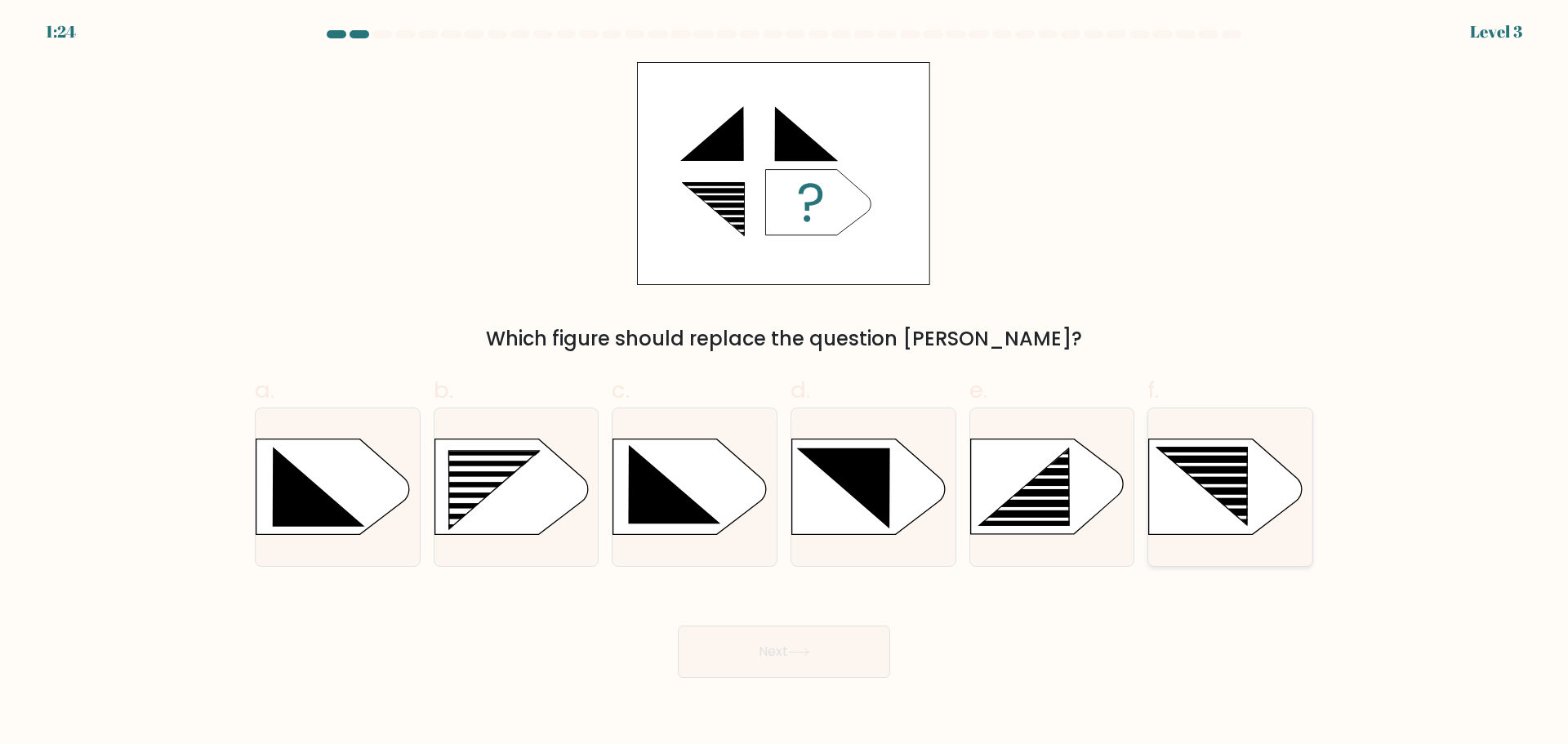
click at [1234, 497] on icon at bounding box center [1202, 486] width 91 height 77
click at [785, 383] on input "f." at bounding box center [784, 378] width 1 height 10
radio input "true"
click at [838, 677] on button "Next" at bounding box center [783, 651] width 212 height 52
